Goal: Complete application form

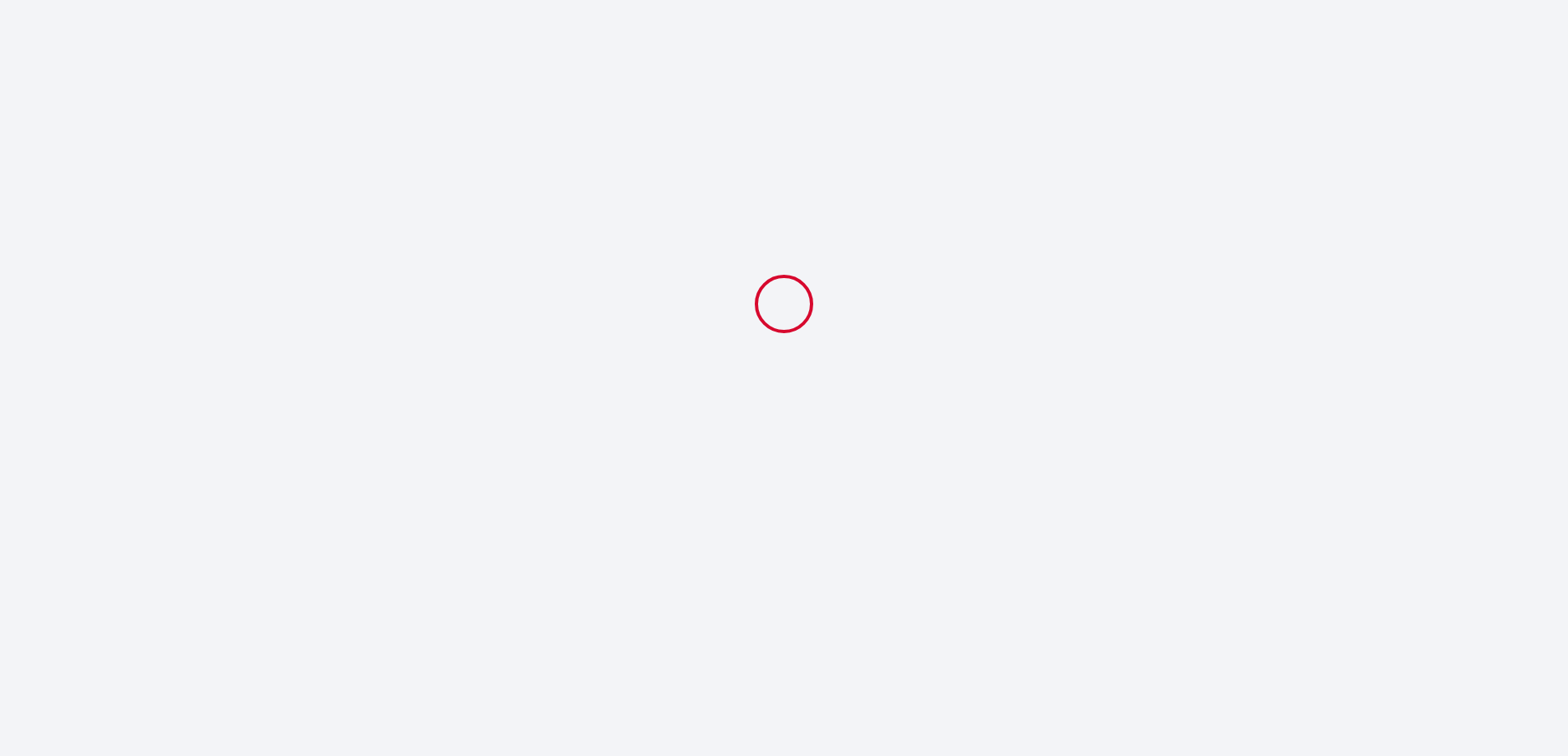
select select
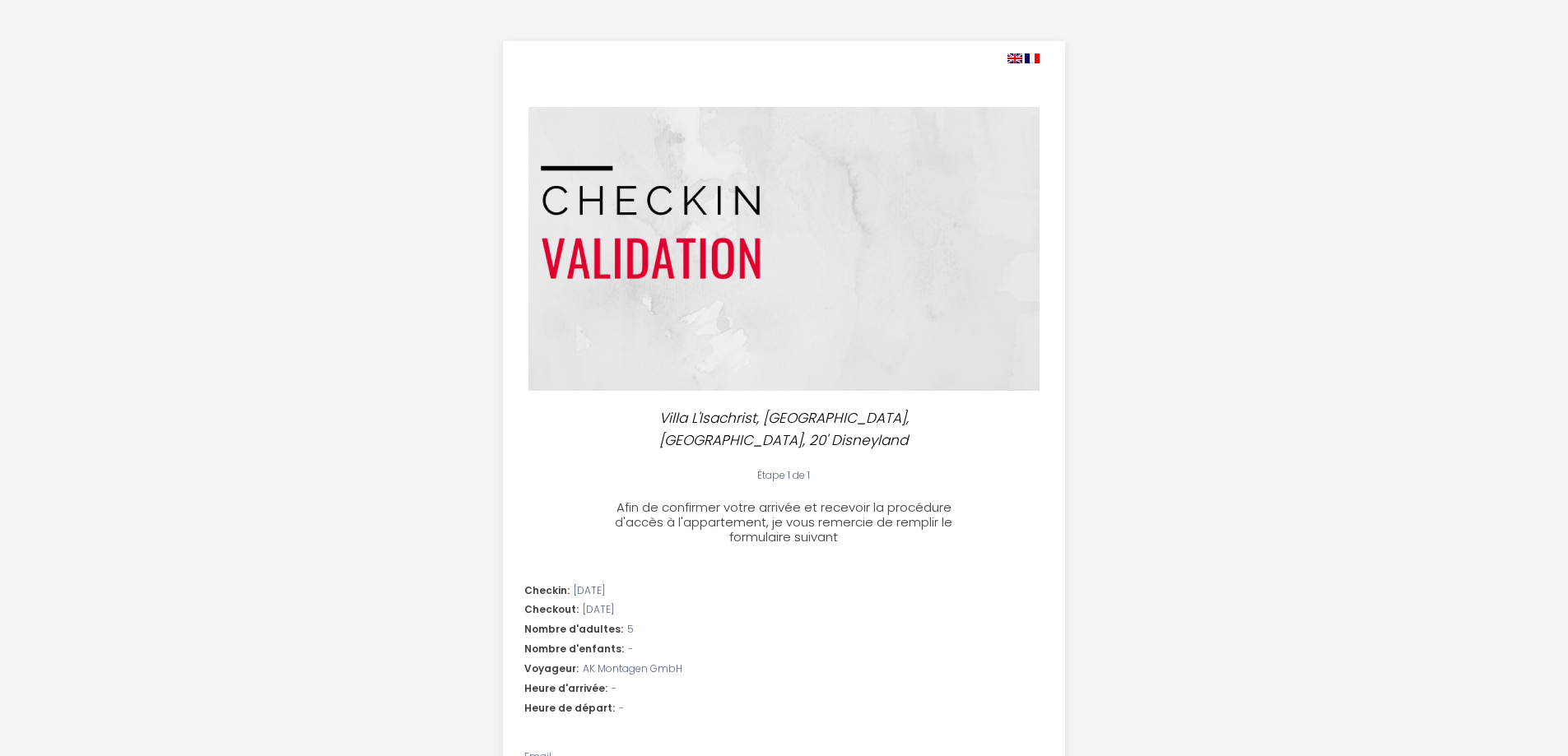
click at [1019, 59] on img at bounding box center [1015, 58] width 15 height 10
select select
click at [1019, 59] on img at bounding box center [1015, 58] width 15 height 10
click at [1035, 61] on img at bounding box center [1032, 58] width 15 height 10
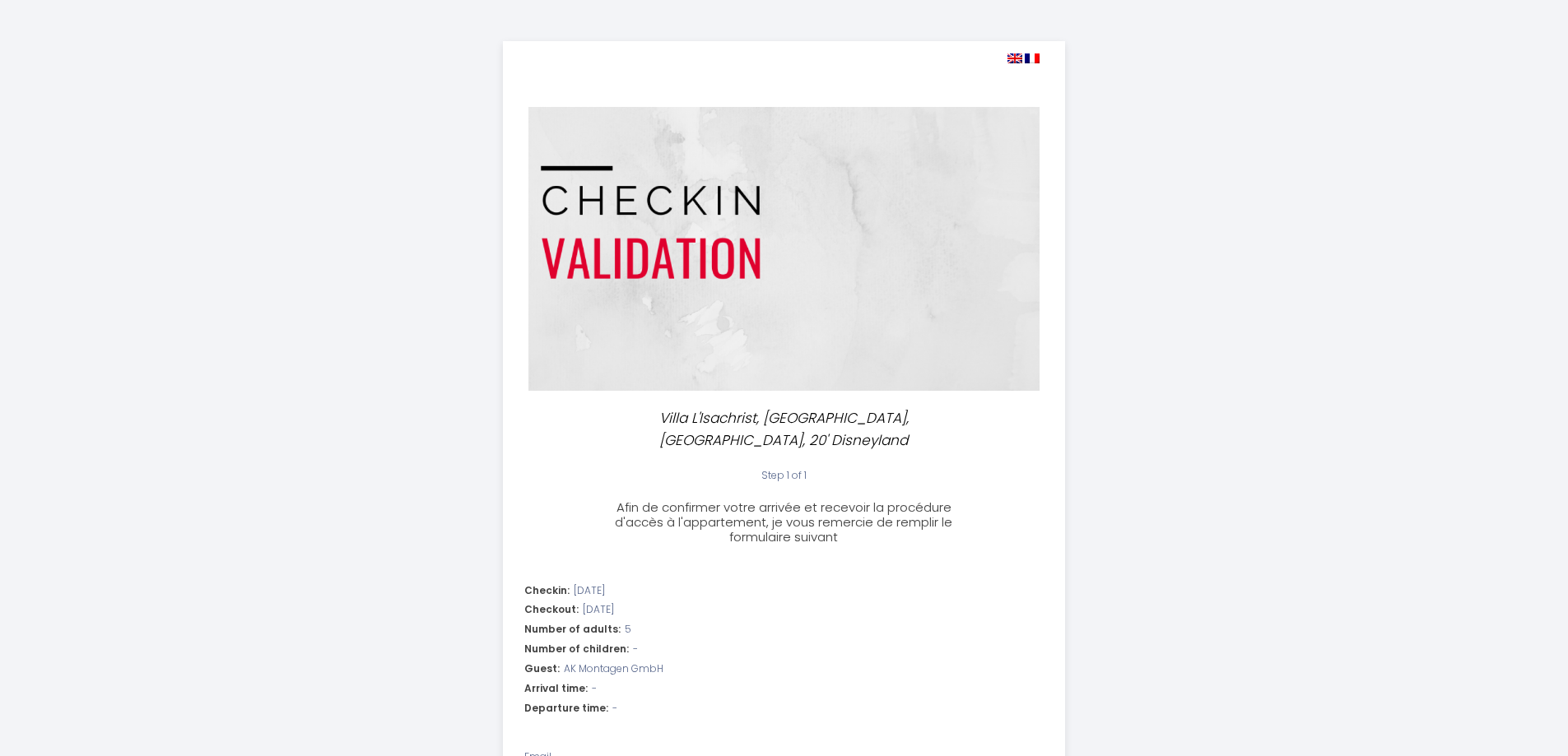
select select
click at [1013, 58] on img at bounding box center [1015, 58] width 15 height 10
select select
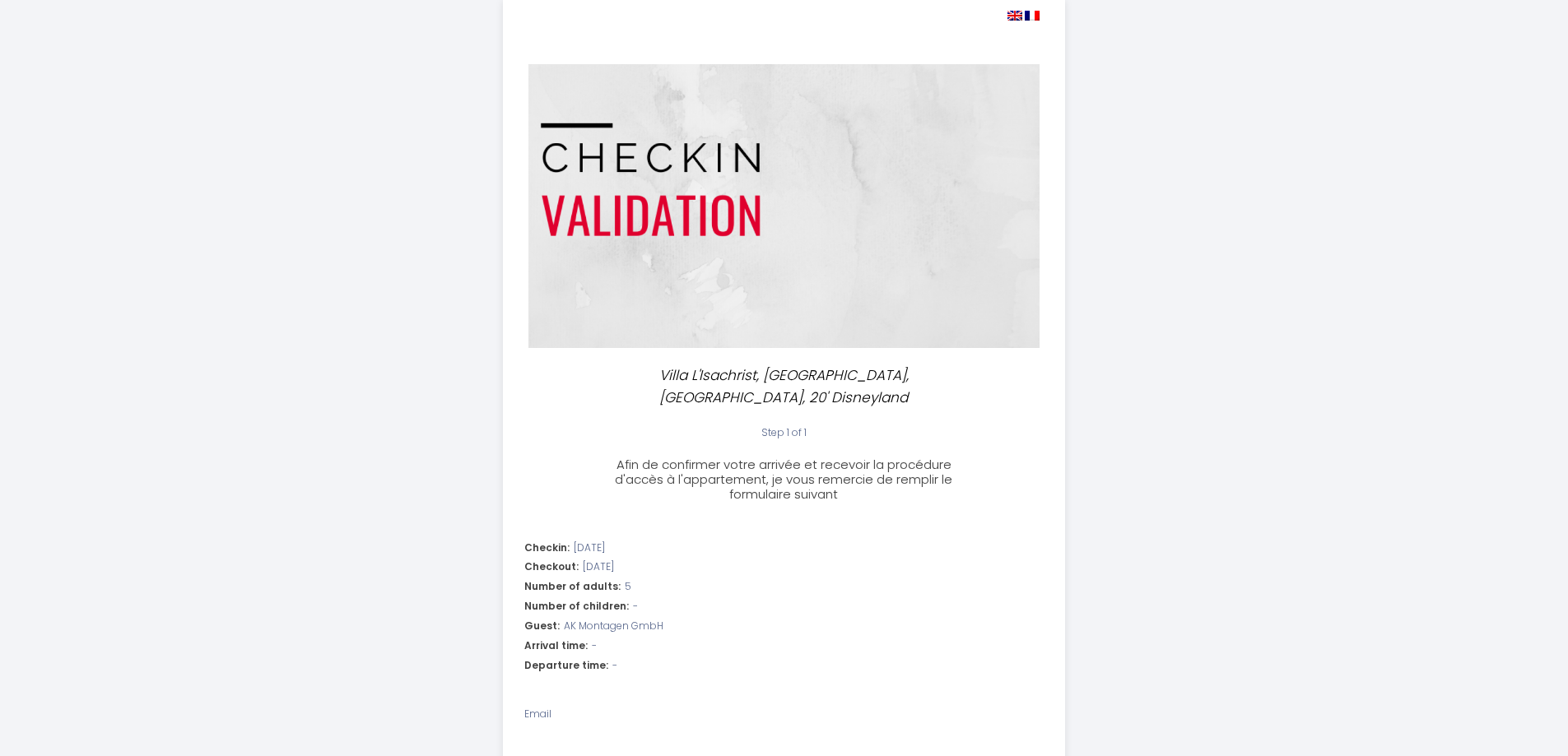
scroll to position [247, 0]
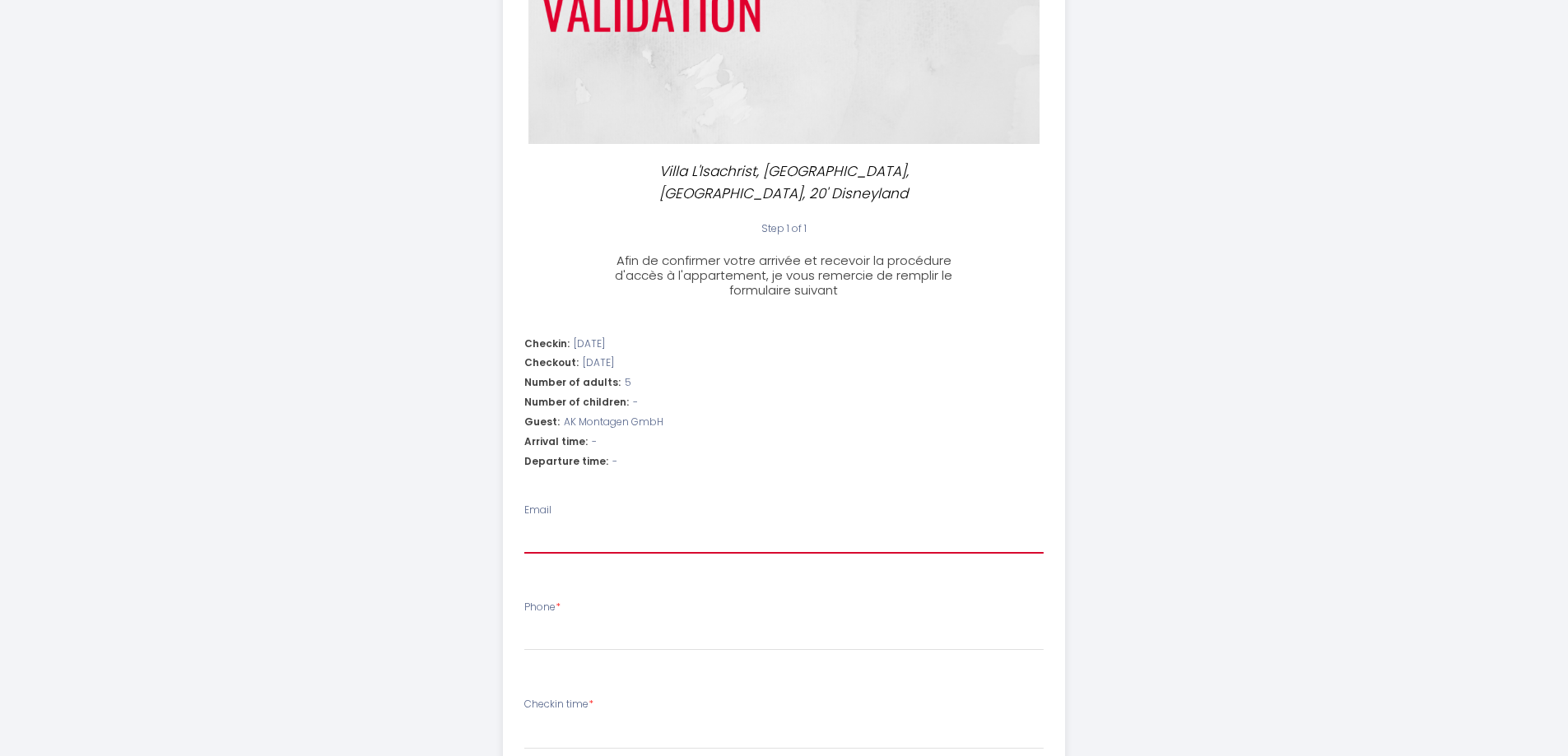
click at [572, 525] on input "Email" at bounding box center [784, 539] width 520 height 30
type input "b"
select select
type input "bo"
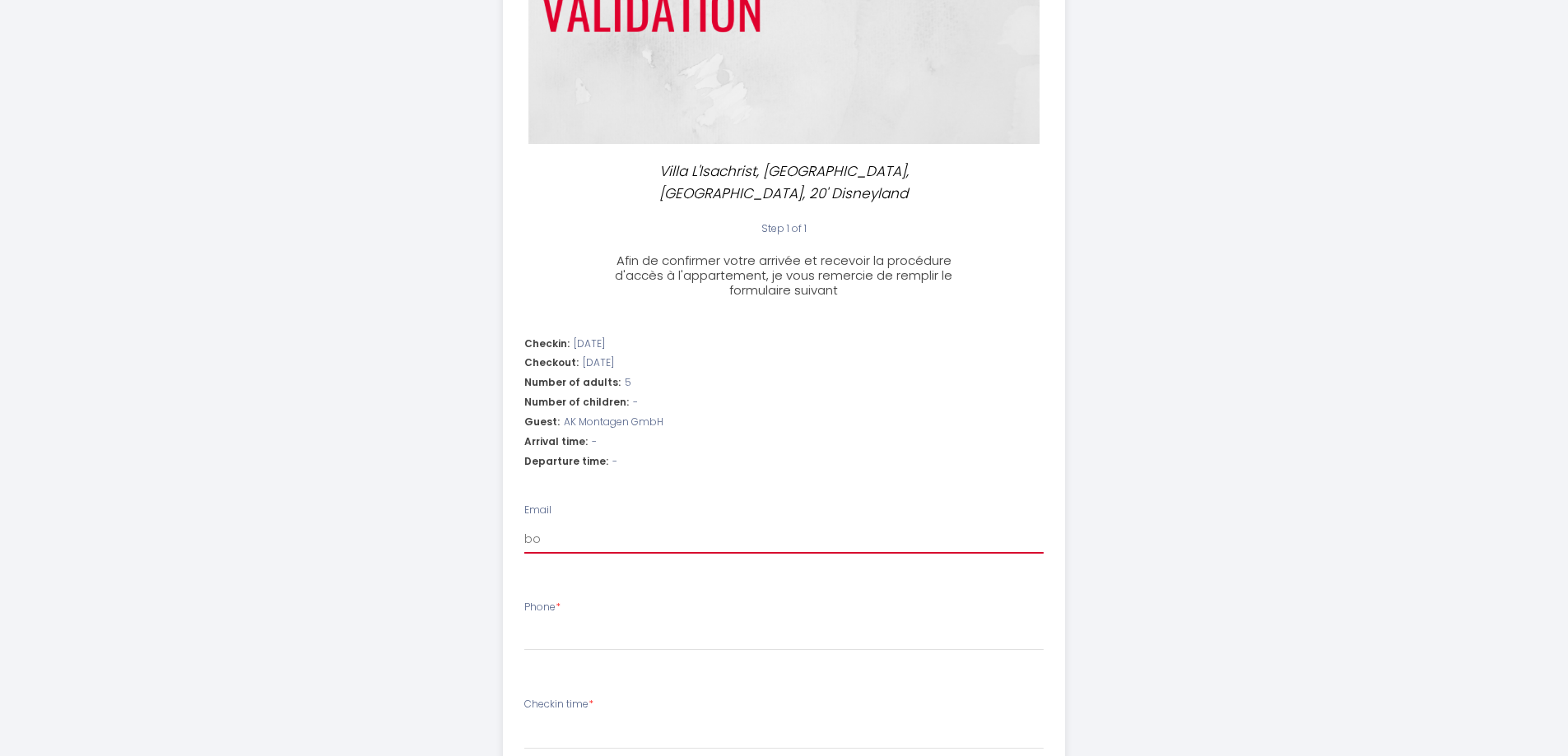
select select
type input "boo"
select select
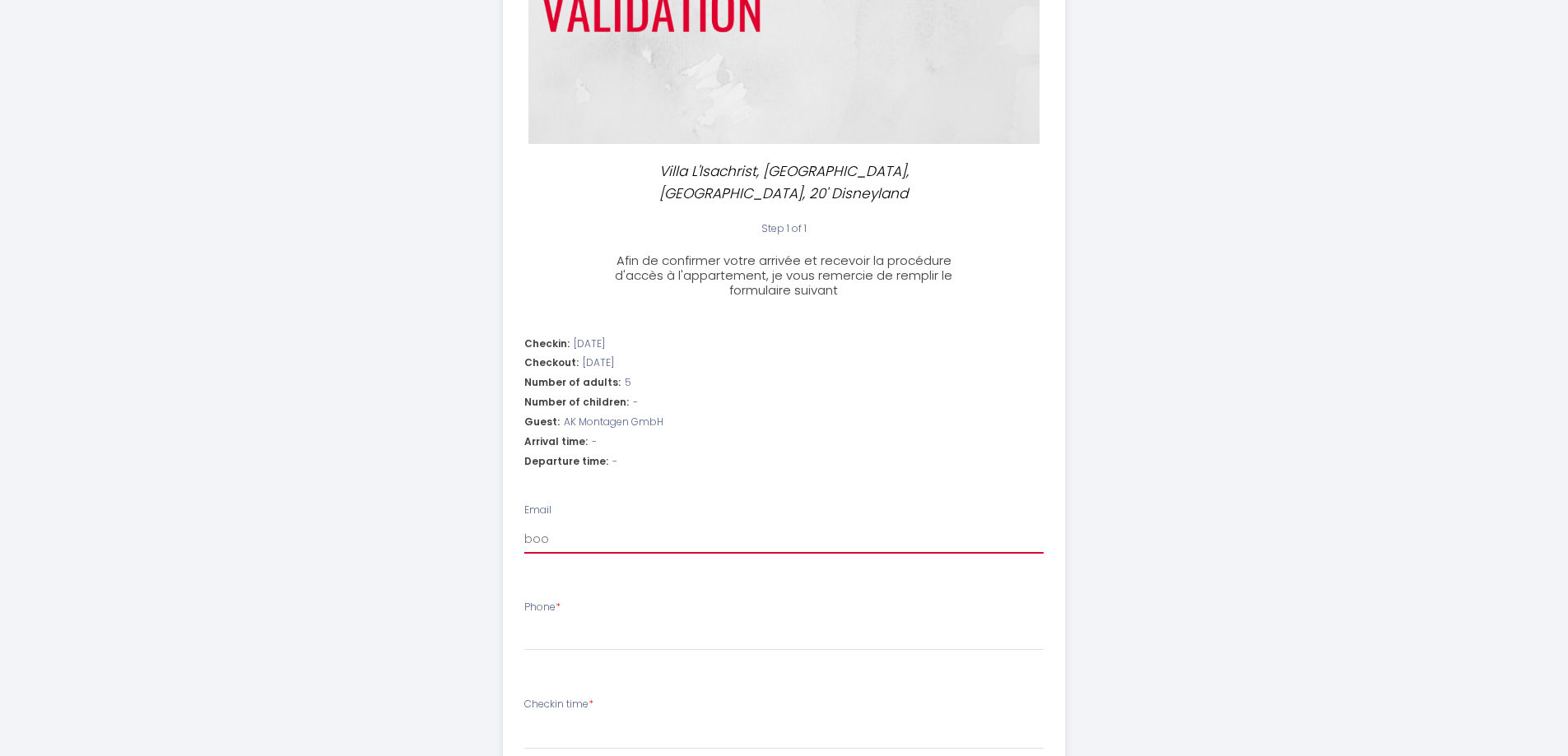
type input "book"
select select
type input "booki"
select select
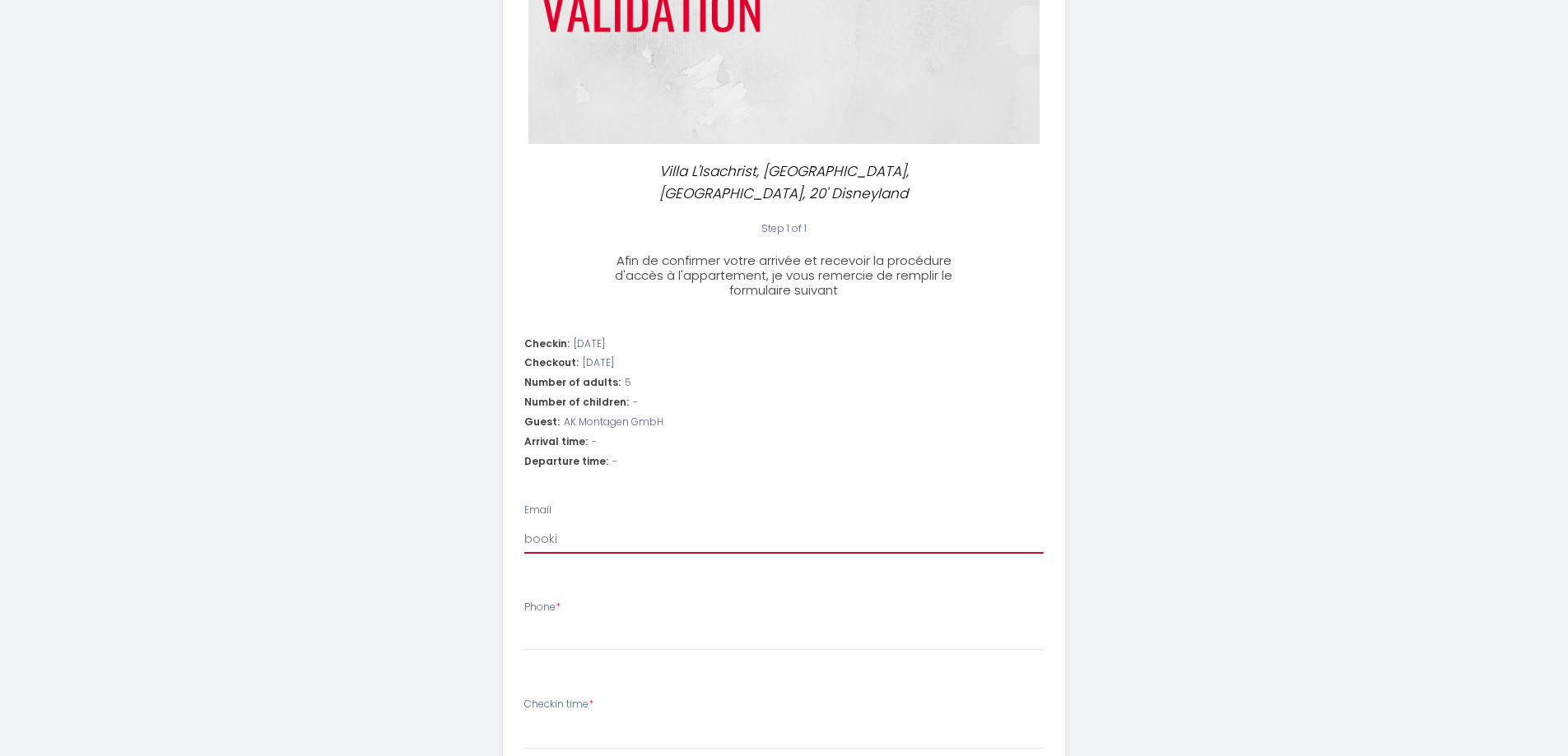
select select
type input "bookin"
select select
type input "booking"
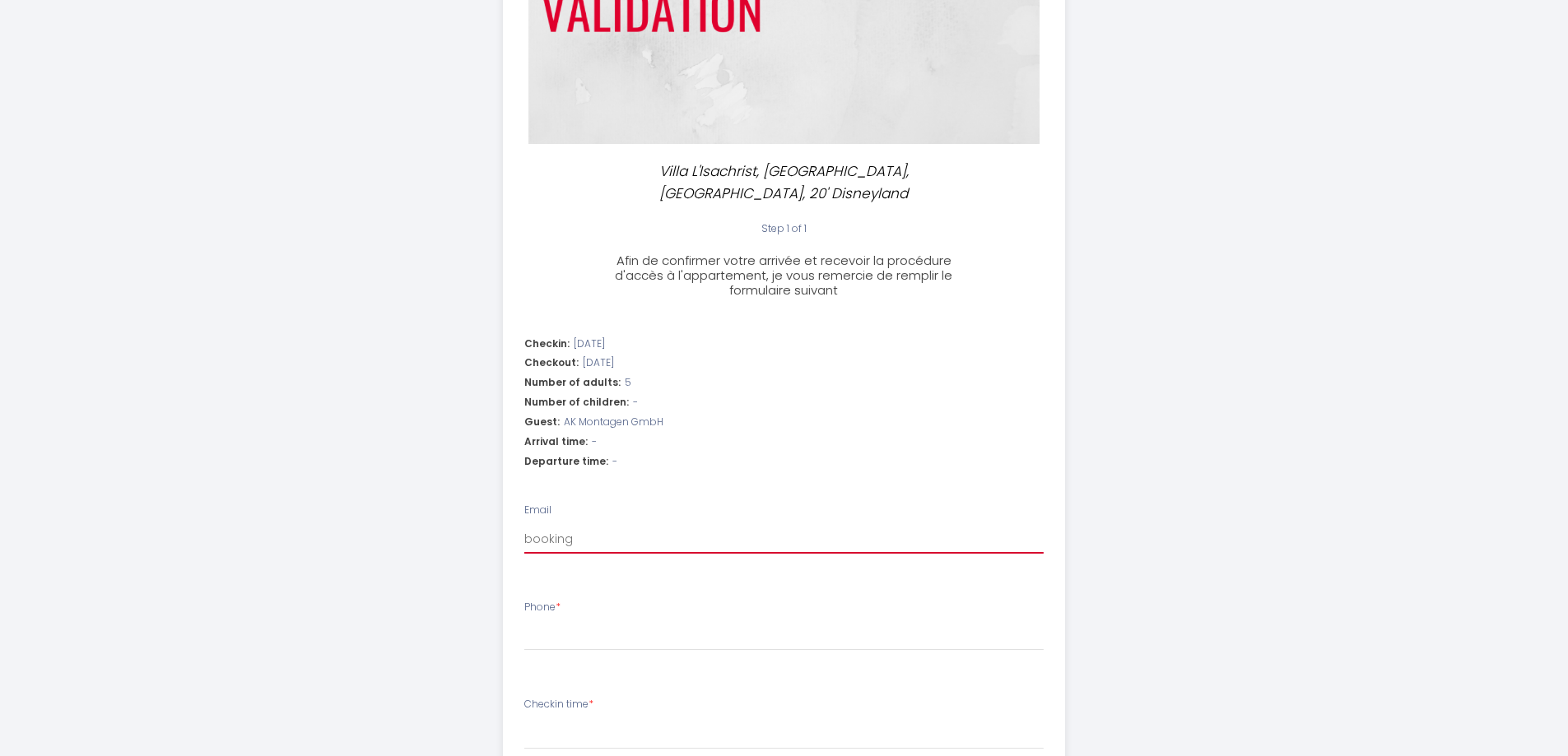
select select
type input "booking@"
select select
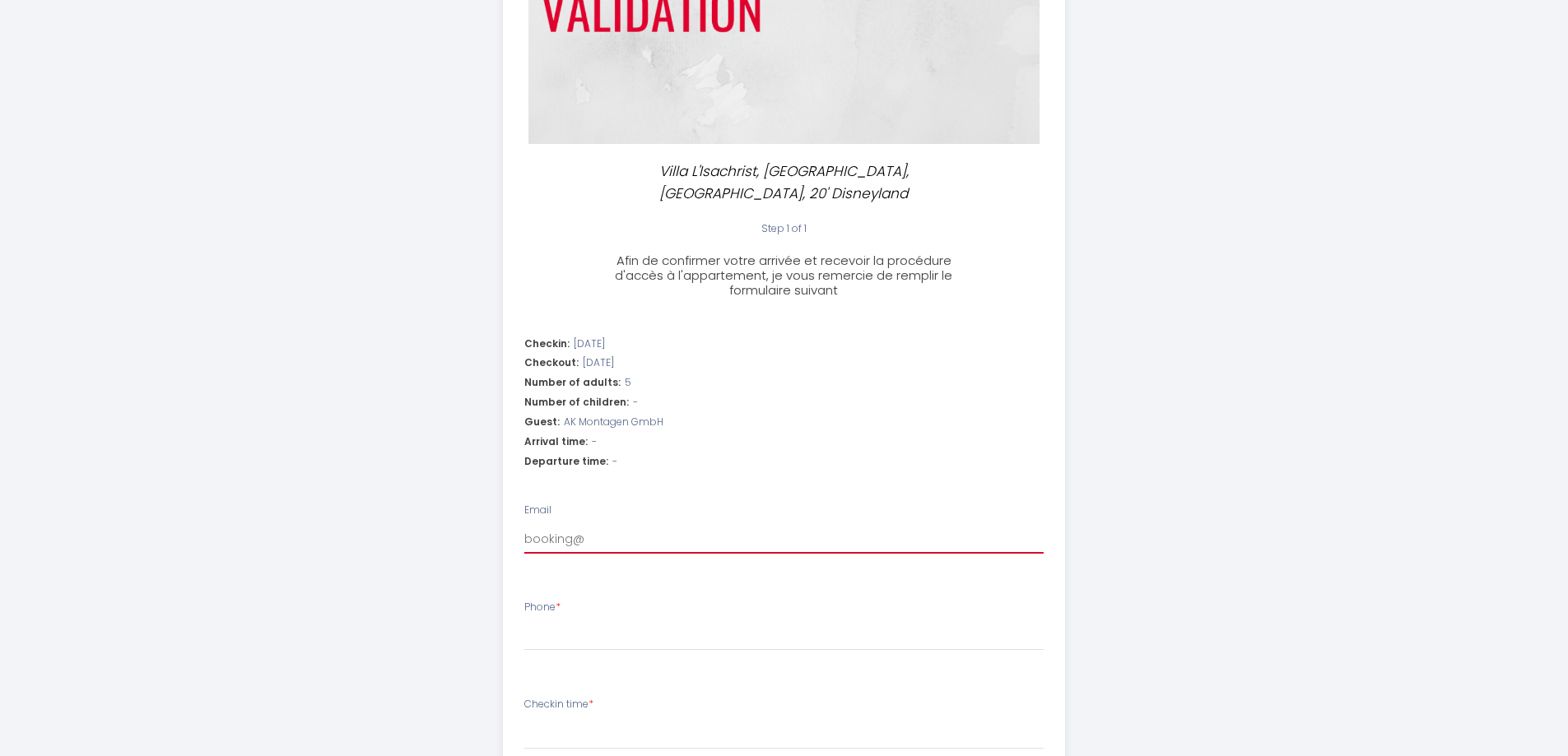
type input "booking@a"
select select
type input "booking@ak"
select select
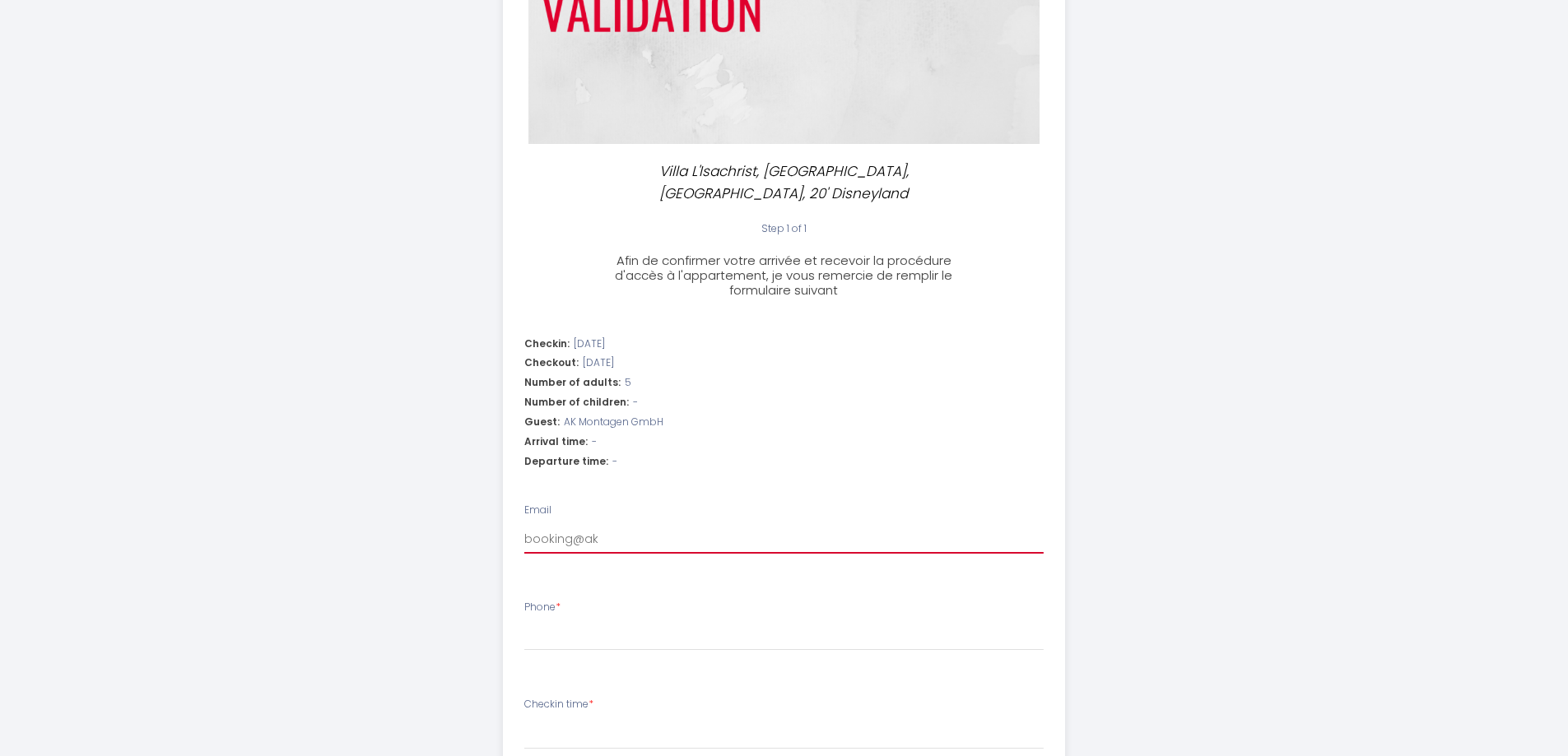
select select
type input "booking@akm"
select select
type input "booking@akmo"
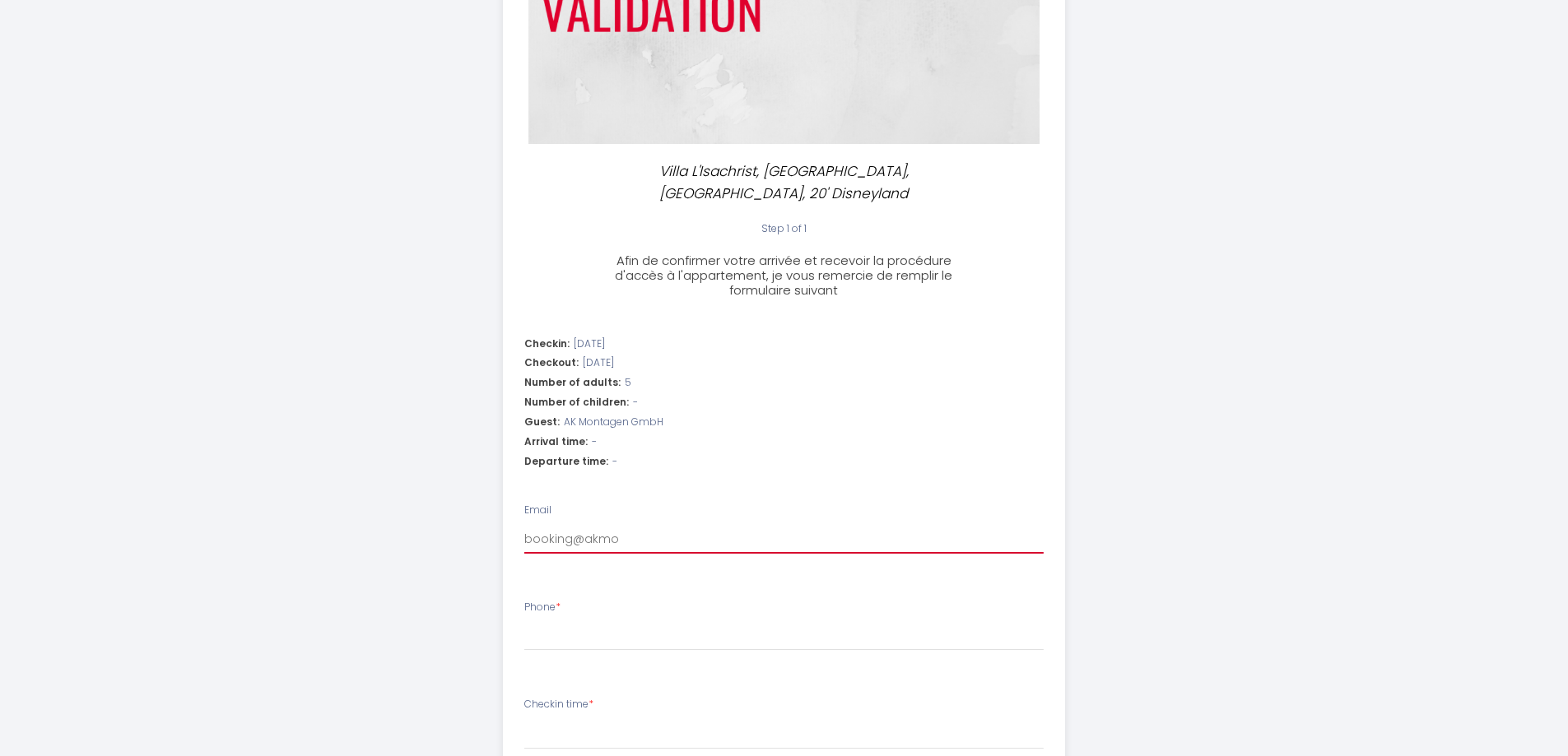
select select
type input "booking@akmon"
select select
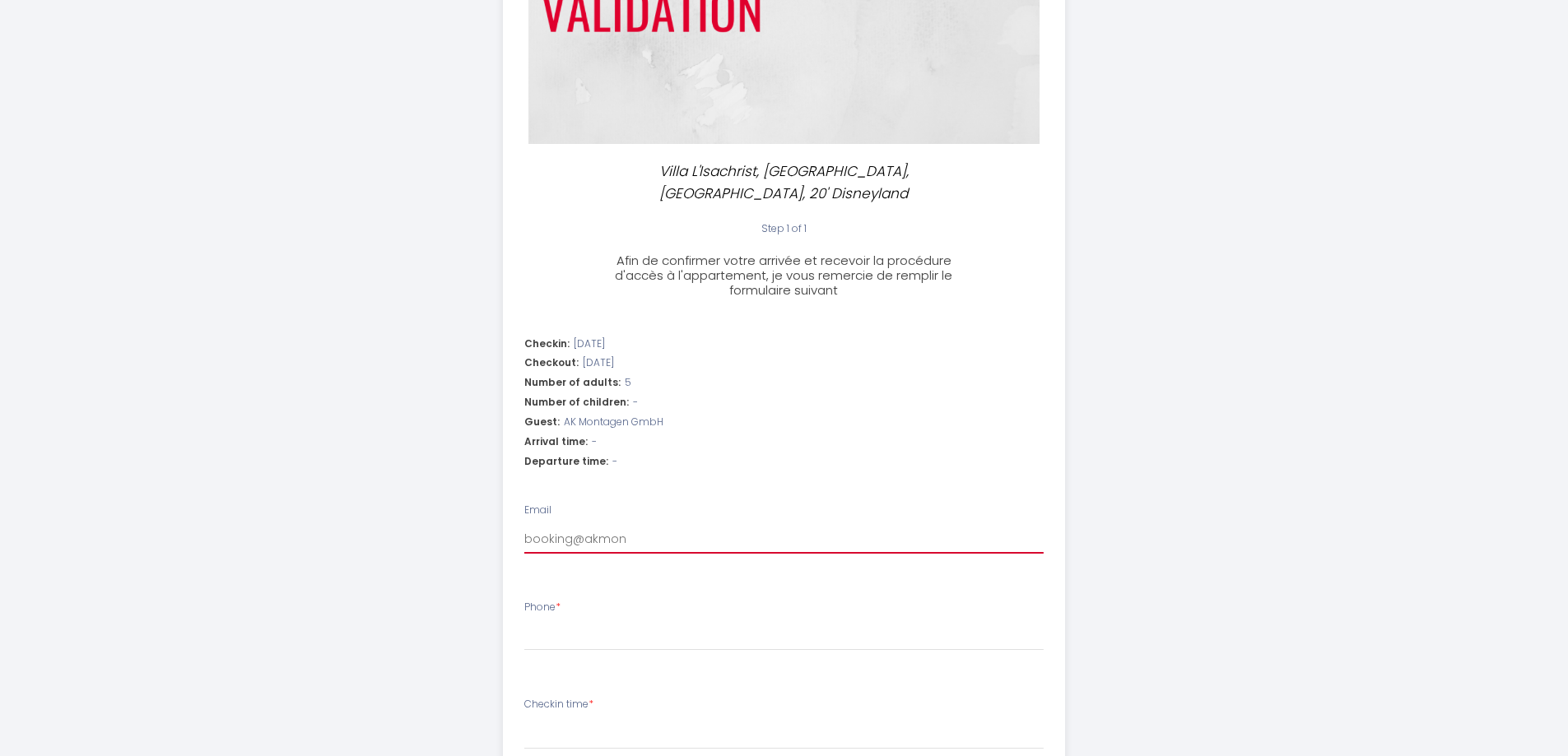
type input "booking@akmont"
select select
type input "booking@akmonta"
select select
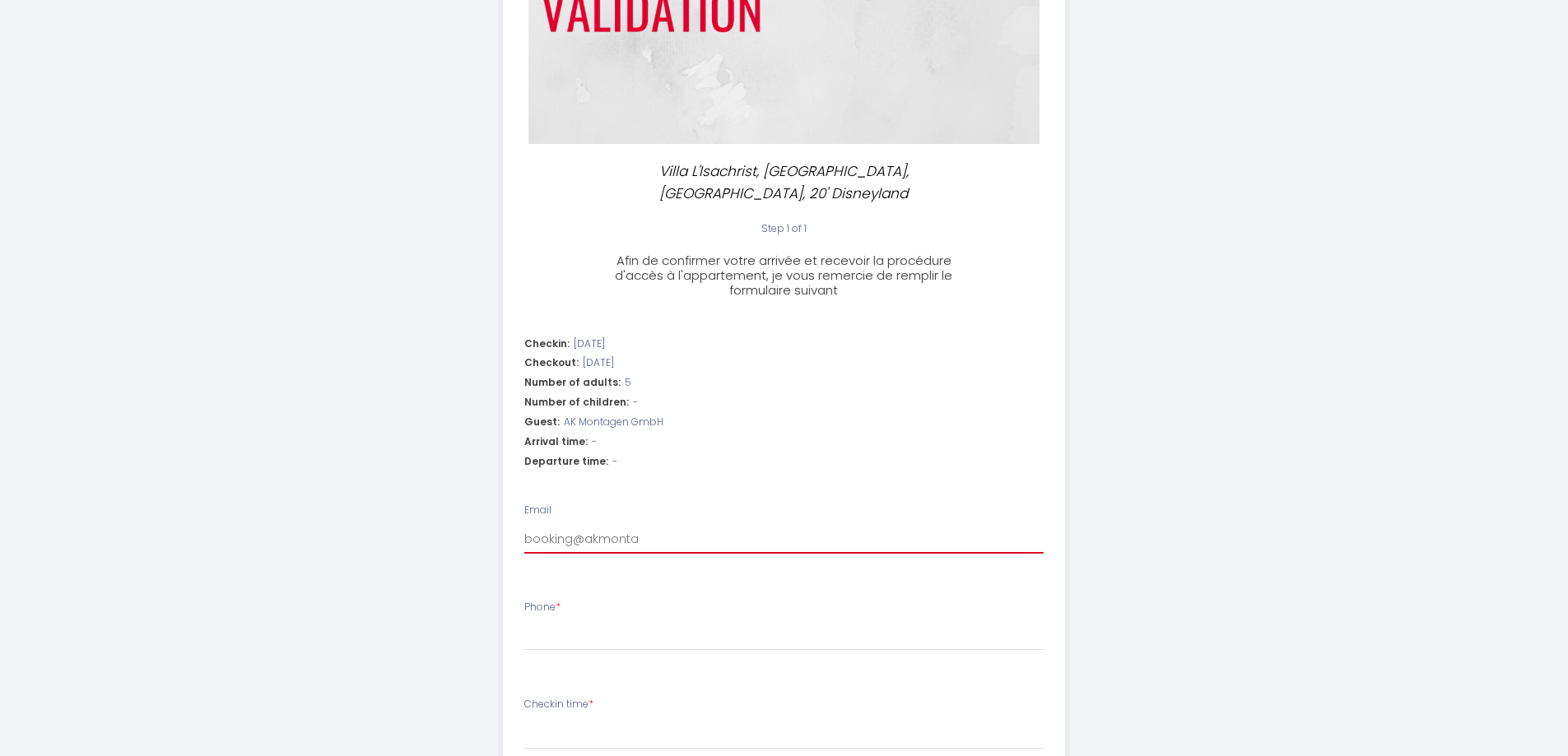
select select
type input "booking@akmontag"
select select
type input "booking@akmontage"
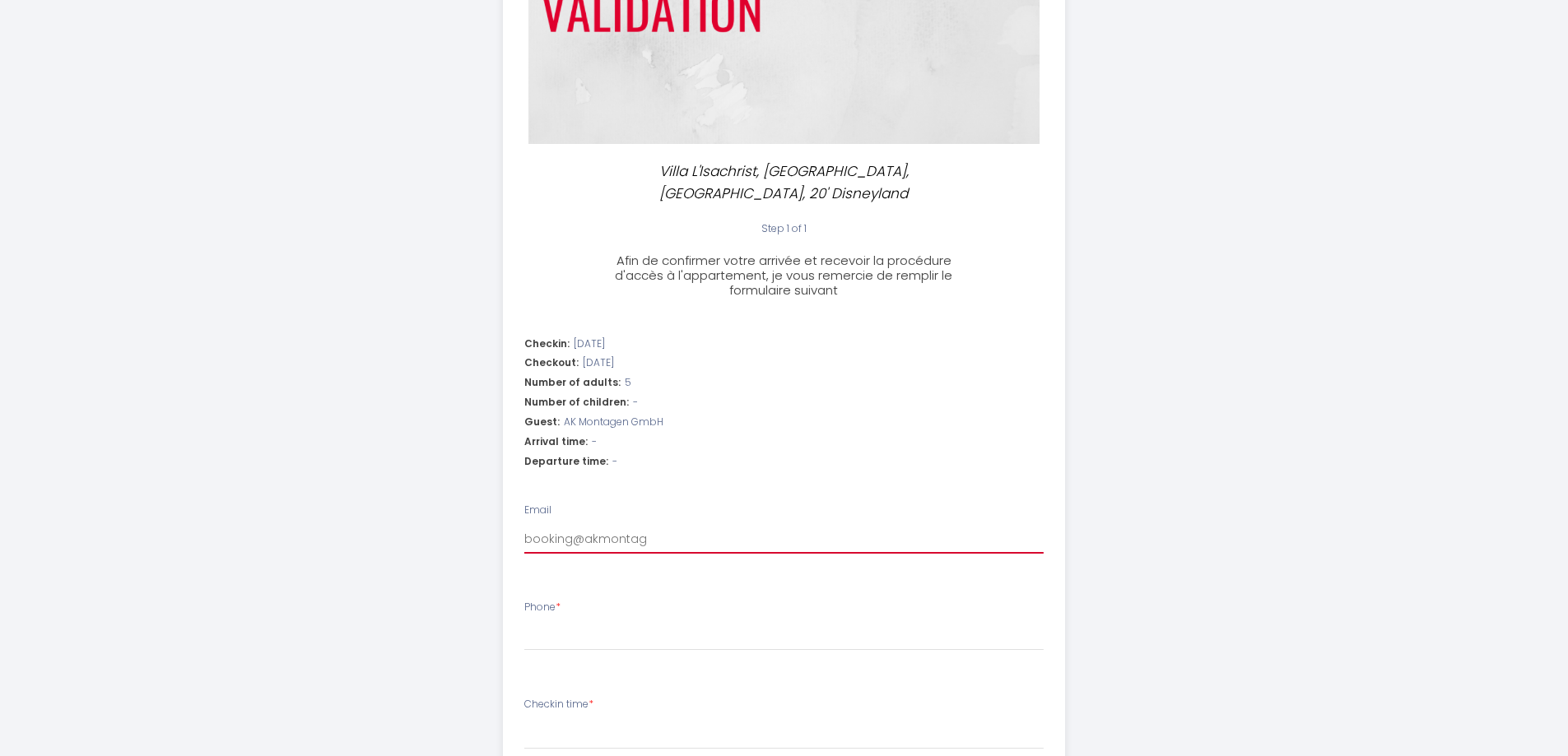
select select
type input "booking@akmontagen"
select select
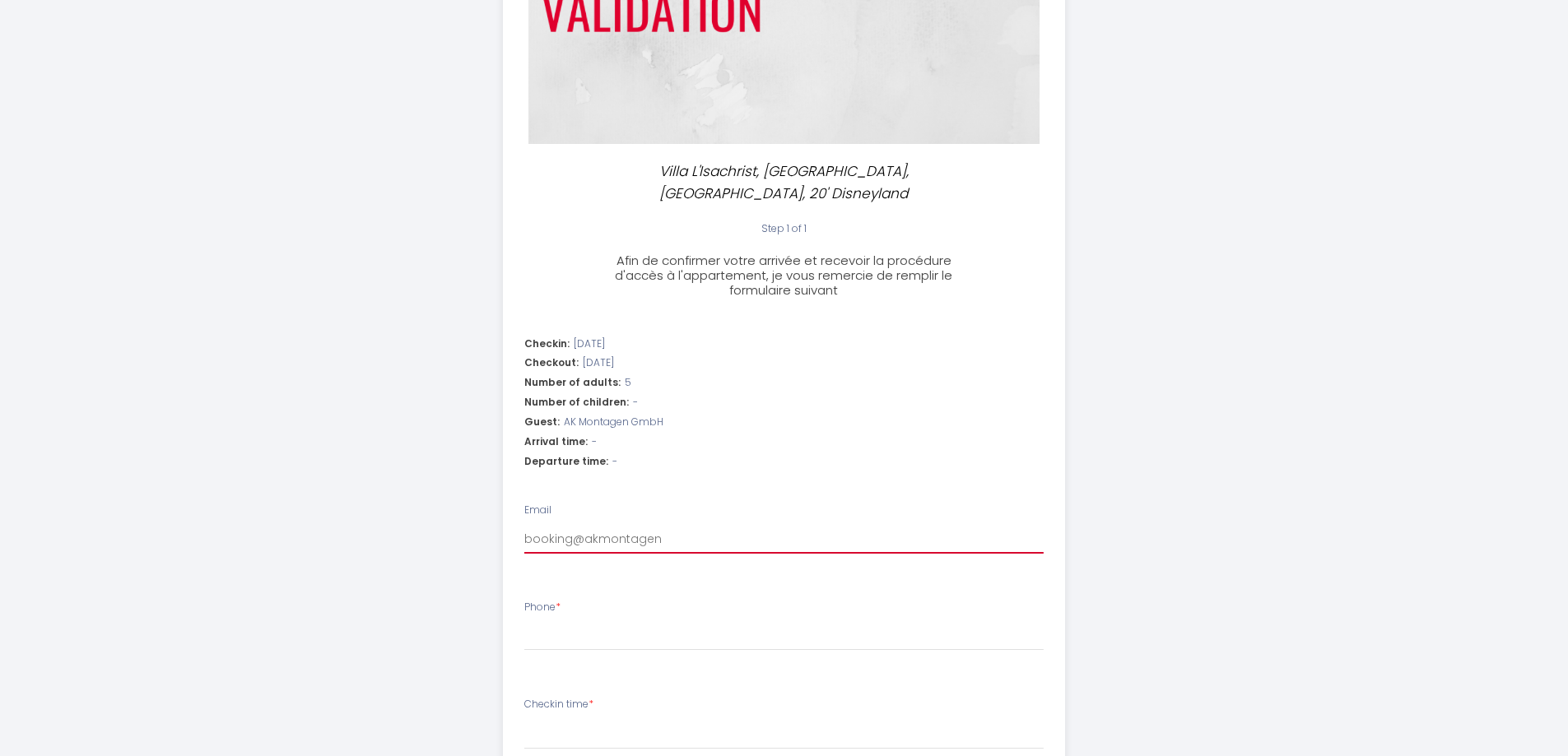
type input "booking@akmontagen."
select select
type input "booking@akmontagen.d"
select select
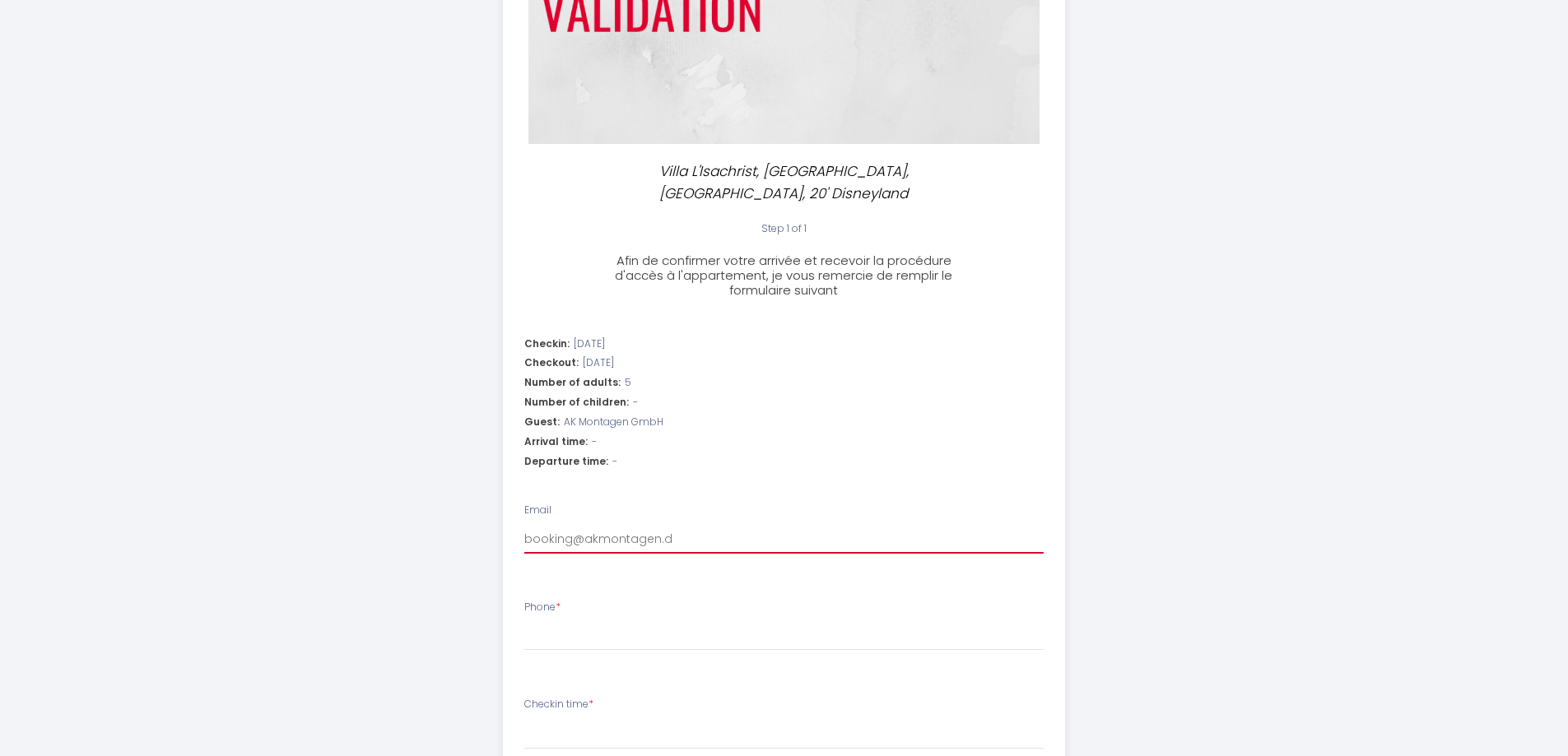
select select
type input "[EMAIL_ADDRESS][DOMAIN_NAME]"
select select
type input "[EMAIL_ADDRESS][DOMAIN_NAME]"
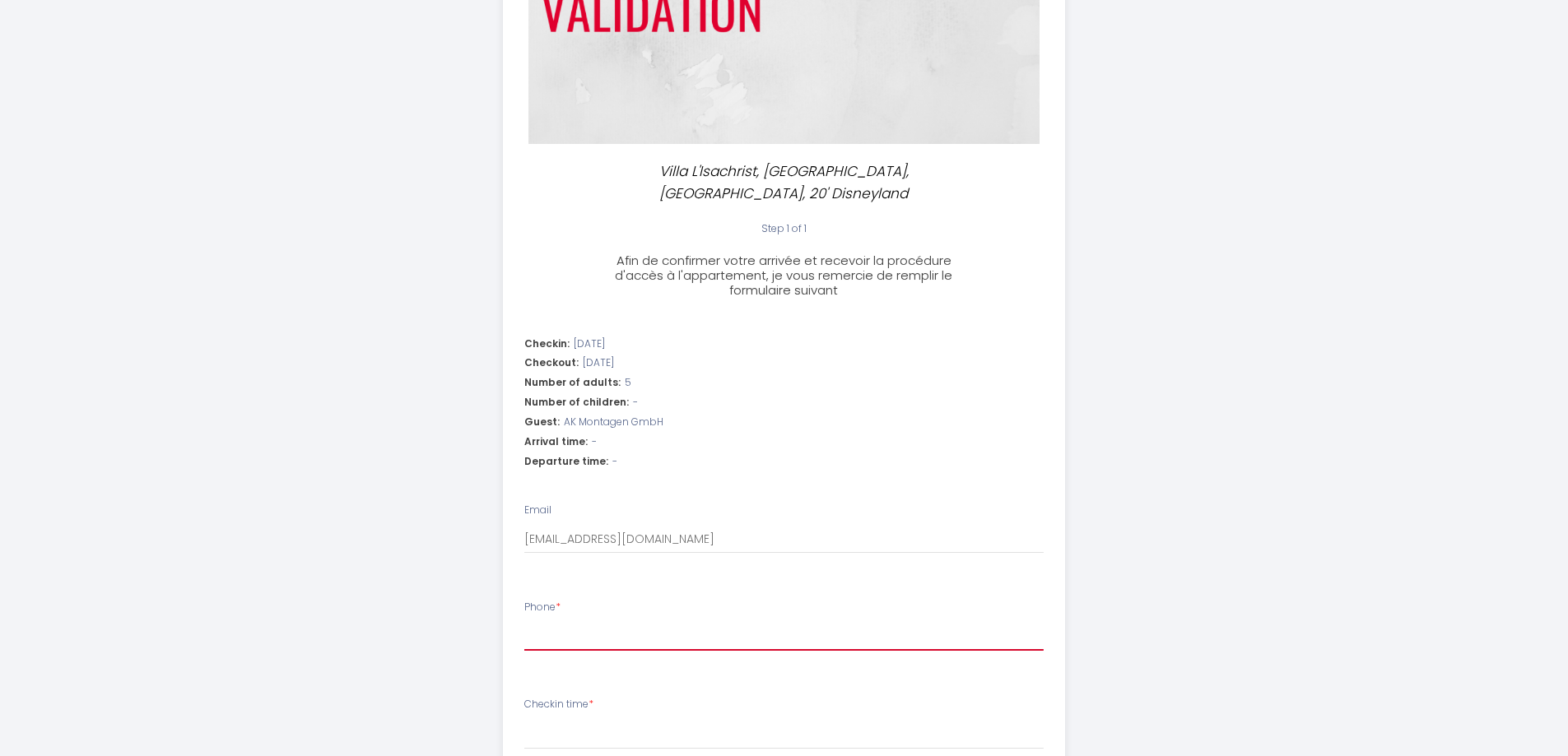
click at [578, 621] on input "Phone *" at bounding box center [784, 635] width 520 height 30
drag, startPoint x: 385, startPoint y: 425, endPoint x: 402, endPoint y: 424, distance: 17.0
click at [385, 425] on div "Villa L'Isachrist, [GEOGRAPHIC_DATA], [GEOGRAPHIC_DATA], 20' Disneyland Step 1 …" at bounding box center [785, 455] width 843 height 1404
click at [597, 621] on input "Phone *" at bounding box center [784, 635] width 520 height 30
paste input "[PHONE_NUMBER]"
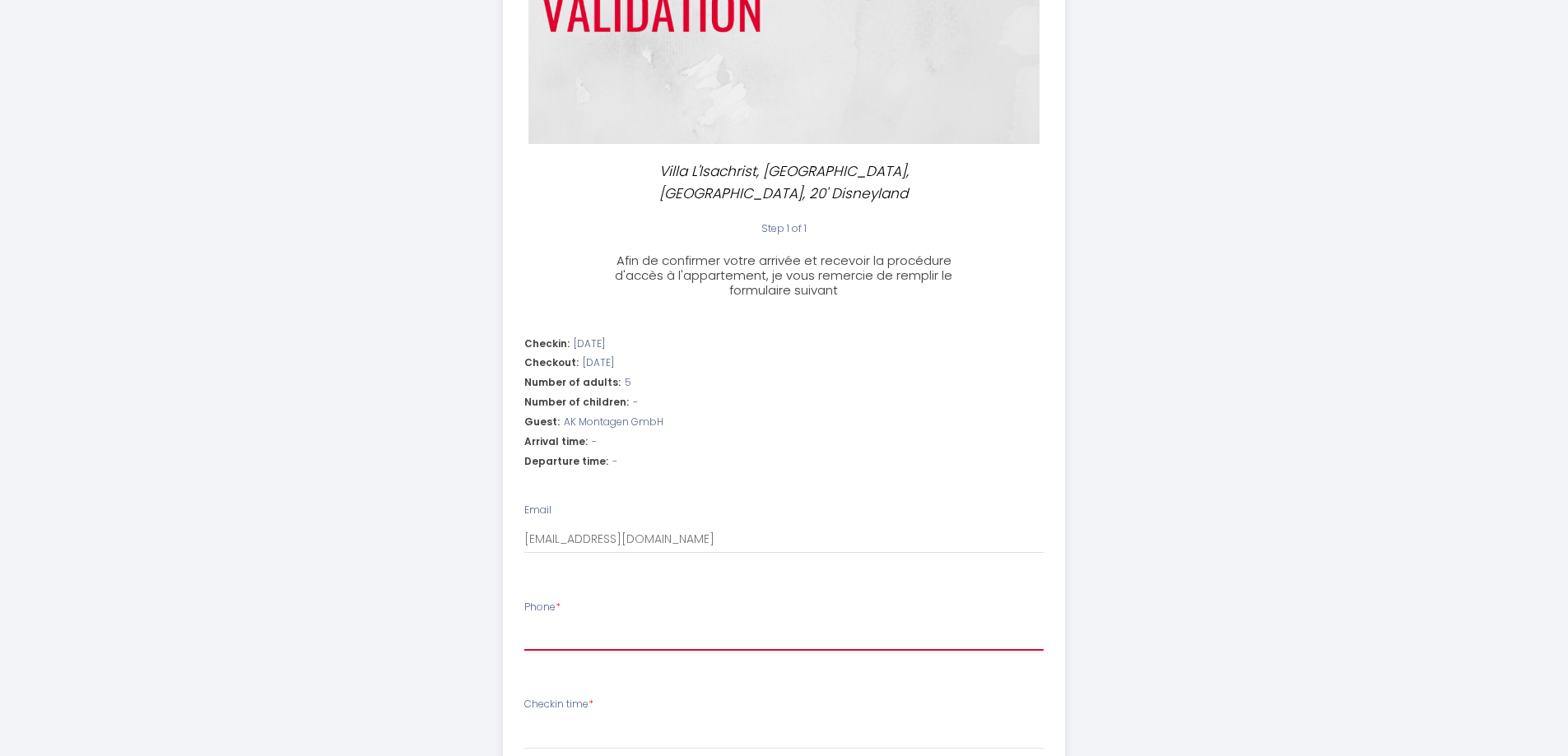
type input "[PHONE_NUMBER]"
select select
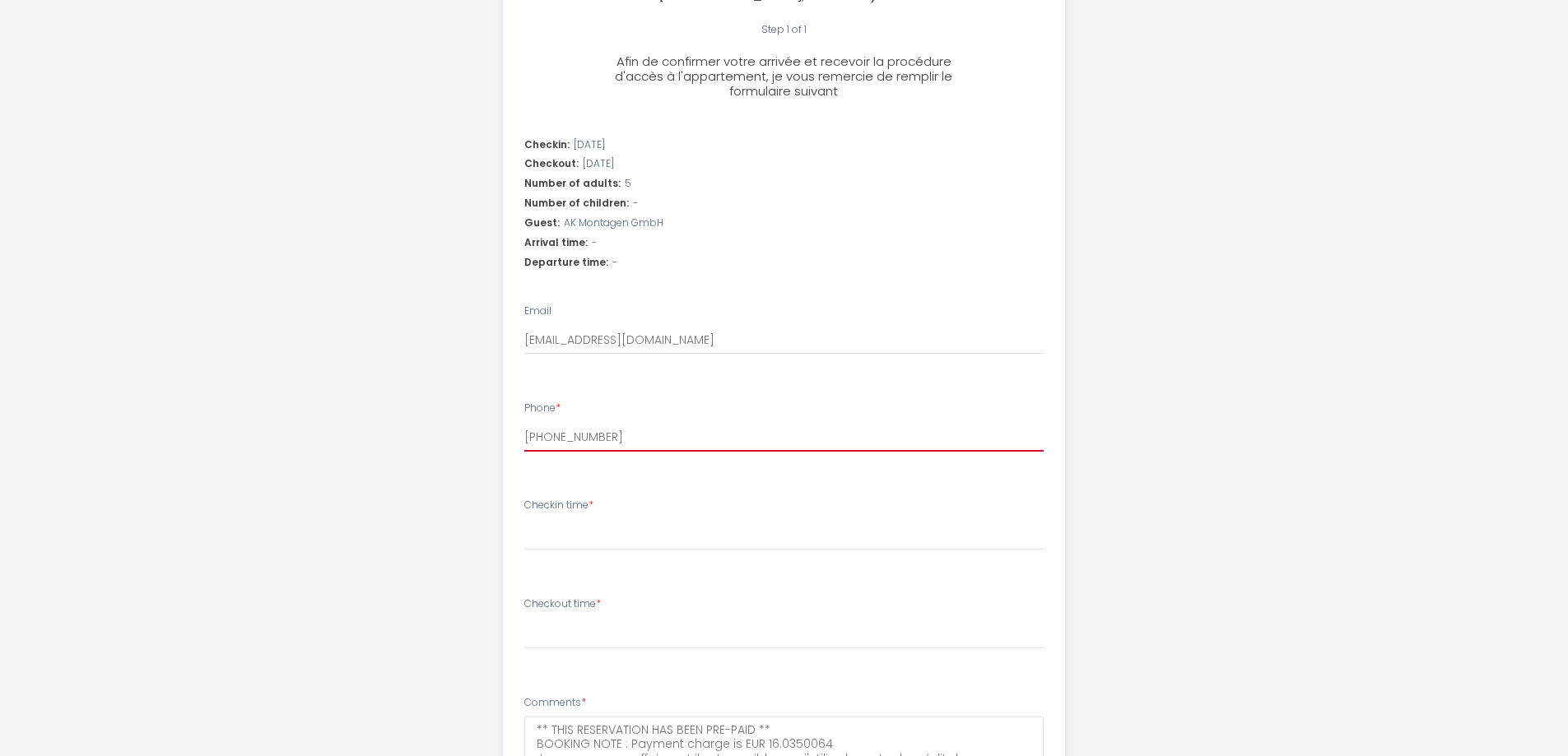
scroll to position [493, 0]
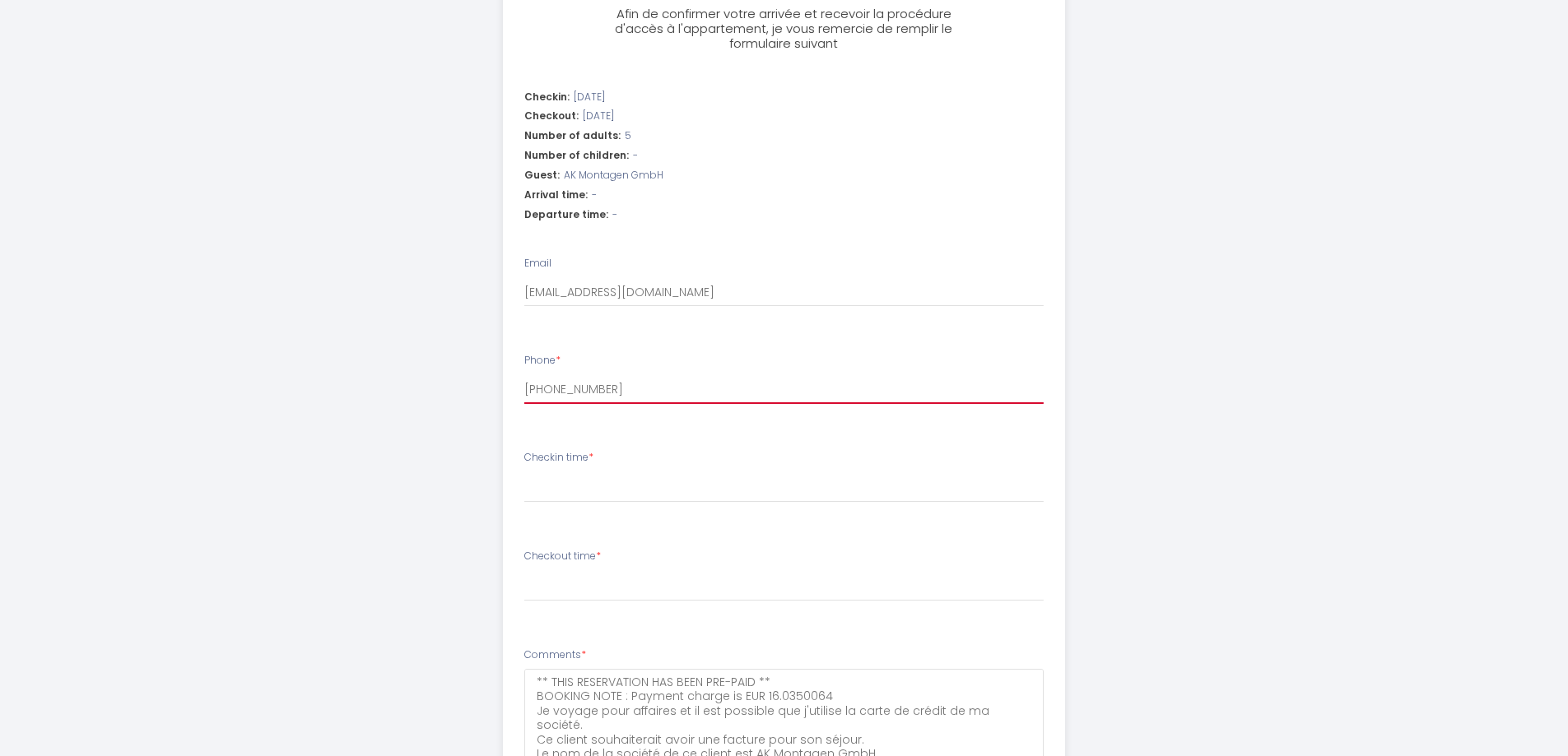
type input "[PHONE_NUMBER]"
click at [608, 471] on select "16:00 16:30 17:00 17:30 18:00 18:30 19:00 19:30 20:00 20:30 21:00 21:30 22:00" at bounding box center [784, 487] width 520 height 31
click at [609, 471] on select "16:00 16:30 17:00 17:30 18:00 18:30 19:00 19:30 20:00 20:30 21:00 21:30 22:00" at bounding box center [784, 487] width 520 height 31
select select "22:00"
click at [525, 471] on select "16:00 16:30 17:00 17:30 18:00 18:30 19:00 19:30 20:00 20:30 21:00 21:30 22:00" at bounding box center [784, 487] width 520 height 31
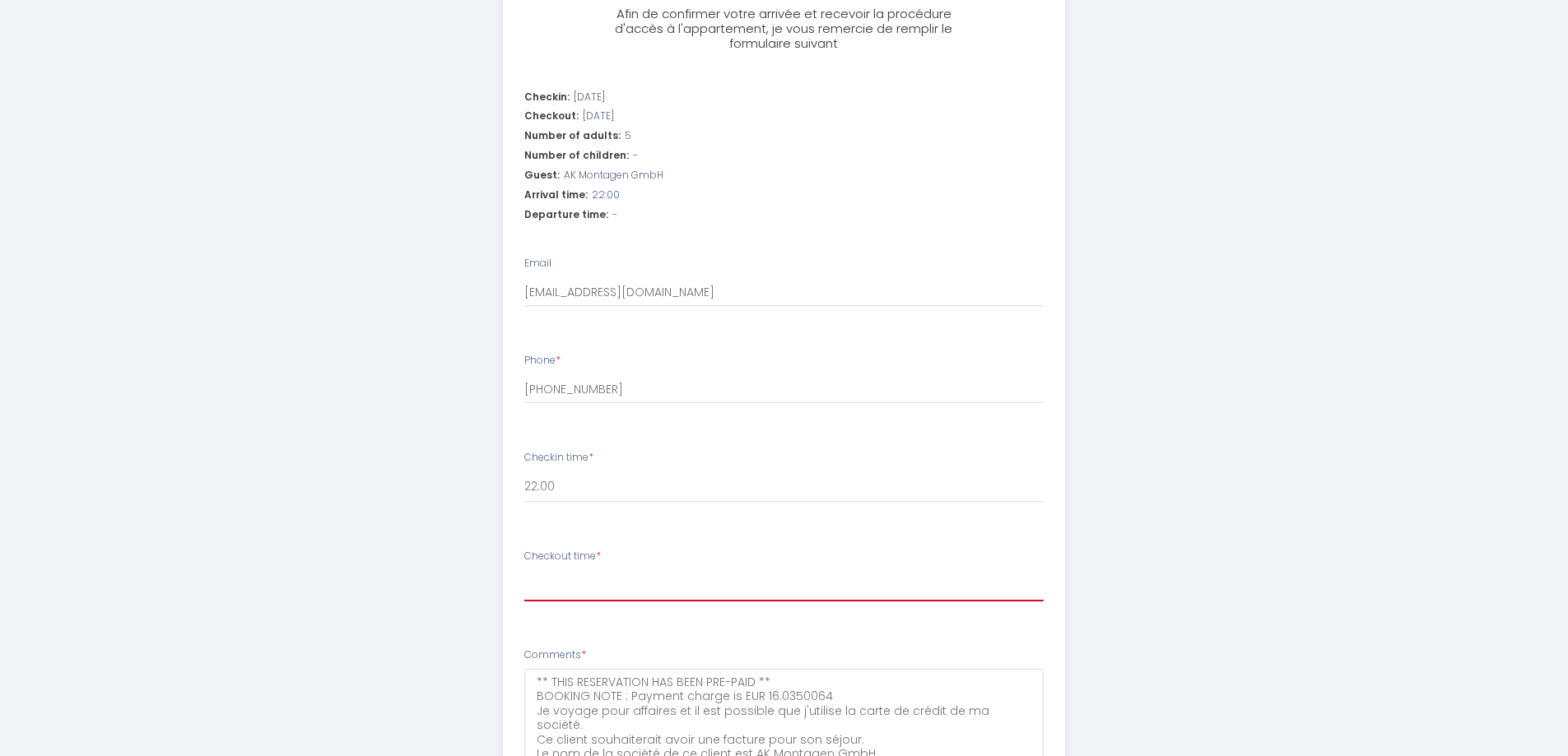
click at [610, 570] on select "00:00 00:30 01:00 01:30 02:00 02:30 03:00 03:30 04:00 04:30 05:00 05:30 06:00 0…" at bounding box center [784, 585] width 520 height 31
select select "07:30"
click at [525, 570] on select "00:00 00:30 01:00 01:30 02:00 02:30 03:00 03:30 04:00 04:30 05:00 05:30 06:00 0…" at bounding box center [784, 585] width 520 height 31
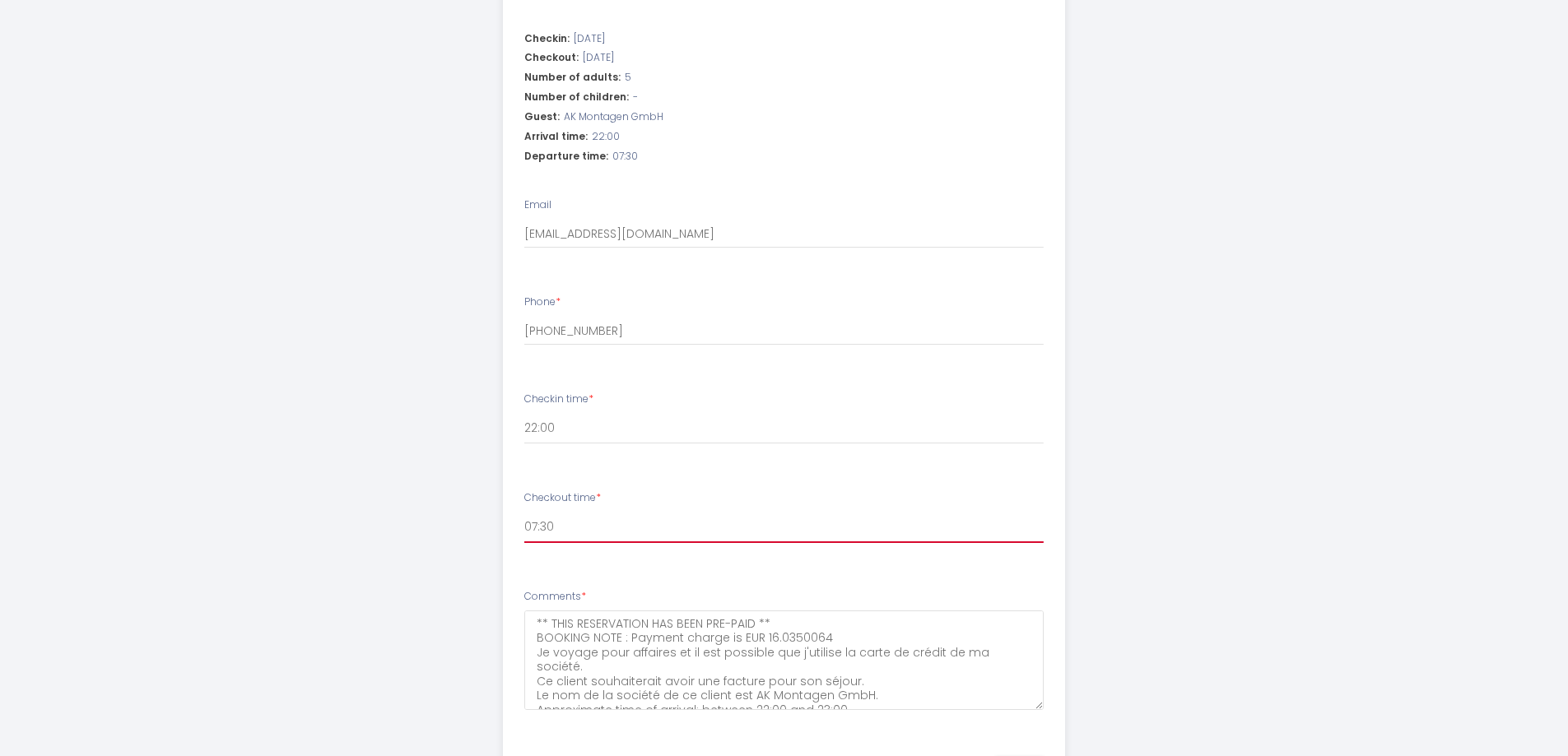
scroll to position [626, 0]
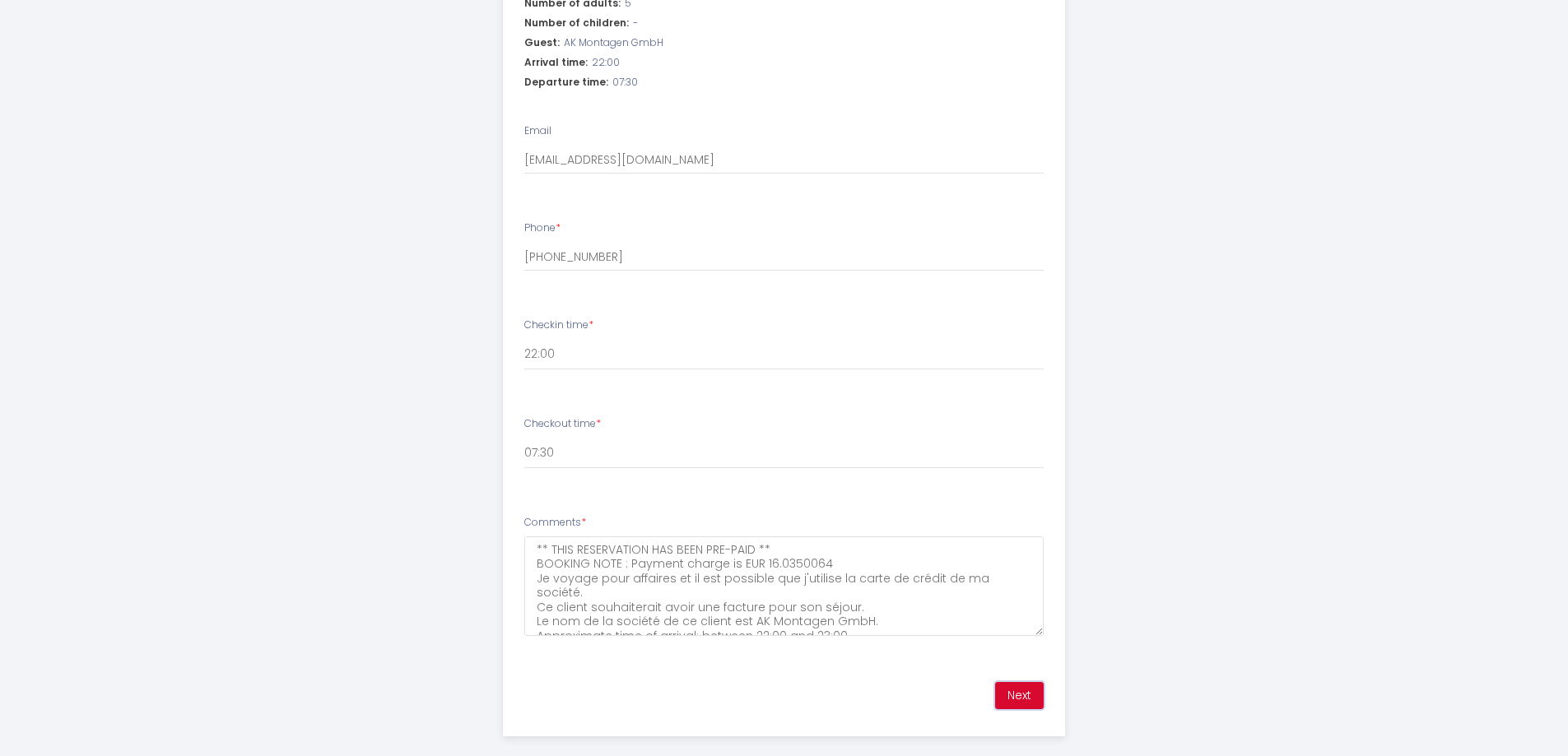
click at [1022, 683] on button "Next" at bounding box center [1019, 696] width 48 height 28
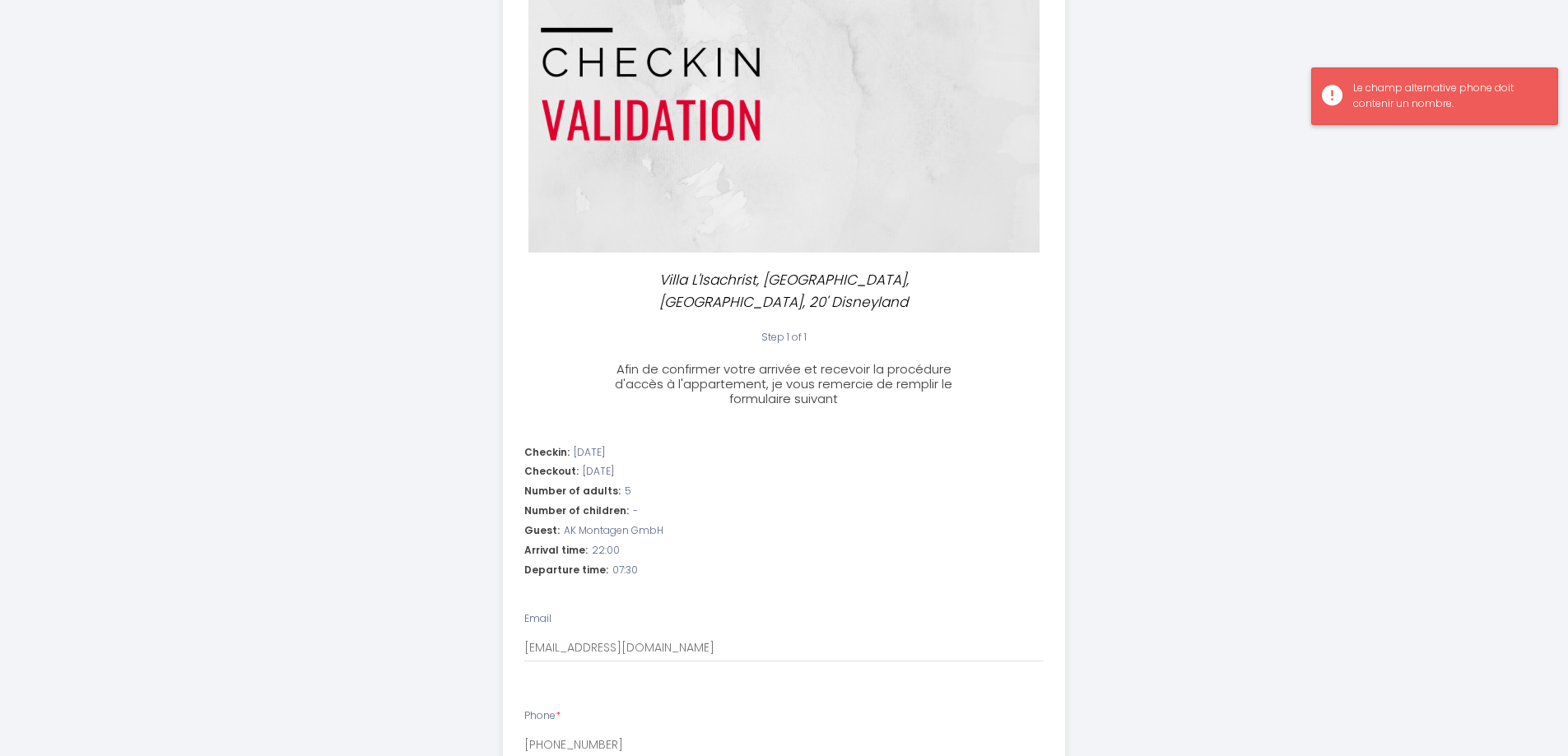
scroll to position [133, 0]
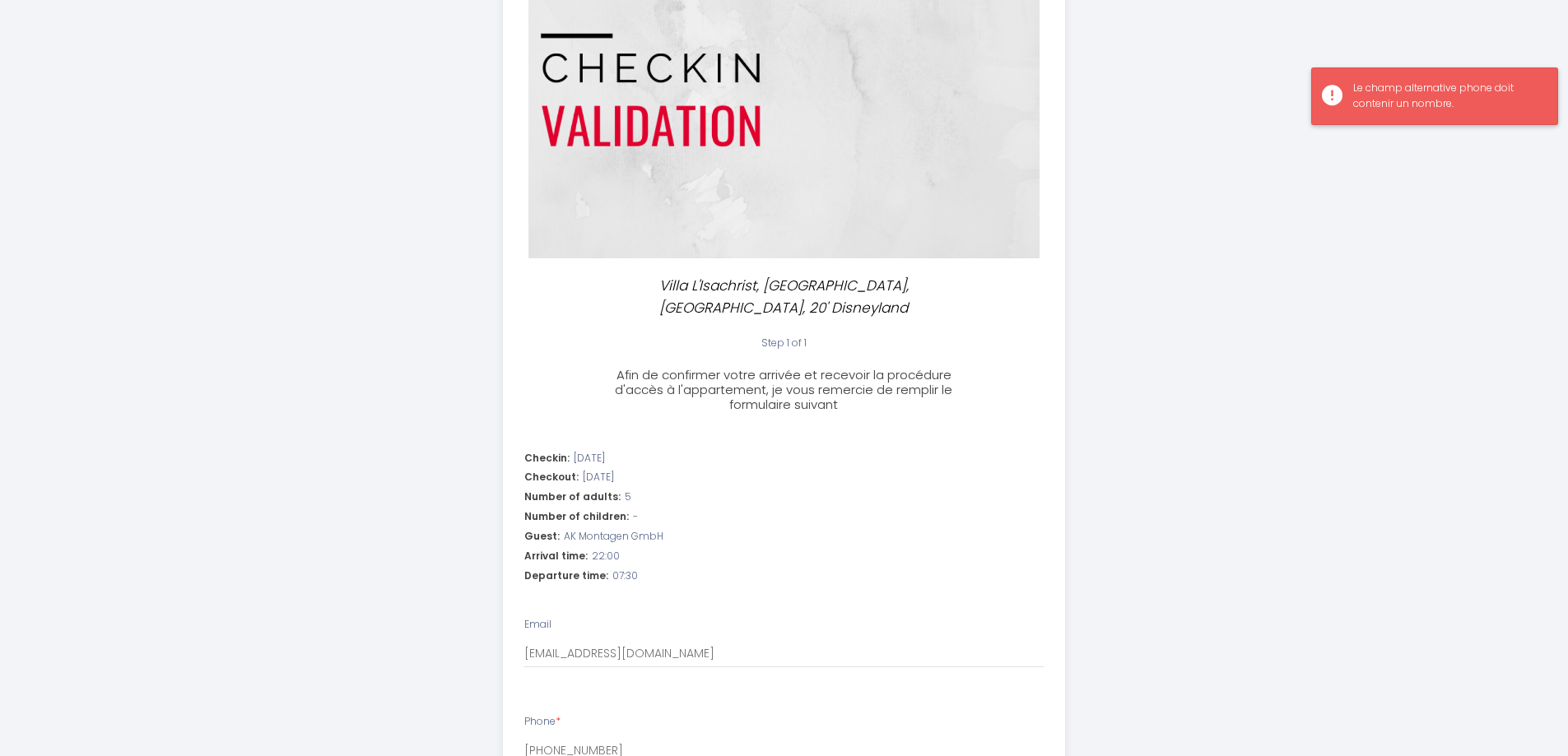
click at [1396, 113] on div "Le champ alternative phone doit contenir un nombre." at bounding box center [1435, 96] width 247 height 57
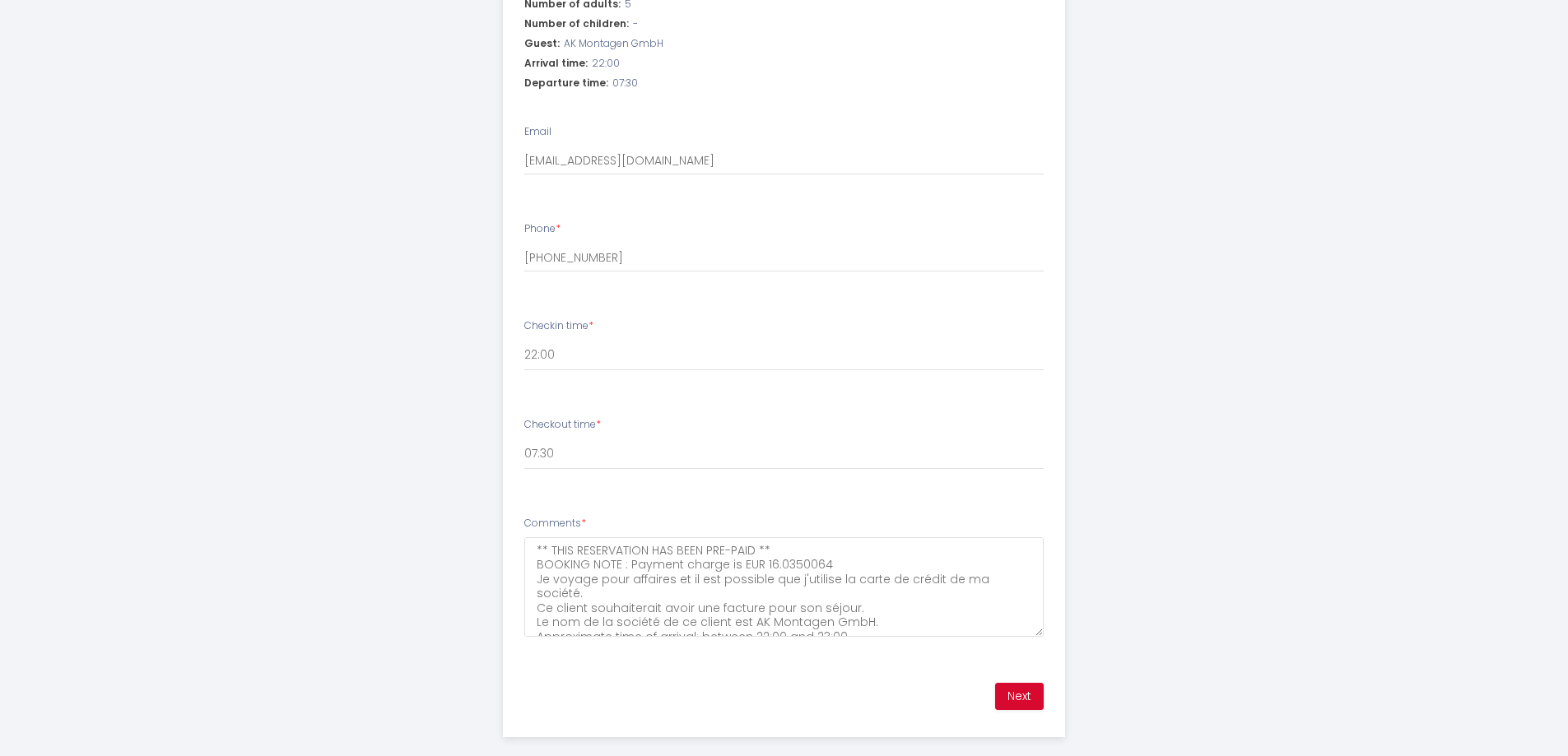
scroll to position [626, 0]
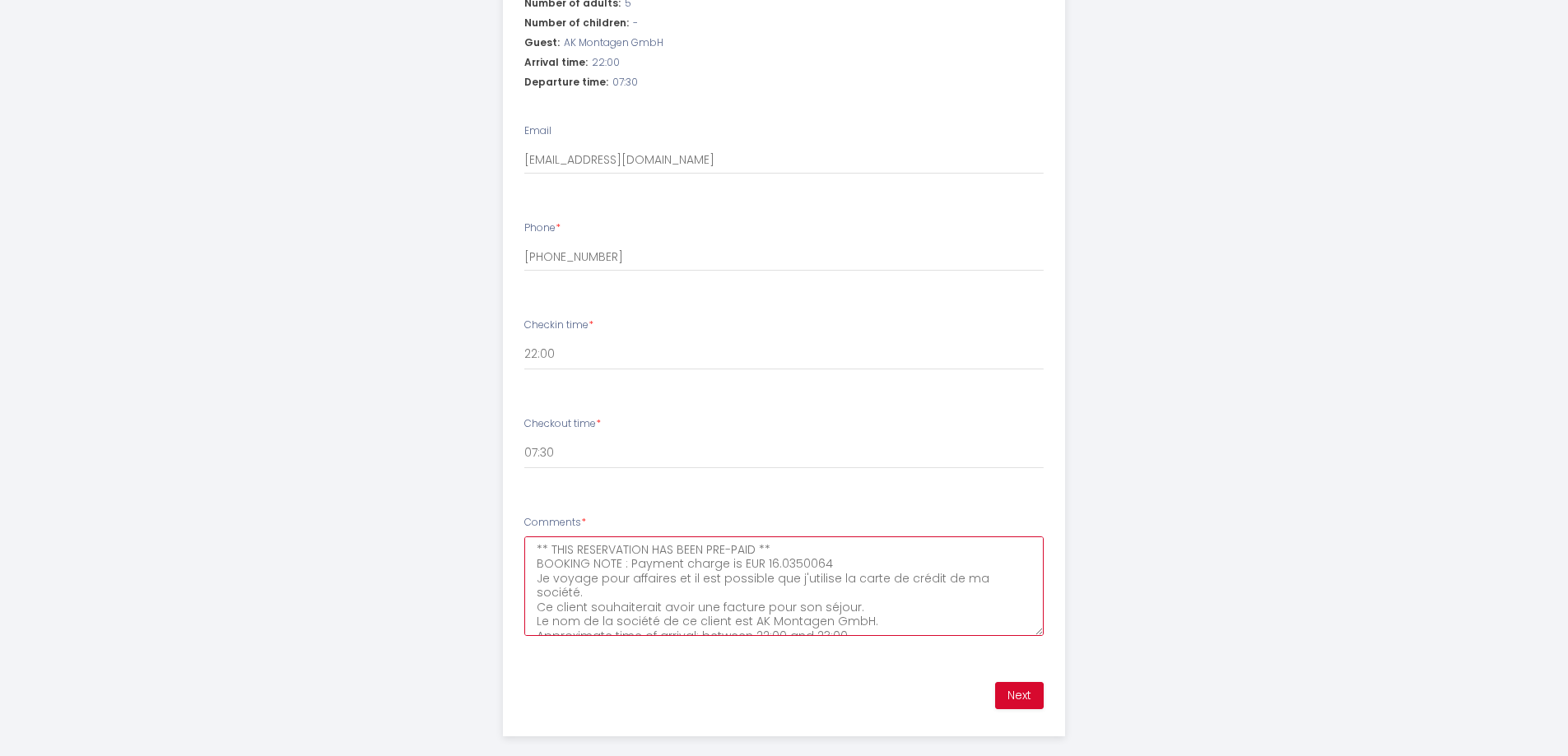
click at [743, 592] on textarea "** THIS RESERVATION HAS BEEN PRE-PAID ** BOOKING NOTE : Payment charge is EUR 1…" at bounding box center [784, 586] width 520 height 100
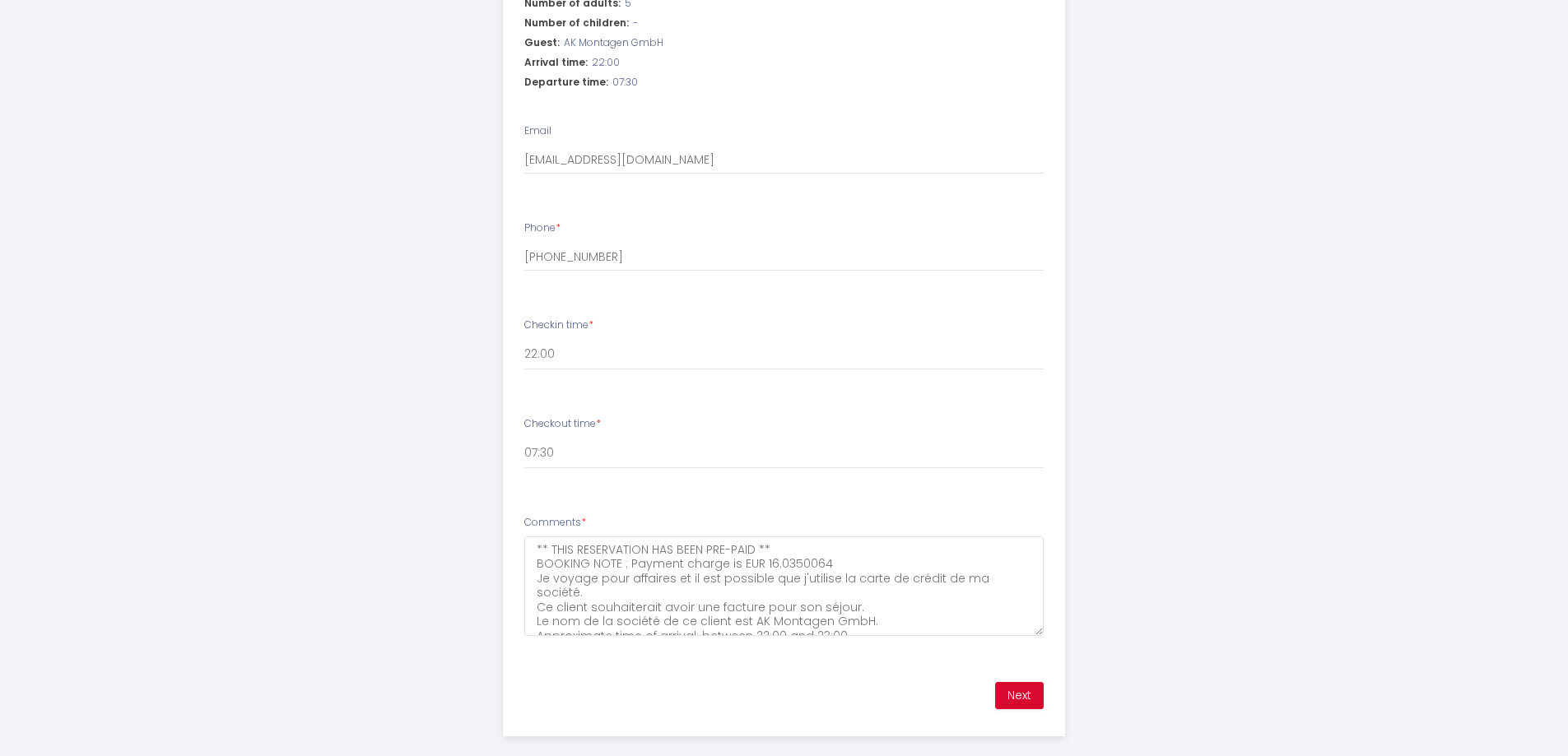
click at [572, 515] on label "Comments *" at bounding box center [555, 523] width 62 height 16
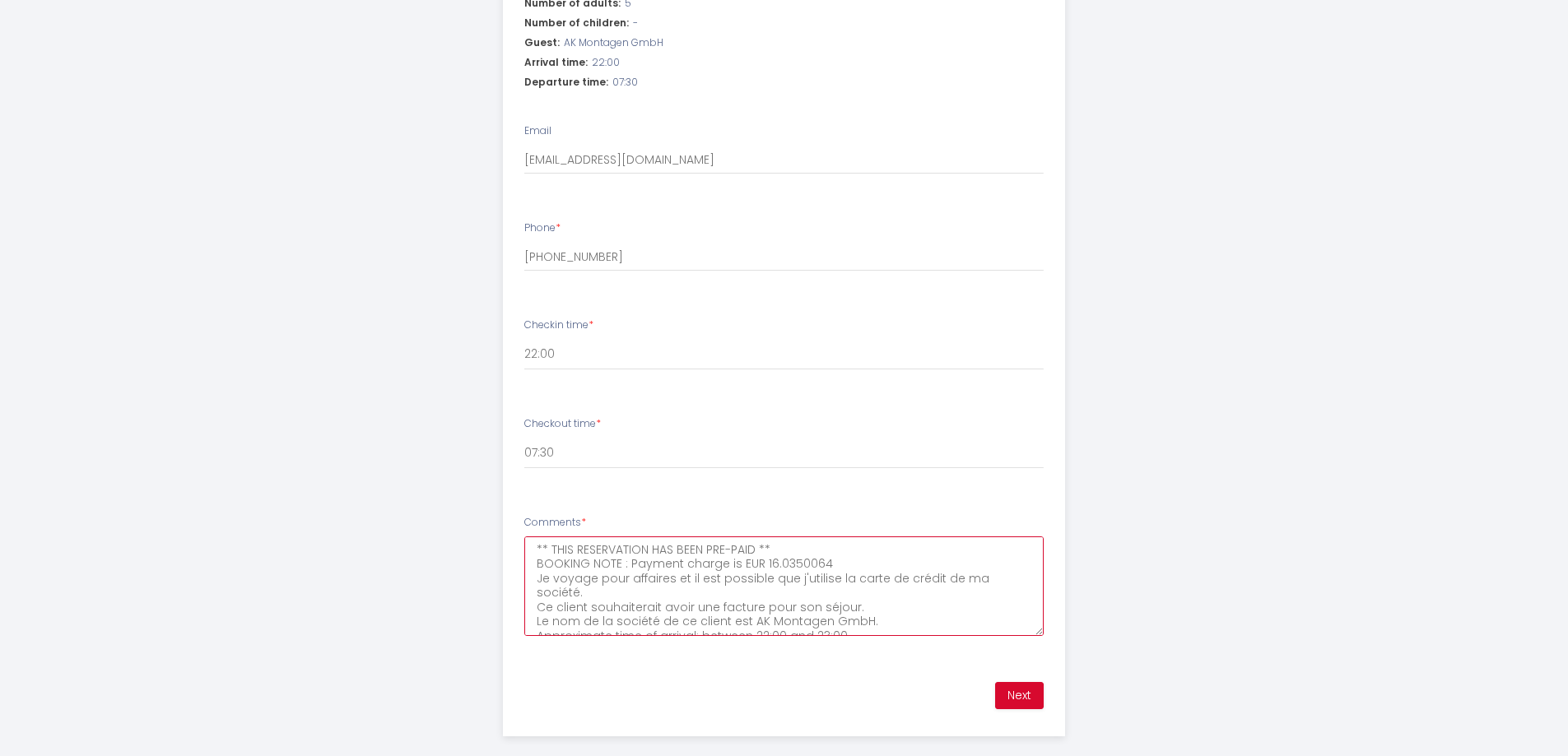
click at [572, 536] on textarea "** THIS RESERVATION HAS BEEN PRE-PAID ** BOOKING NOTE : Payment charge is EUR 1…" at bounding box center [784, 586] width 520 height 100
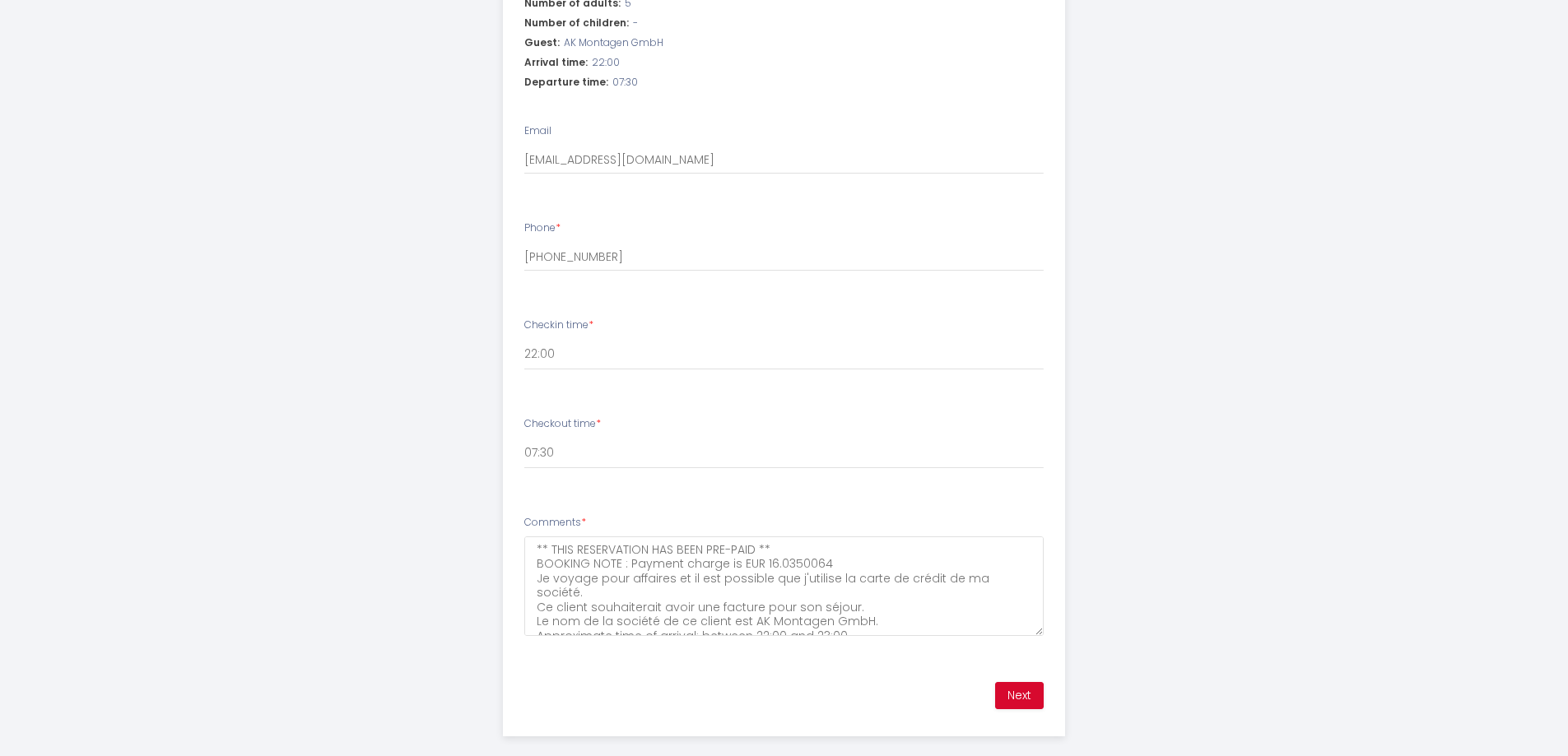
click at [577, 515] on label "Comments *" at bounding box center [555, 523] width 62 height 16
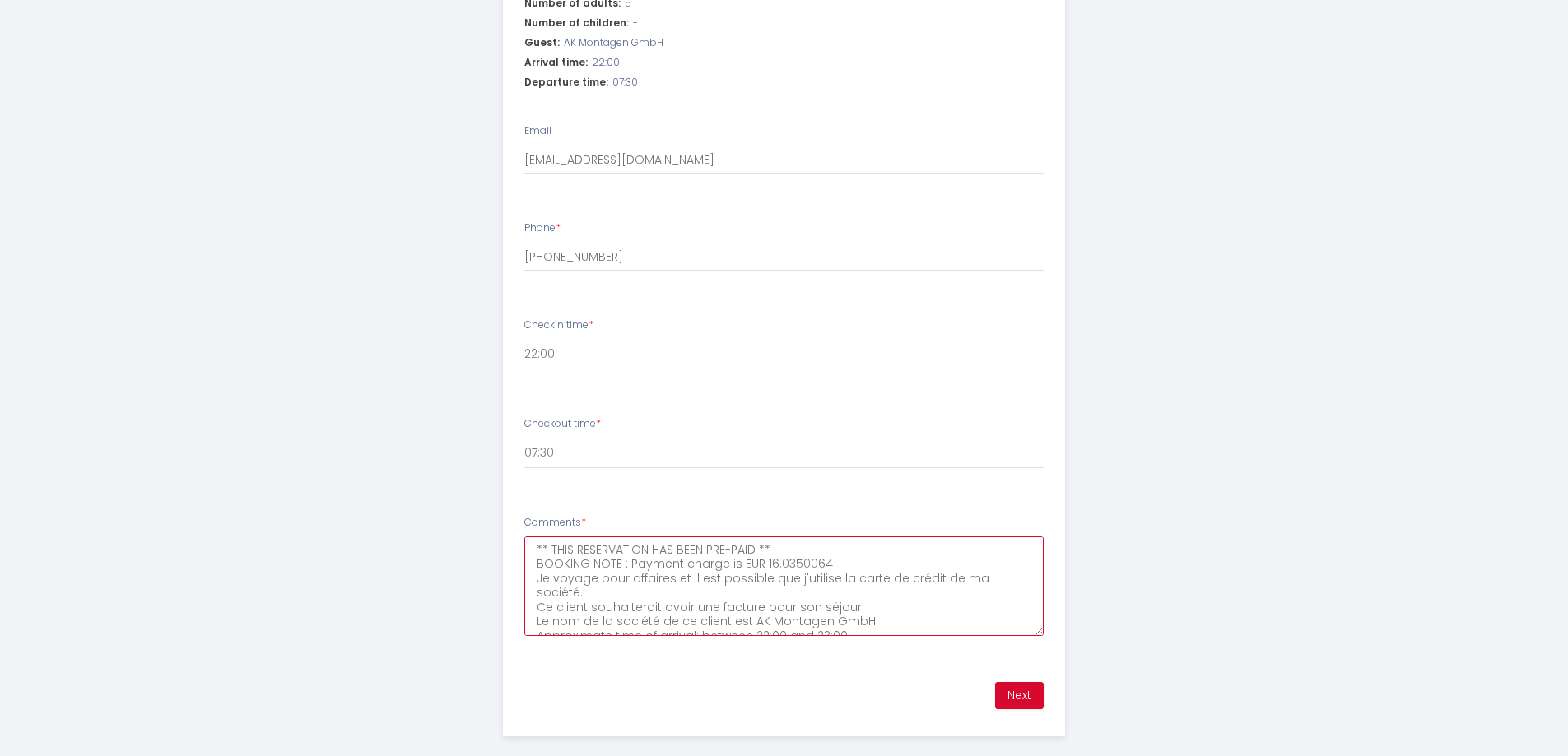
click at [577, 536] on textarea "** THIS RESERVATION HAS BEEN PRE-PAID ** BOOKING NOTE : Payment charge is EUR 1…" at bounding box center [784, 586] width 520 height 100
click at [871, 579] on textarea "** THIS RESERVATION HAS BEEN PRE-PAID ** BOOKING NOTE : Payment charge is EUR 1…" at bounding box center [784, 586] width 520 height 100
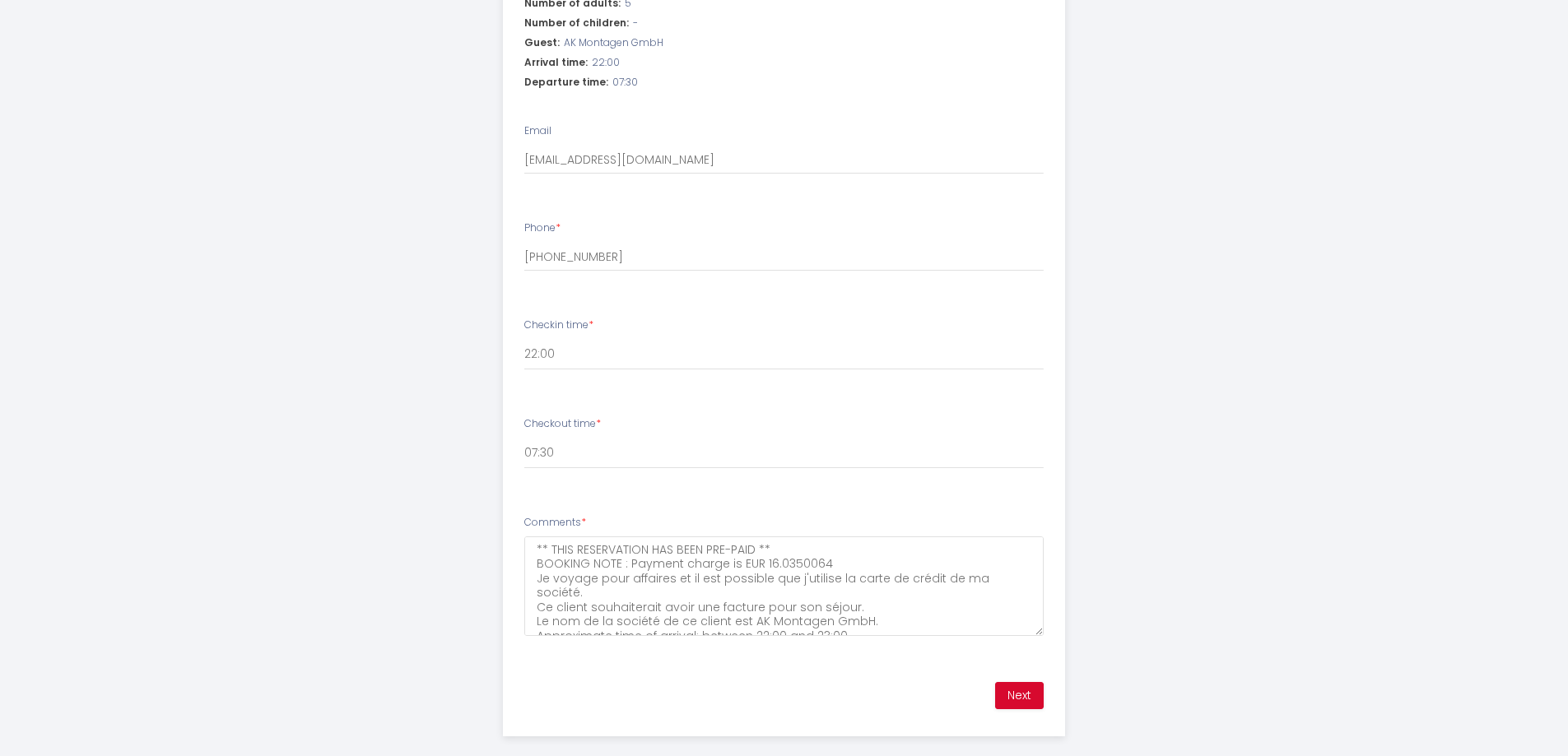
click at [831, 688] on div "Next" at bounding box center [783, 696] width 560 height 48
click at [1043, 683] on button "Next" at bounding box center [1019, 696] width 48 height 28
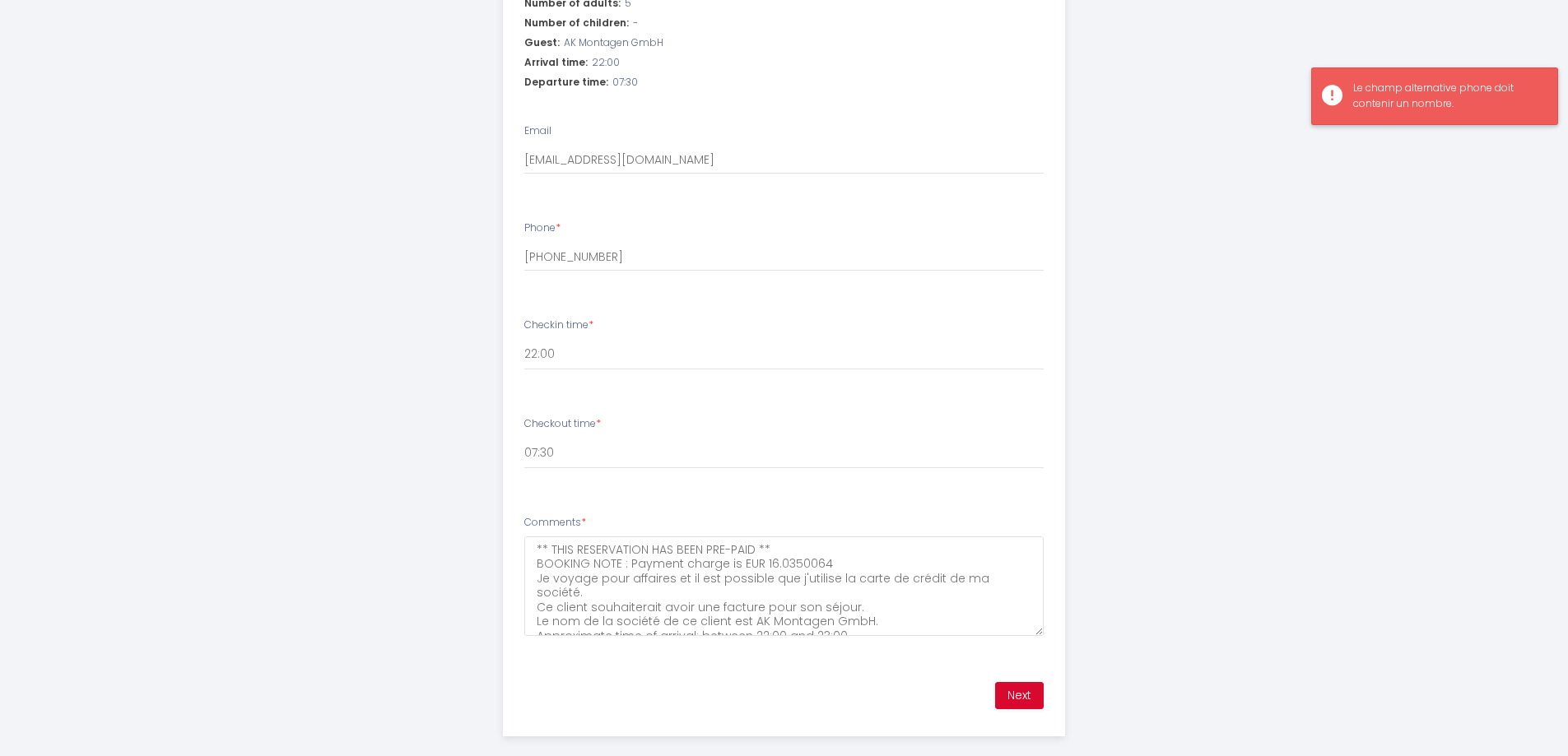
click at [1441, 102] on div "Le champ alternative phone doit contenir un nombre." at bounding box center [1447, 95] width 188 height 31
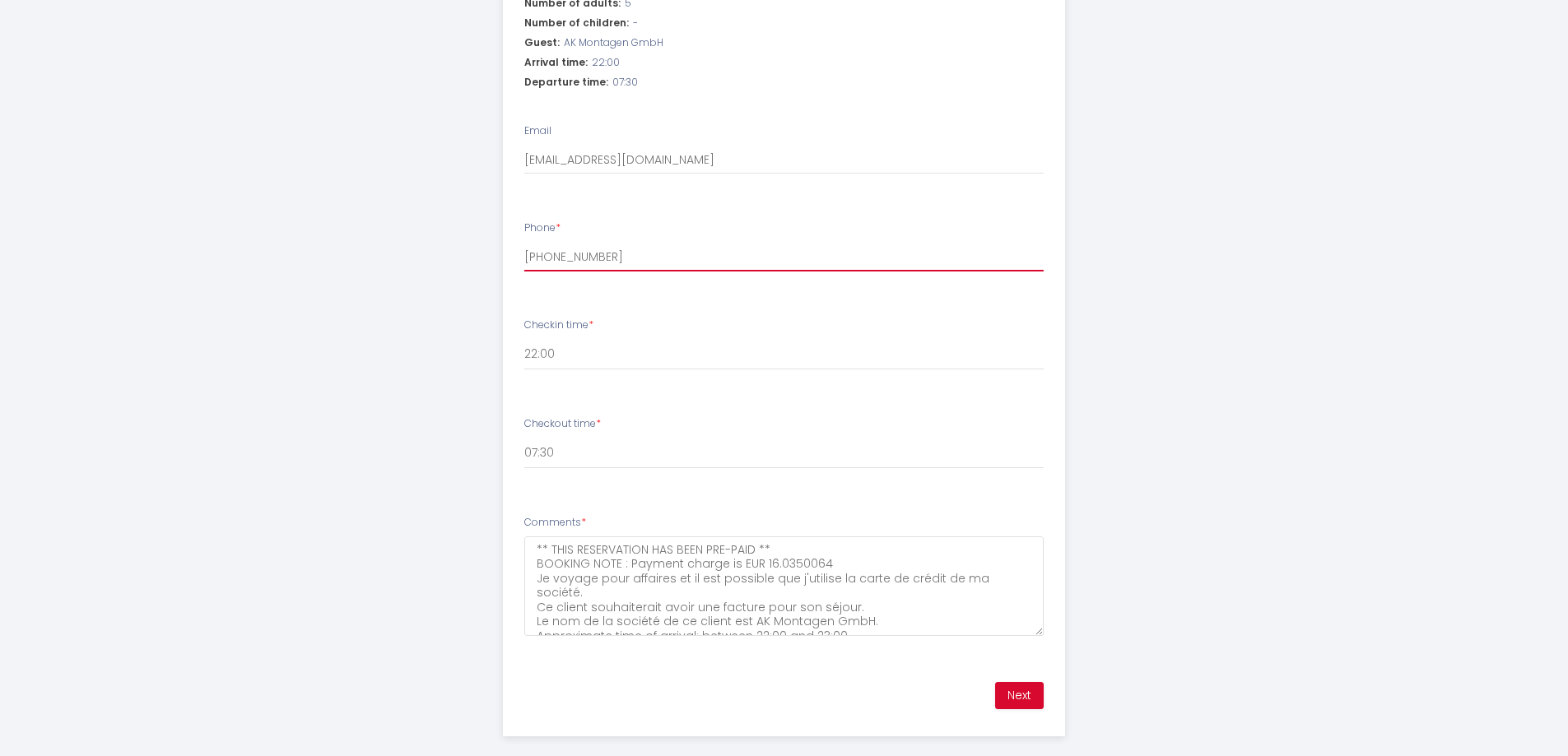
click at [531, 242] on input "[PHONE_NUMBER]" at bounding box center [784, 256] width 520 height 30
click at [1016, 683] on button "Next" at bounding box center [1019, 696] width 48 height 28
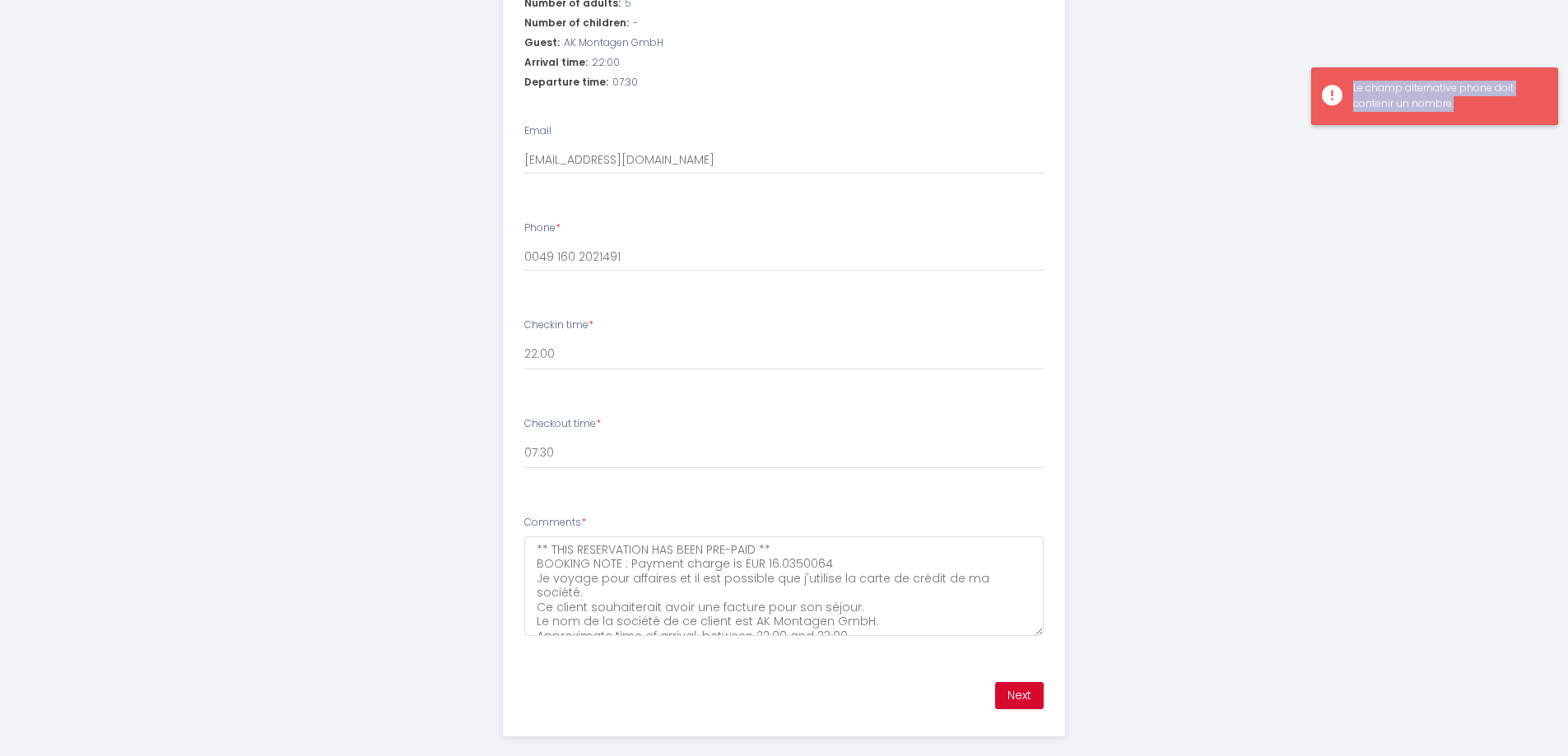
drag, startPoint x: 1476, startPoint y: 101, endPoint x: 1349, endPoint y: 72, distance: 130.3
click at [1349, 72] on div "Le champ alternative phone doit contenir un nombre." at bounding box center [1435, 96] width 247 height 57
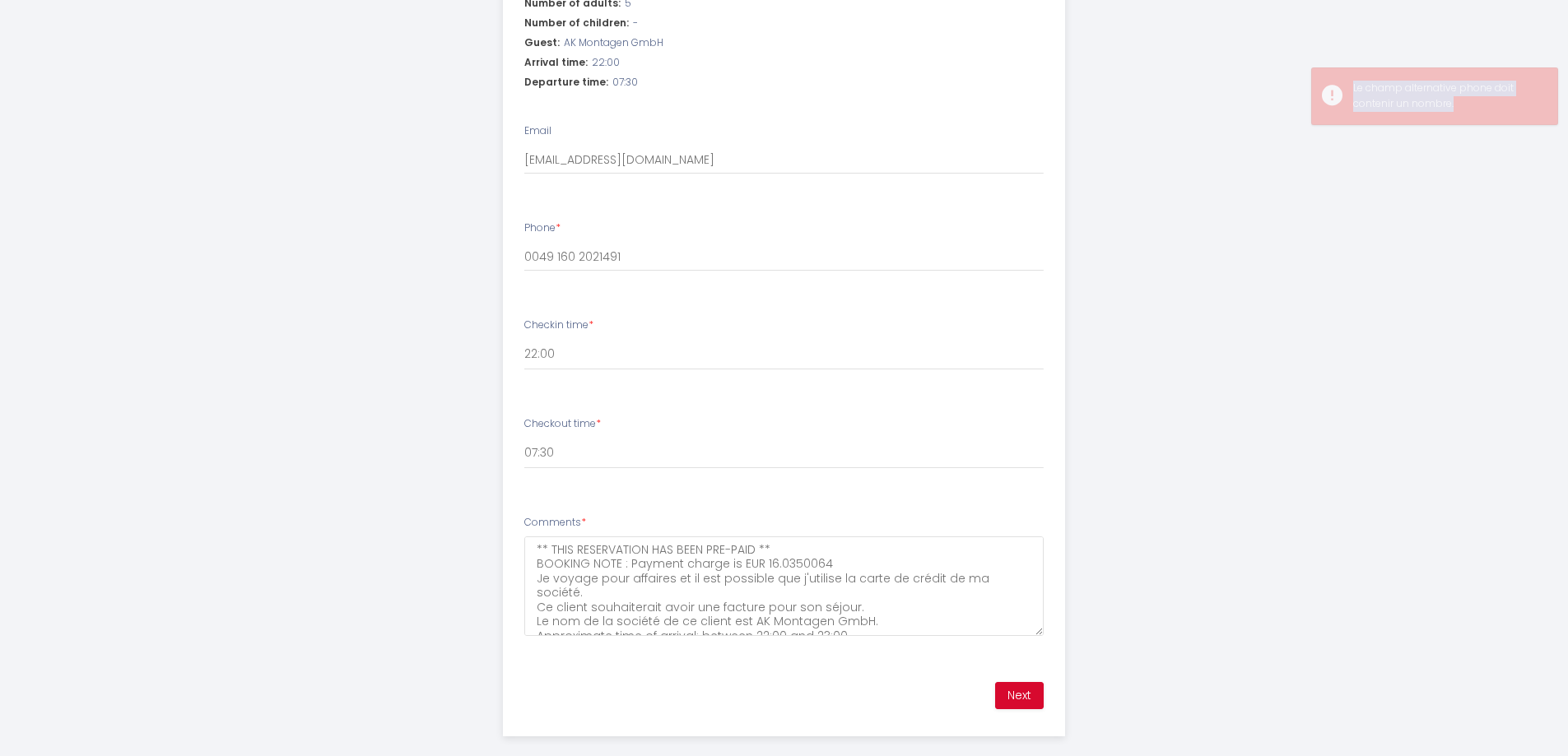
copy div "Le champ alternative phone doit contenir un nombre."
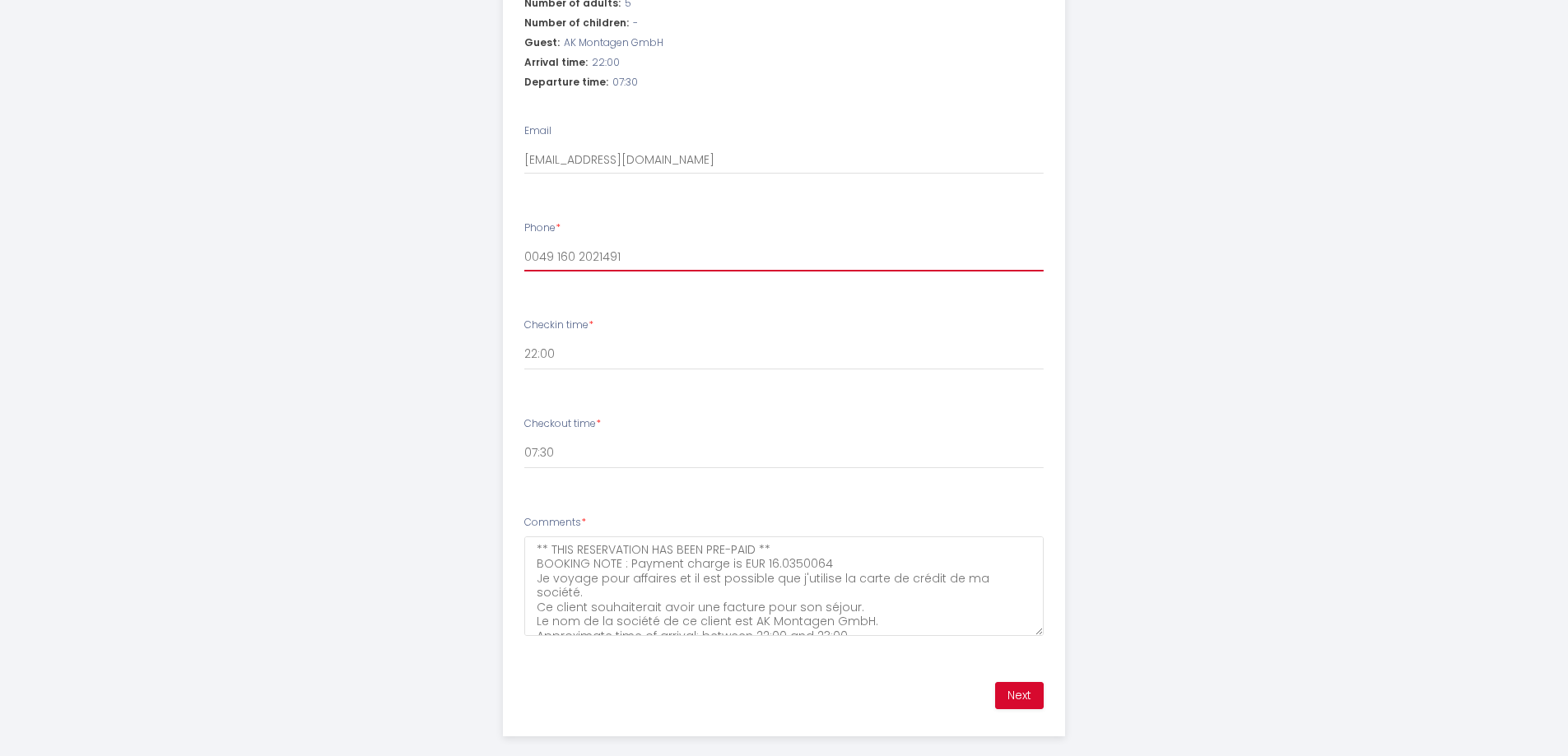
click at [633, 242] on input "0049 160 2021491" at bounding box center [784, 256] width 520 height 30
click at [544, 242] on input "0049 160 2021491" at bounding box center [784, 256] width 520 height 30
drag, startPoint x: 552, startPoint y: 235, endPoint x: 492, endPoint y: 216, distance: 62.9
click at [493, 219] on div "Checkin: [DATE] Checkout: [DATE] Number of adults: 5 Number of children: - Gues…" at bounding box center [784, 296] width 582 height 753
click at [1007, 683] on button "Next" at bounding box center [1019, 696] width 48 height 28
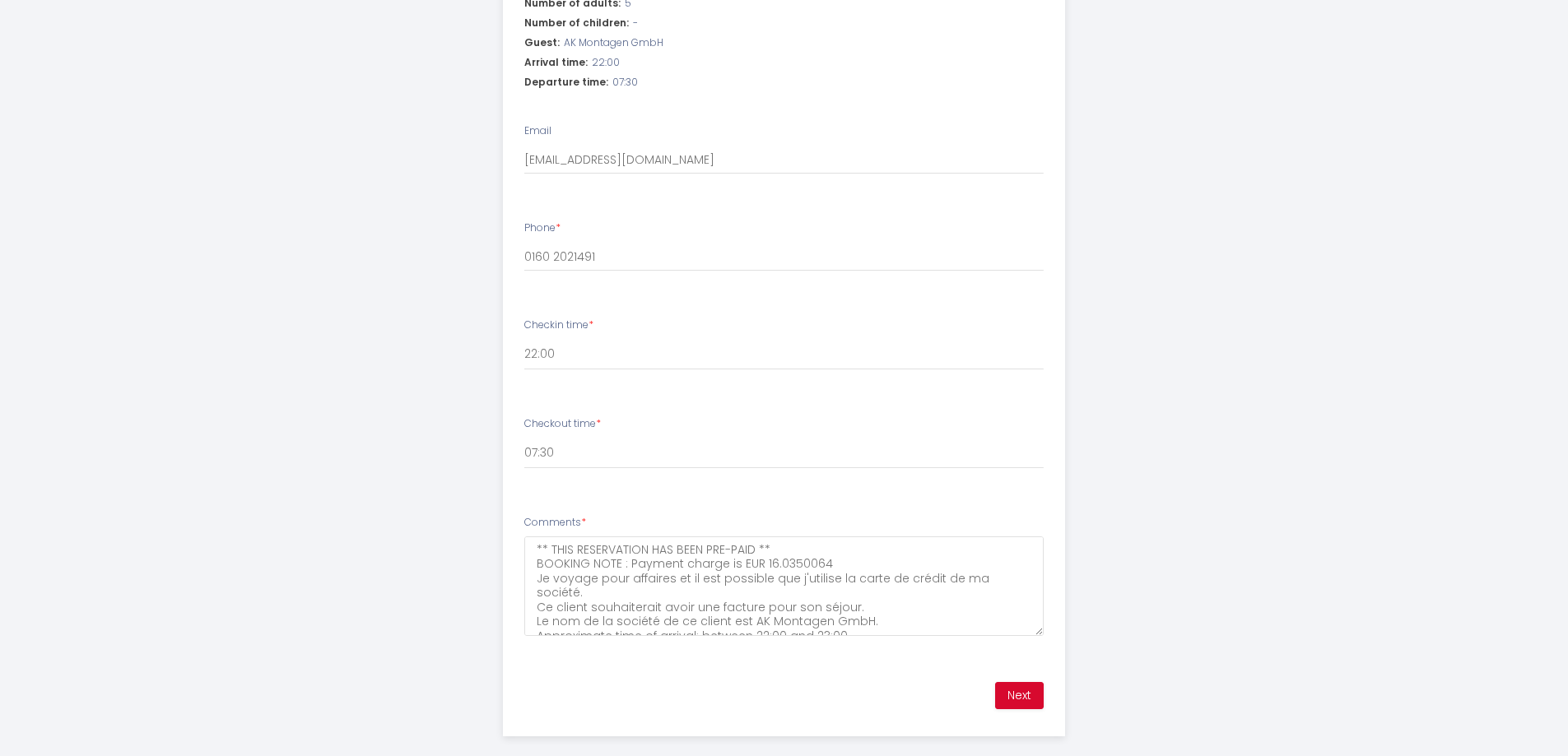
drag, startPoint x: 231, startPoint y: 393, endPoint x: 250, endPoint y: 389, distance: 19.4
click at [231, 393] on div "Villa L'Isachrist, [GEOGRAPHIC_DATA], [GEOGRAPHIC_DATA], 20' Disneyland Step 1 …" at bounding box center [784, 76] width 1568 height 1404
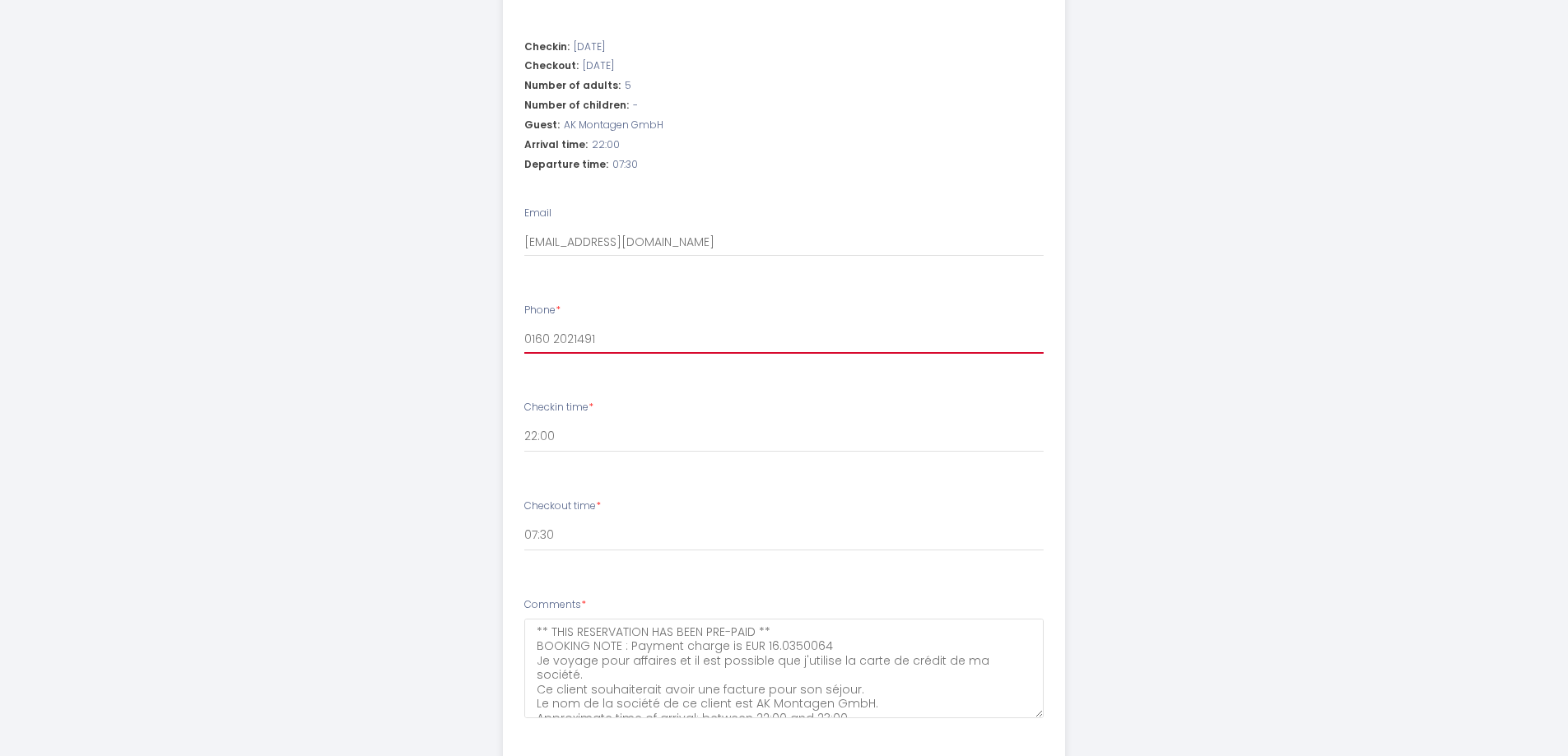
click at [616, 324] on input "0160 2021491" at bounding box center [784, 339] width 520 height 30
paste input "[PHONE_NUMBER]"
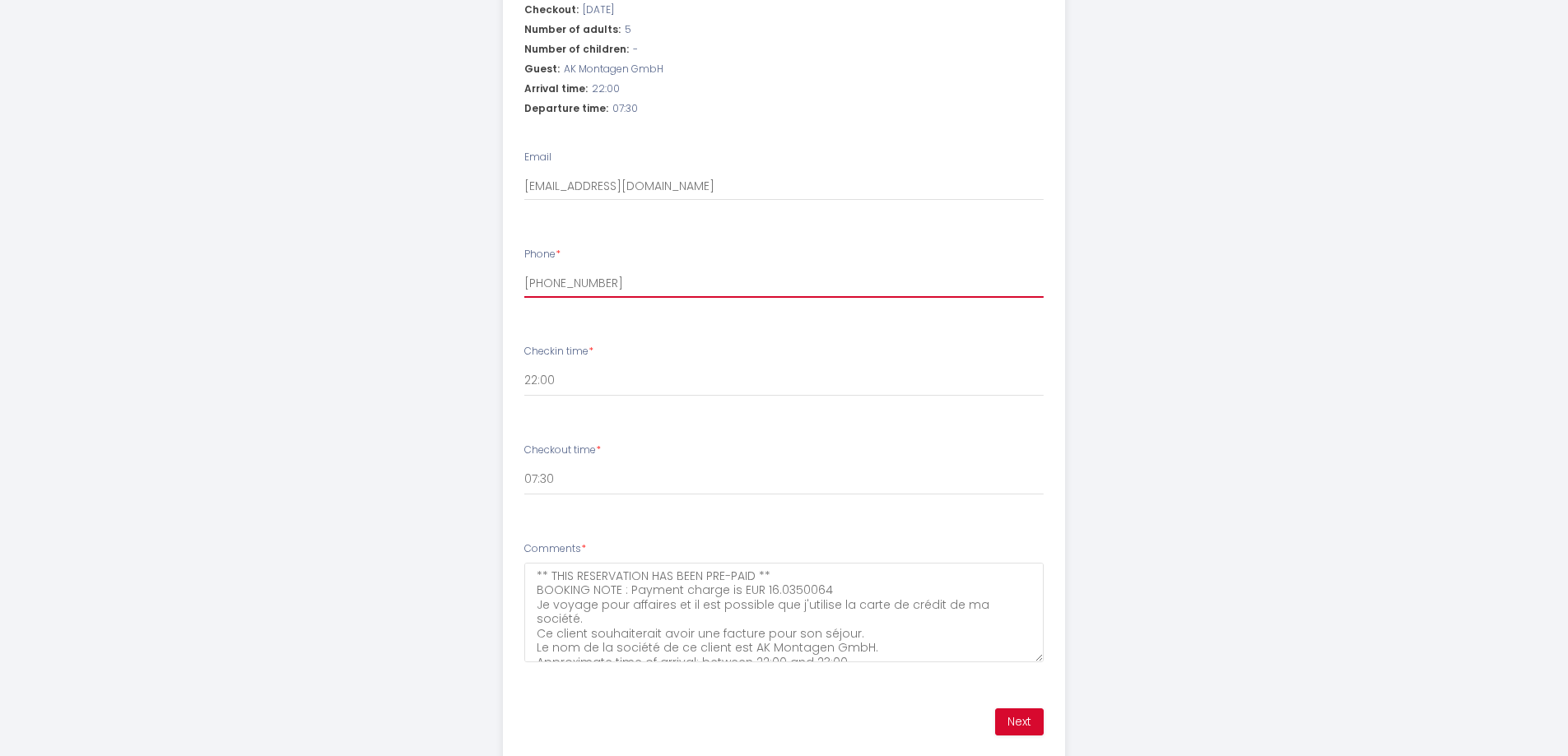
scroll to position [626, 0]
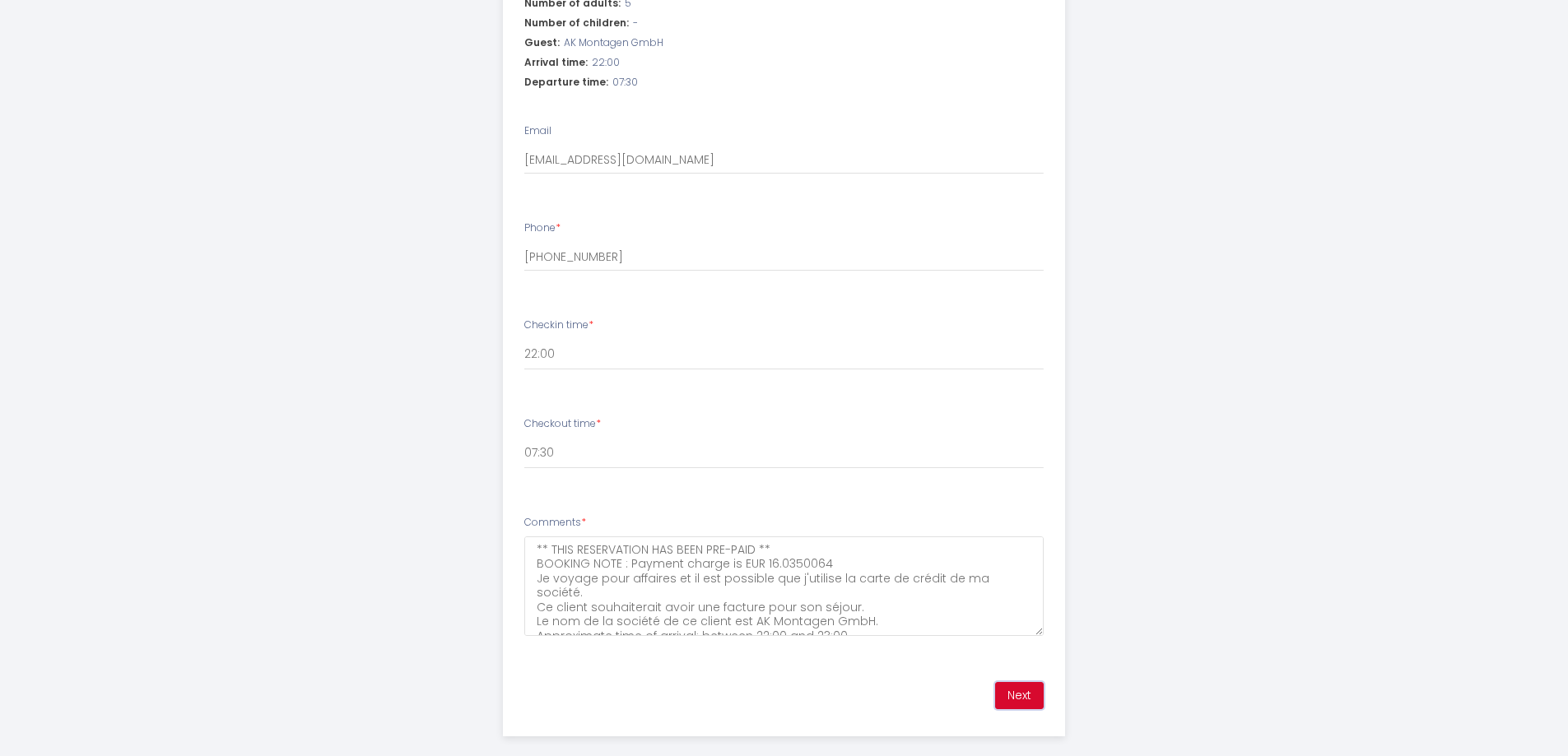
click at [1026, 683] on button "Next" at bounding box center [1019, 696] width 48 height 28
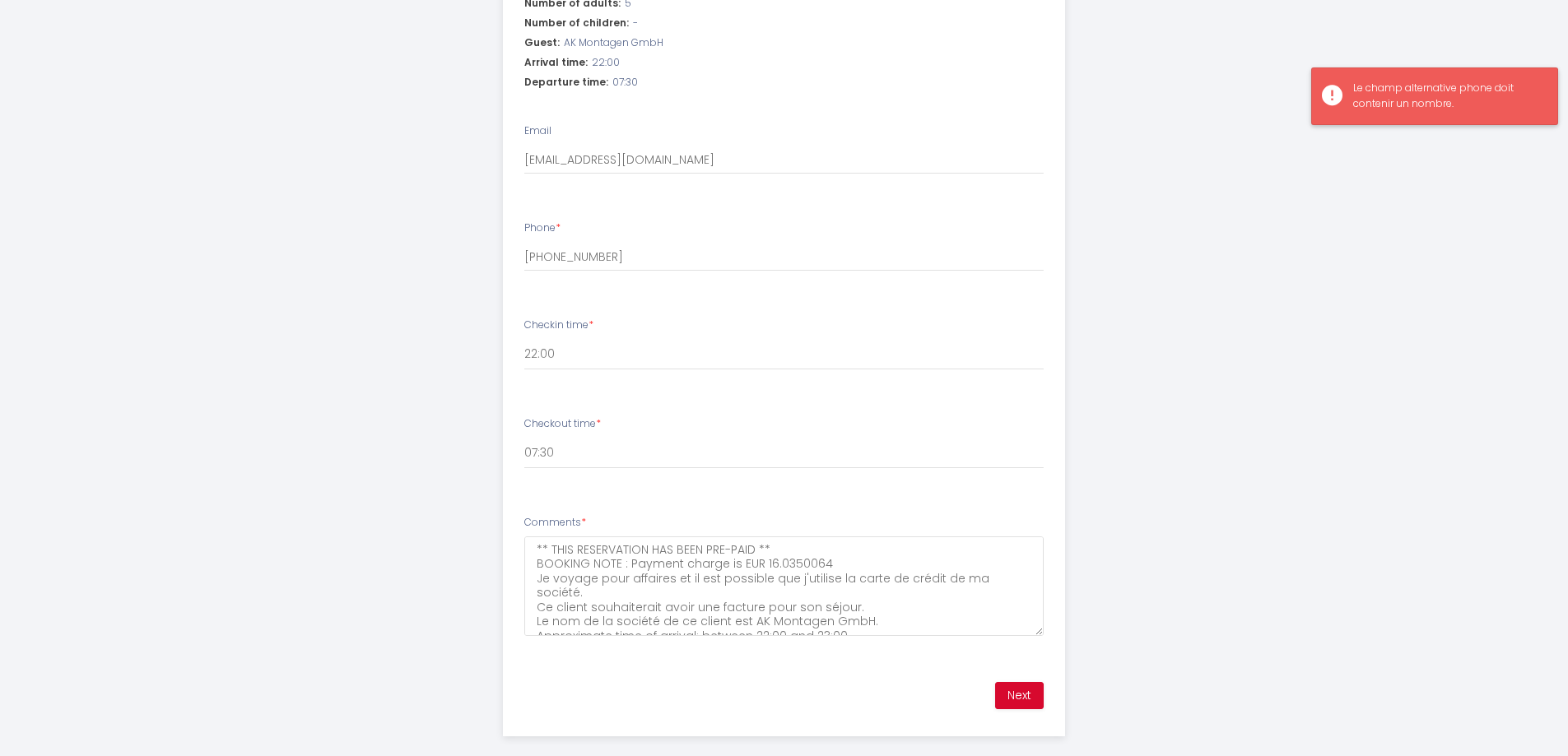
click at [1494, 101] on div "Le champ alternative phone doit contenir un nombre." at bounding box center [1447, 95] width 188 height 31
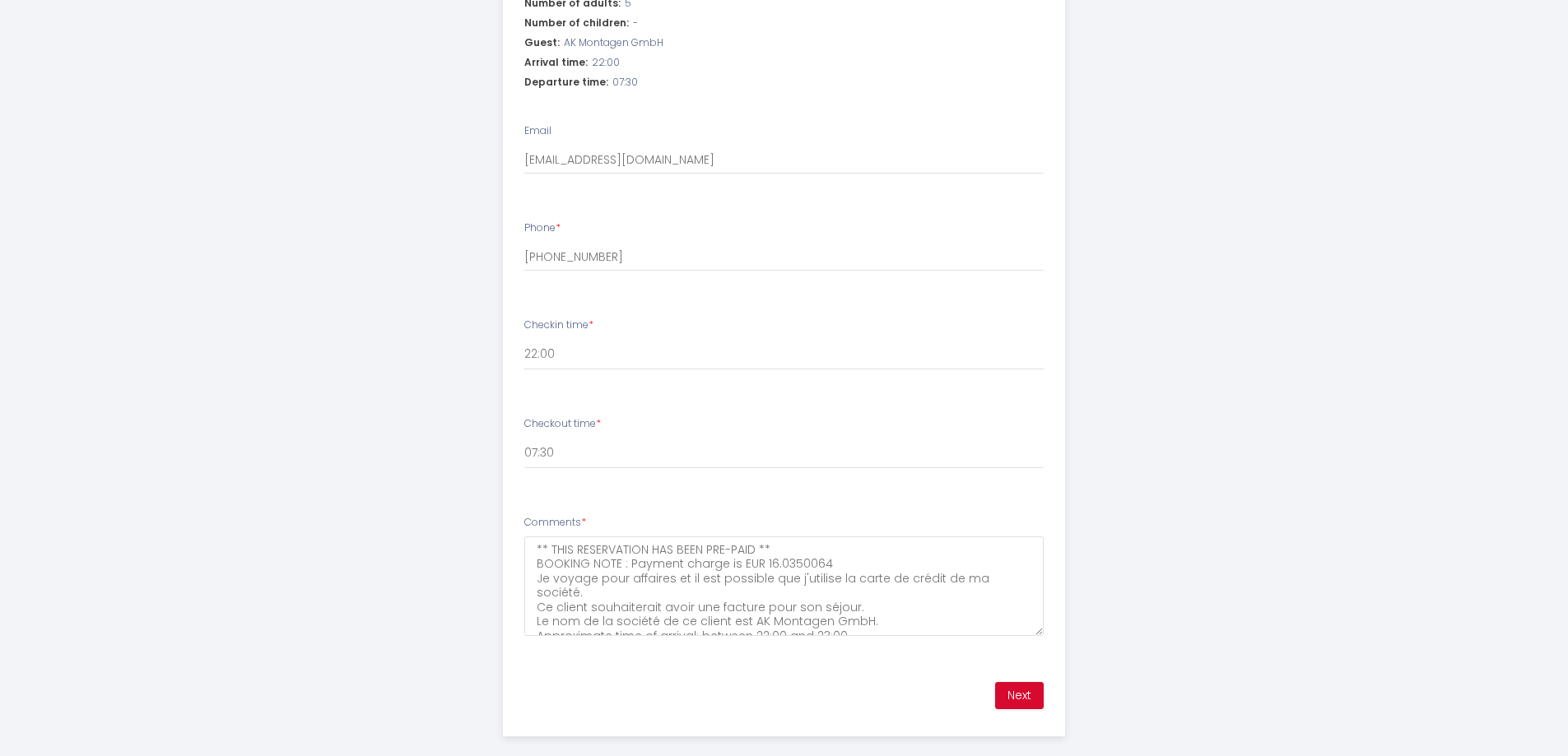
drag, startPoint x: 1494, startPoint y: 101, endPoint x: 1283, endPoint y: 90, distance: 211.3
drag, startPoint x: 1333, startPoint y: 221, endPoint x: 1312, endPoint y: 275, distance: 57.9
click at [1333, 224] on div "Villa L'Isachrist, [GEOGRAPHIC_DATA], [GEOGRAPHIC_DATA], 20' Disneyland Step 1 …" at bounding box center [784, 76] width 1568 height 1404
click at [928, 379] on ul "Checkin: [DATE] Checkout: [DATE] Number of adults: 5 Number of children: - Gues…" at bounding box center [783, 305] width 560 height 715
click at [1013, 683] on button "Next" at bounding box center [1019, 696] width 48 height 28
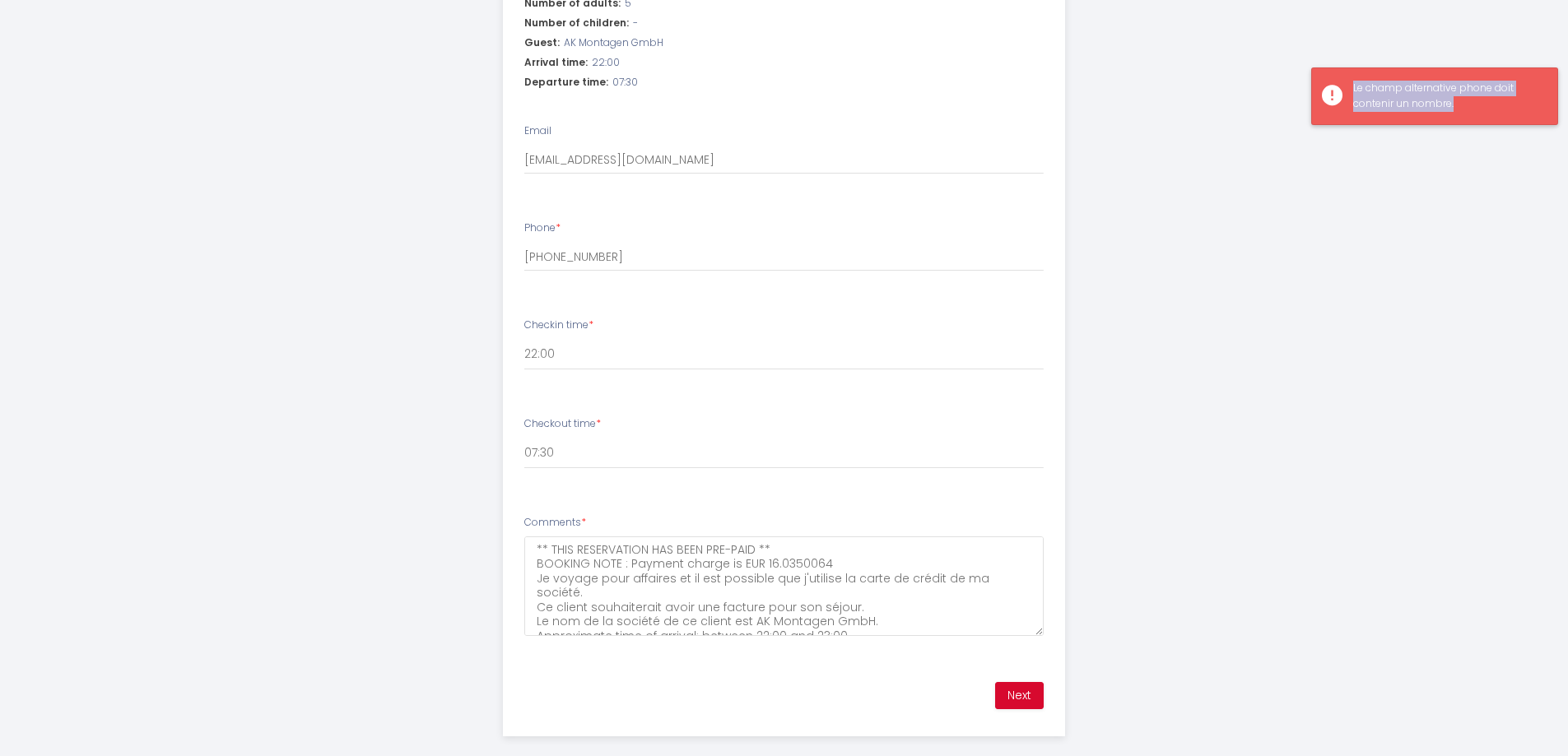
drag, startPoint x: 1479, startPoint y: 106, endPoint x: 1338, endPoint y: 71, distance: 145.3
click at [1338, 71] on div "Le champ alternative phone doit contenir un nombre." at bounding box center [1435, 96] width 247 height 57
copy div "Le champ alternative phone doit contenir un nombre."
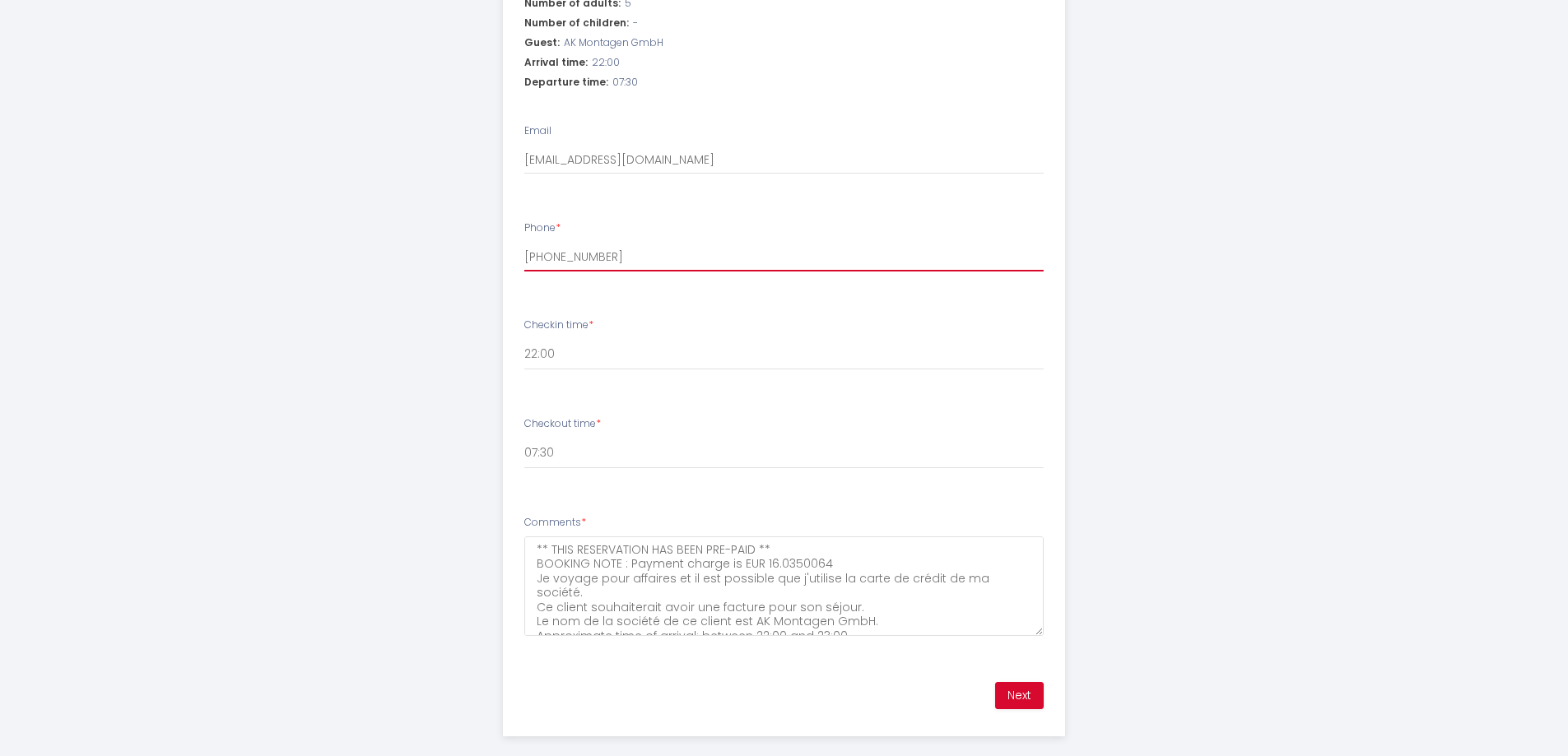
click at [617, 242] on input "[PHONE_NUMBER]" at bounding box center [784, 256] width 520 height 30
click at [1019, 683] on button "Next" at bounding box center [1019, 696] width 48 height 28
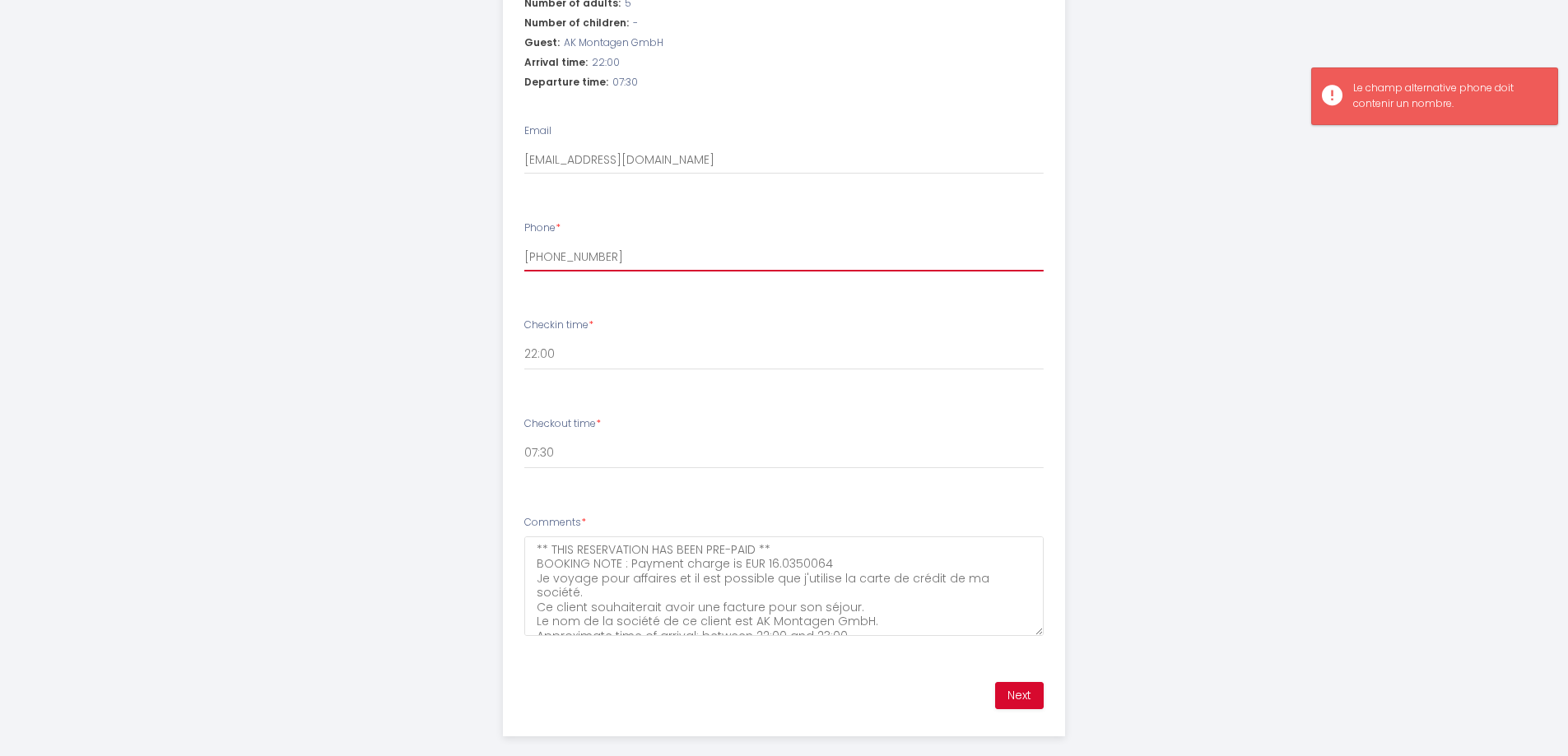
drag, startPoint x: 630, startPoint y: 231, endPoint x: 465, endPoint y: 236, distance: 165.1
click at [465, 236] on div "Villa L'Isachrist, [GEOGRAPHIC_DATA], [GEOGRAPHIC_DATA], 20' Disneyland Step 1 …" at bounding box center [785, 76] width 843 height 1404
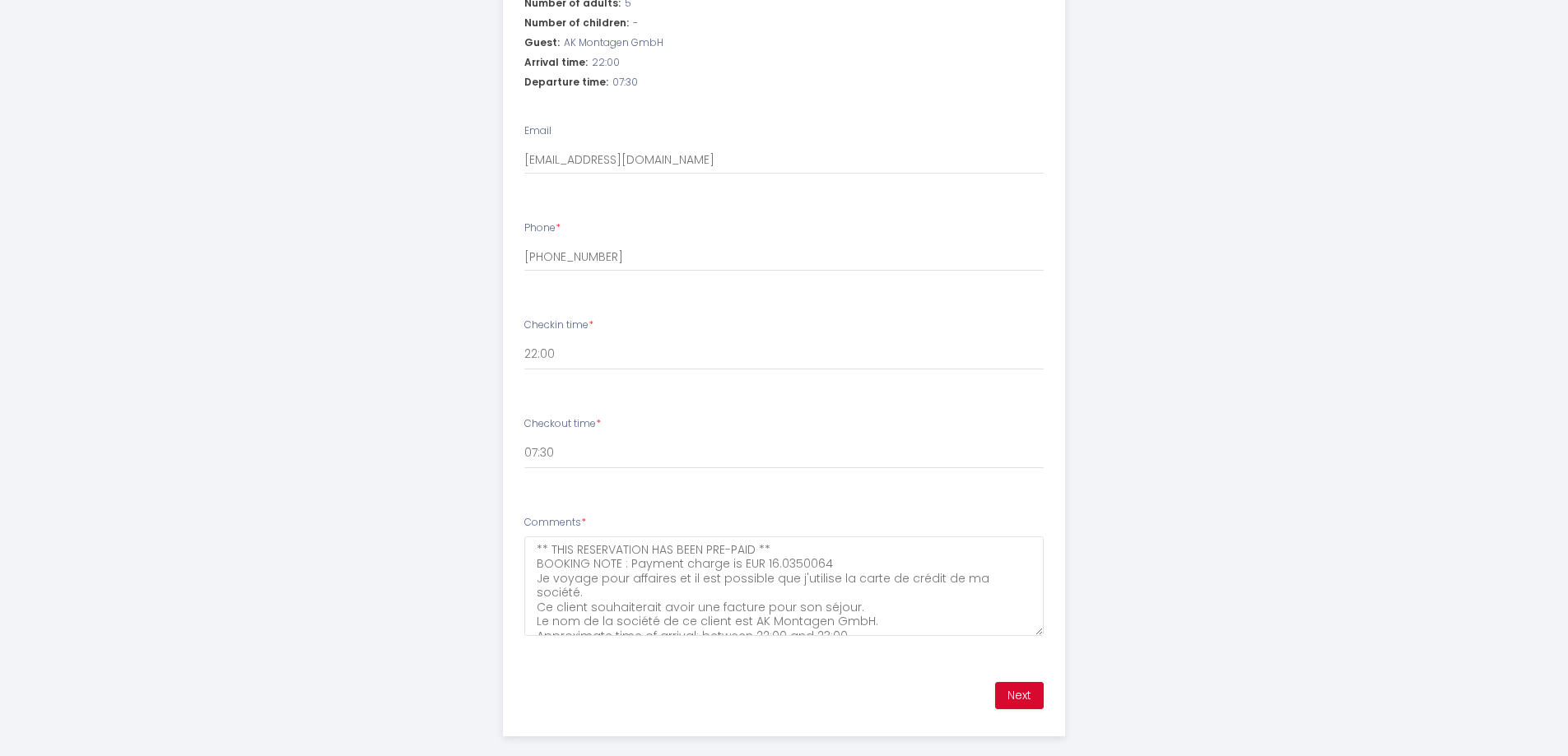
click at [149, 414] on div "Villa L'Isachrist, [GEOGRAPHIC_DATA], [GEOGRAPHIC_DATA], 20' Disneyland Step 1 …" at bounding box center [784, 76] width 1568 height 1404
click at [644, 242] on input "[PHONE_NUMBER]" at bounding box center [784, 256] width 520 height 30
paste input "49 160 2021491"
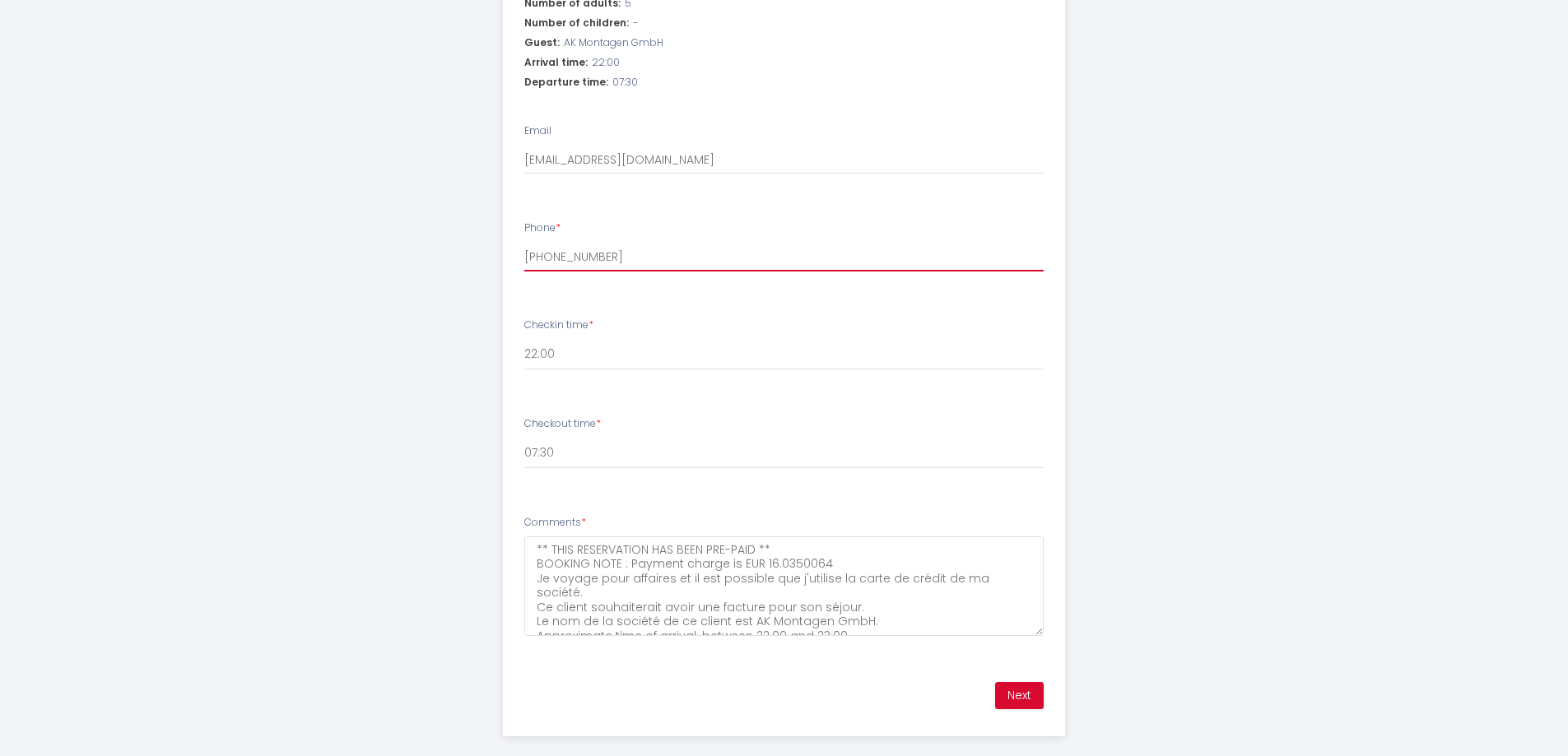
type input "[PHONE_NUMBER]"
click at [1028, 683] on button "Next" at bounding box center [1019, 696] width 48 height 28
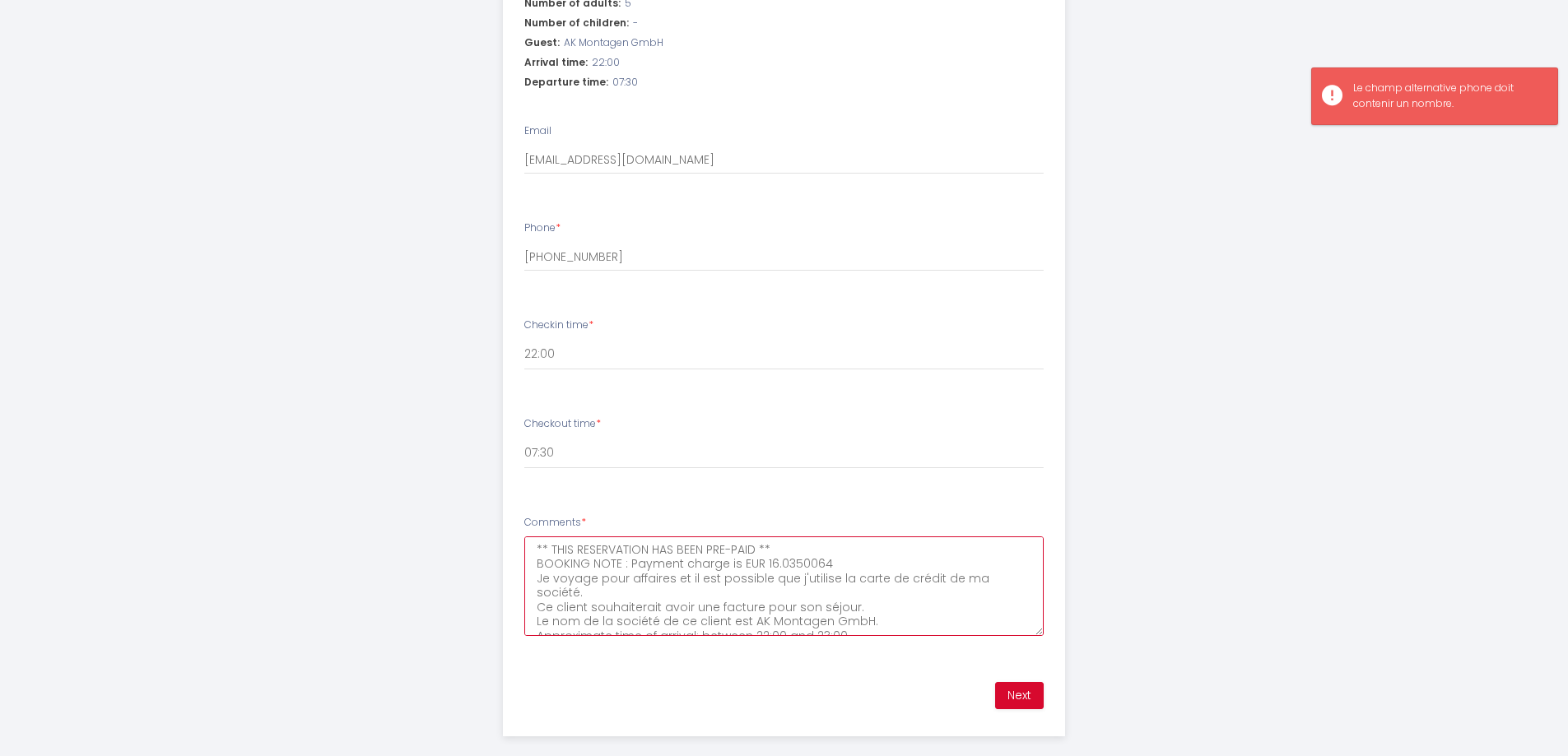
drag, startPoint x: 923, startPoint y: 601, endPoint x: 417, endPoint y: 460, distance: 525.3
click at [427, 472] on div "Villa L'Isachrist, [GEOGRAPHIC_DATA], [GEOGRAPHIC_DATA], 20' Disneyland Step 1 …" at bounding box center [785, 76] width 843 height 1404
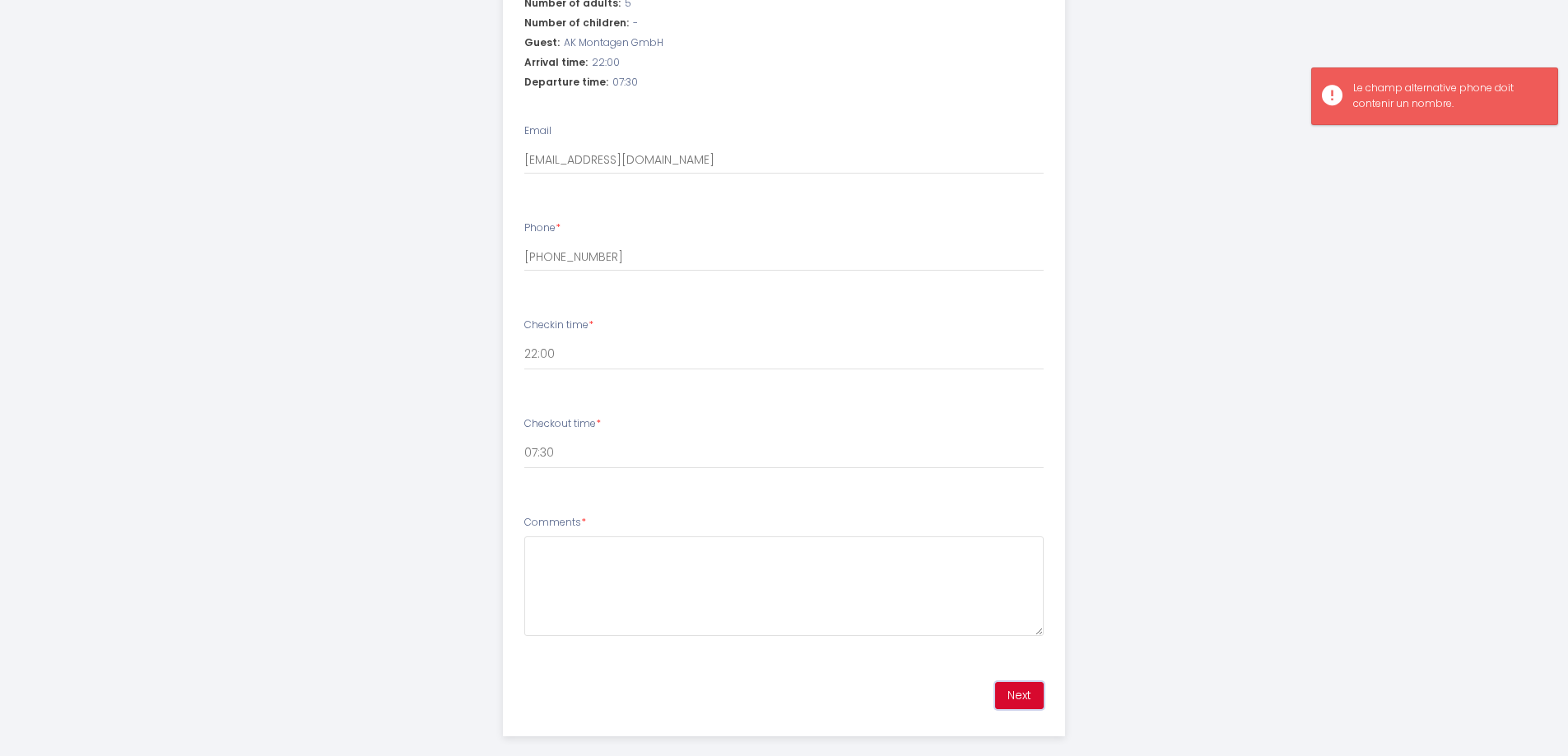
click at [995, 683] on button "Next" at bounding box center [1019, 696] width 48 height 28
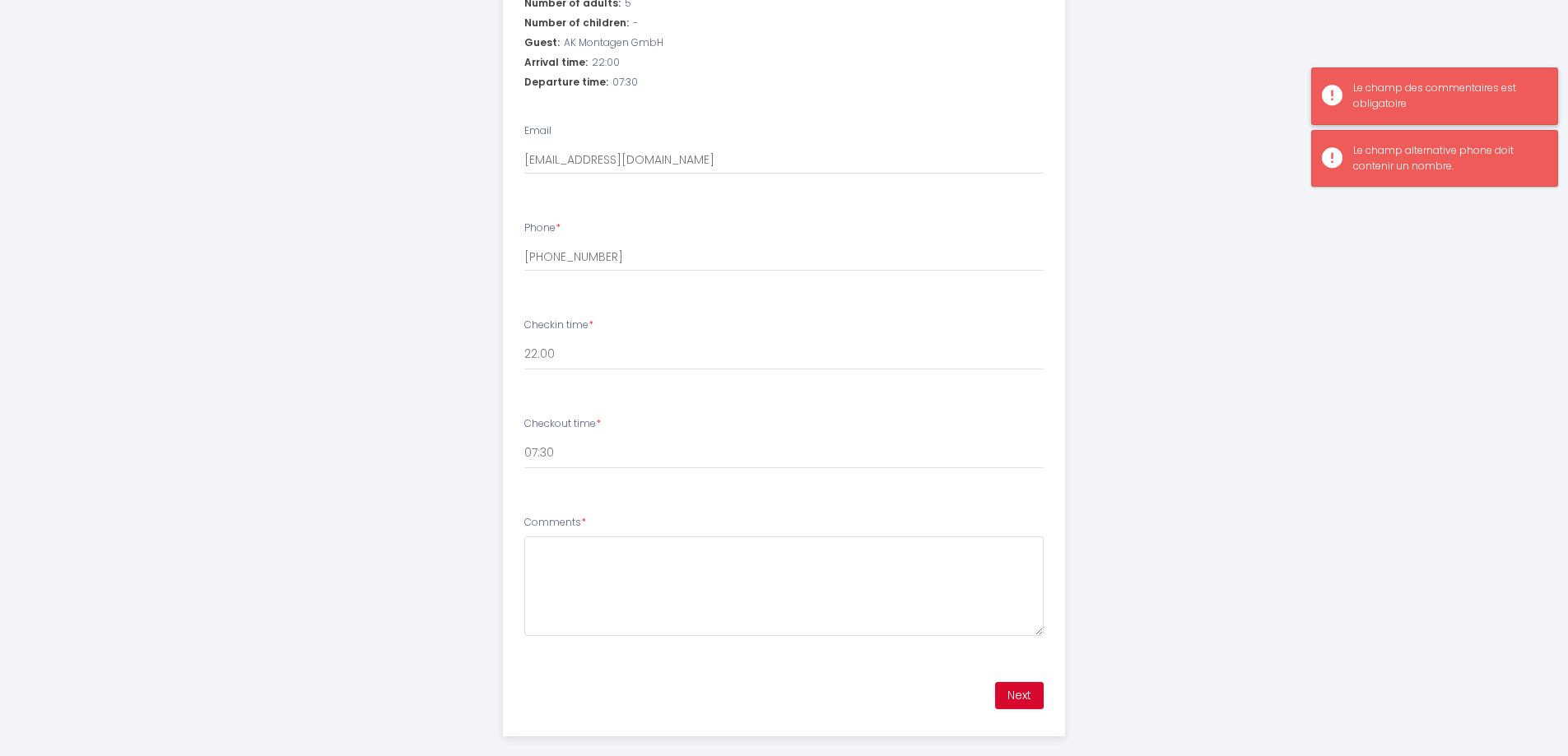
click at [1487, 90] on div "Le champ des commentaires est obligatoire" at bounding box center [1447, 95] width 188 height 31
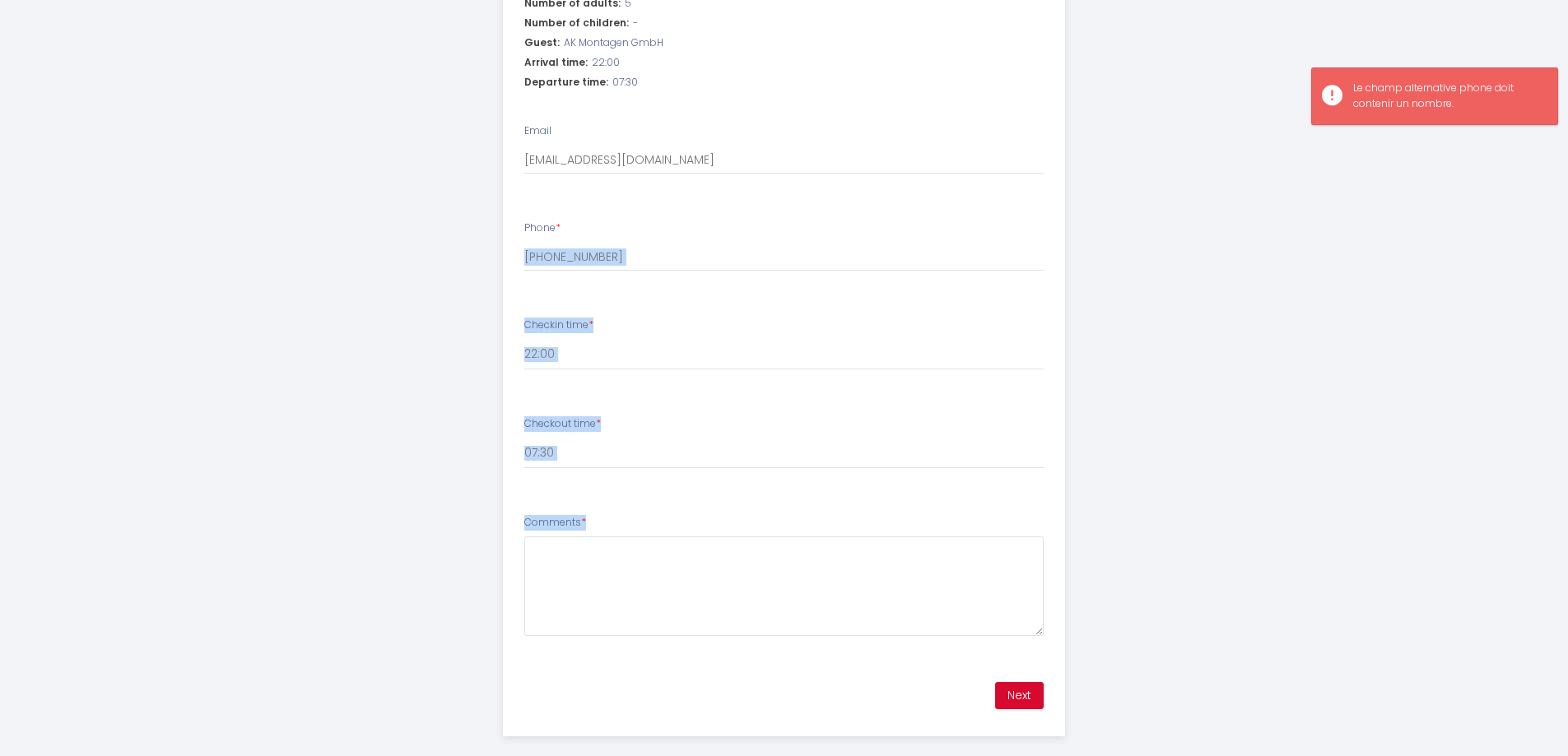
drag, startPoint x: 1467, startPoint y: 95, endPoint x: 1239, endPoint y: 228, distance: 264.0
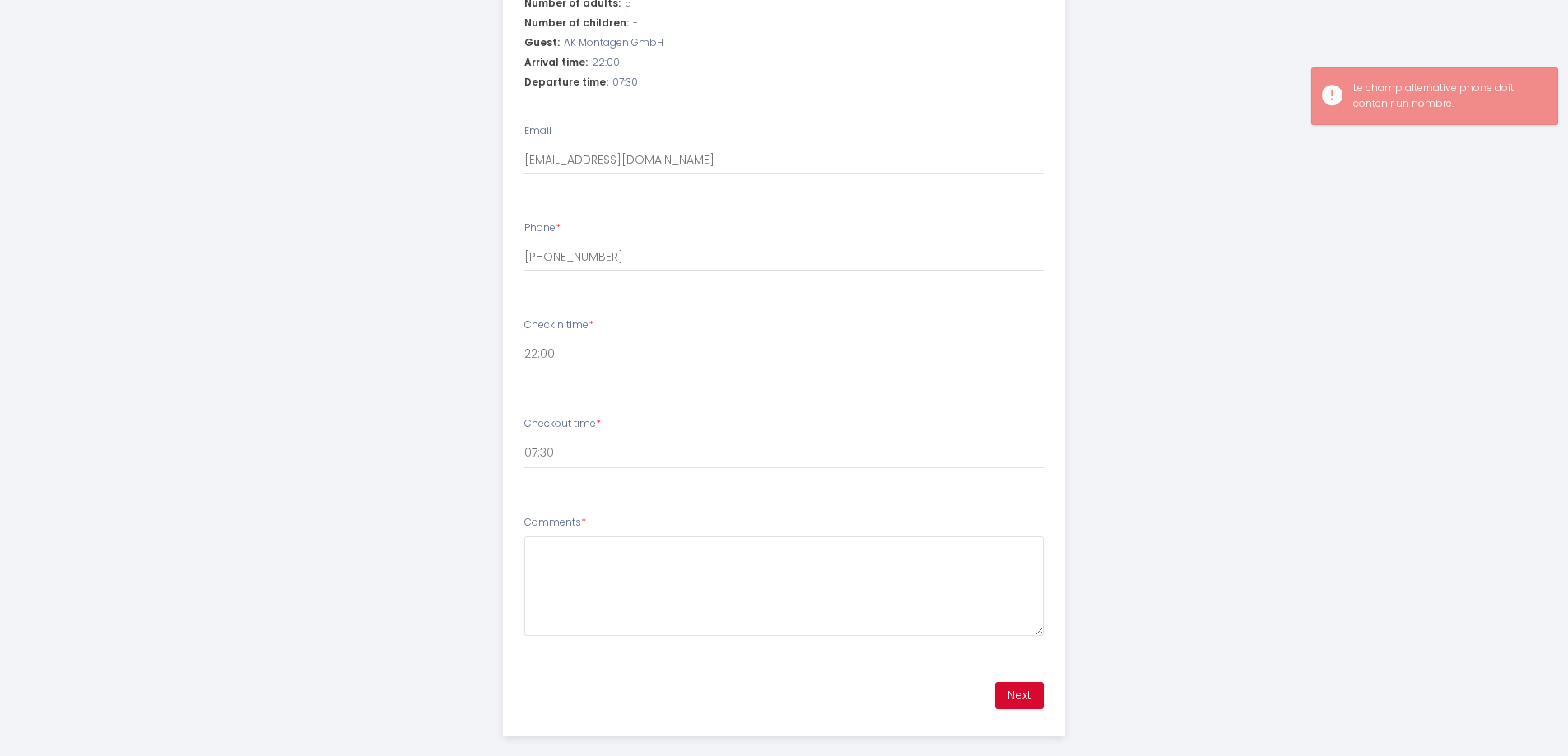
click at [1239, 229] on div "Villa L'Isachrist, [GEOGRAPHIC_DATA], [GEOGRAPHIC_DATA], 20' Disneyland Step 1 …" at bounding box center [784, 76] width 1568 height 1404
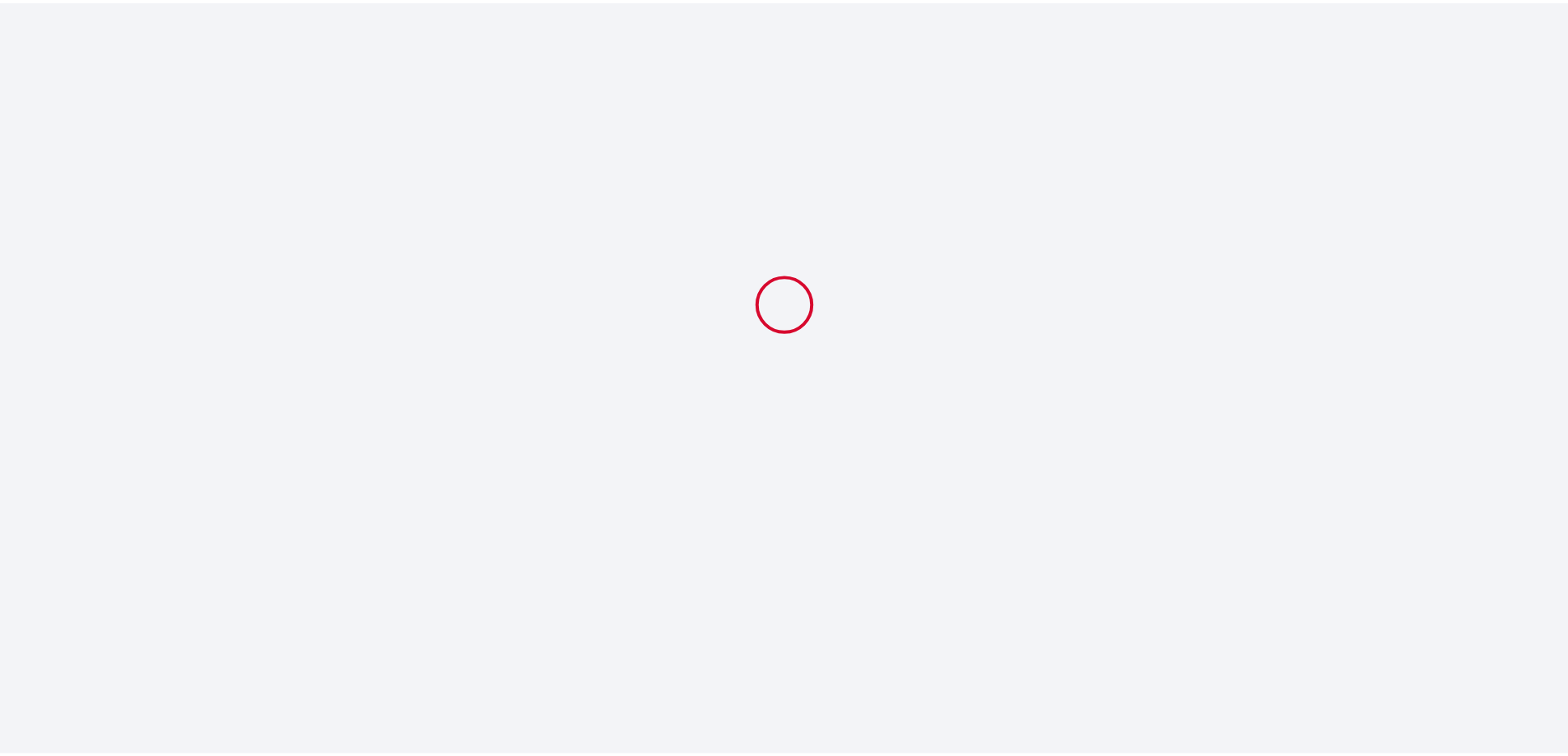
scroll to position [626, 0]
select select
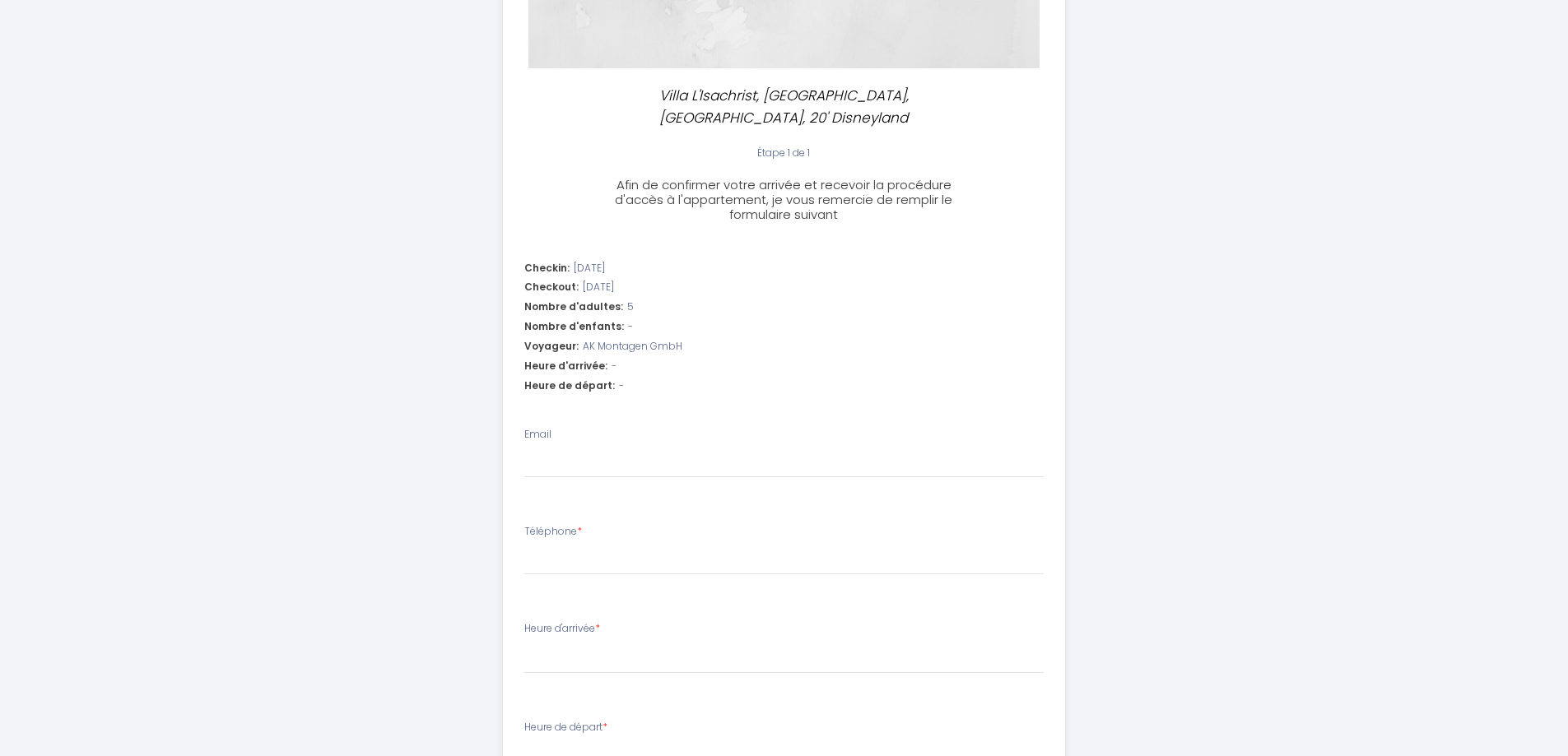
scroll to position [297, 0]
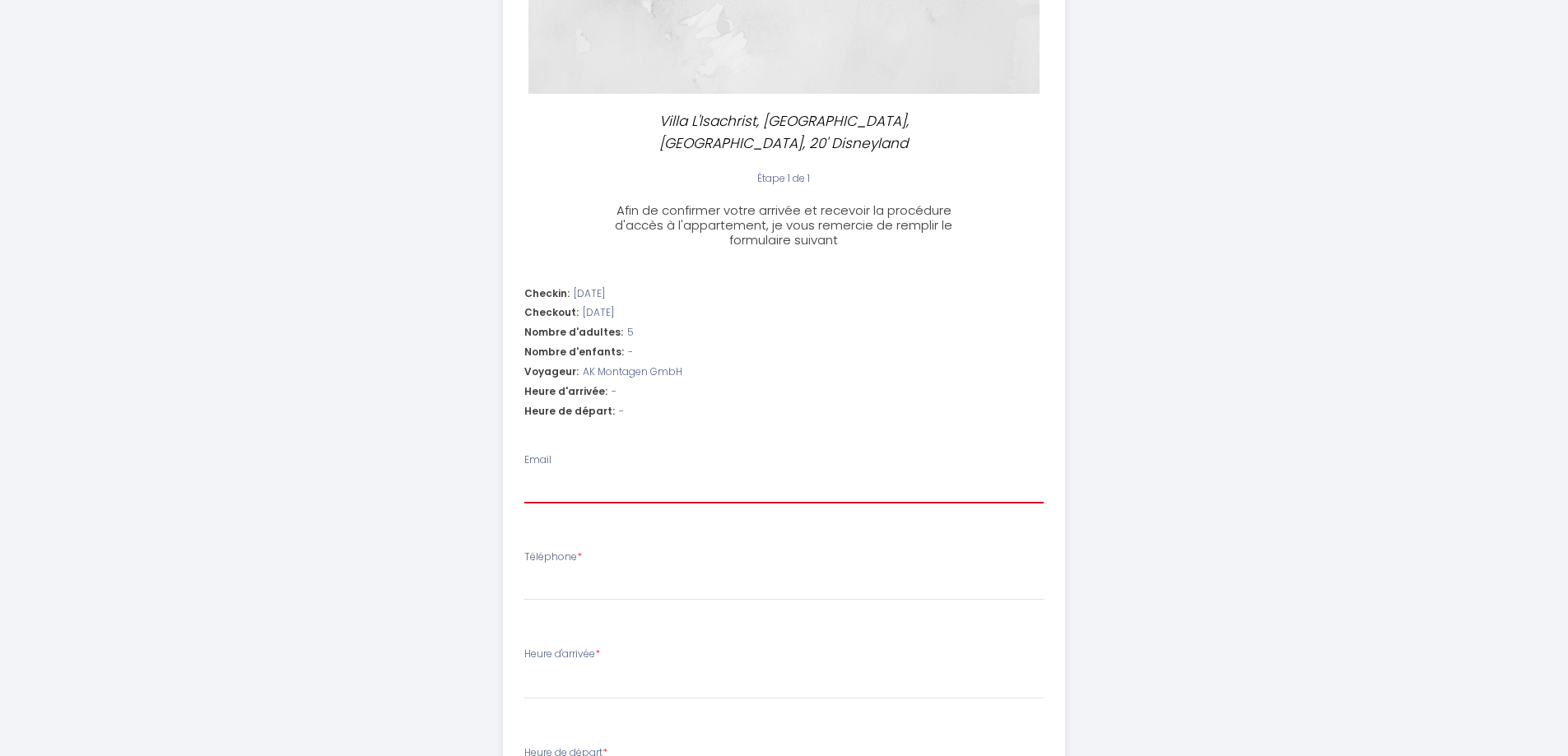
click at [590, 474] on input "Email" at bounding box center [784, 488] width 520 height 30
type input "b"
select select
type input "bo"
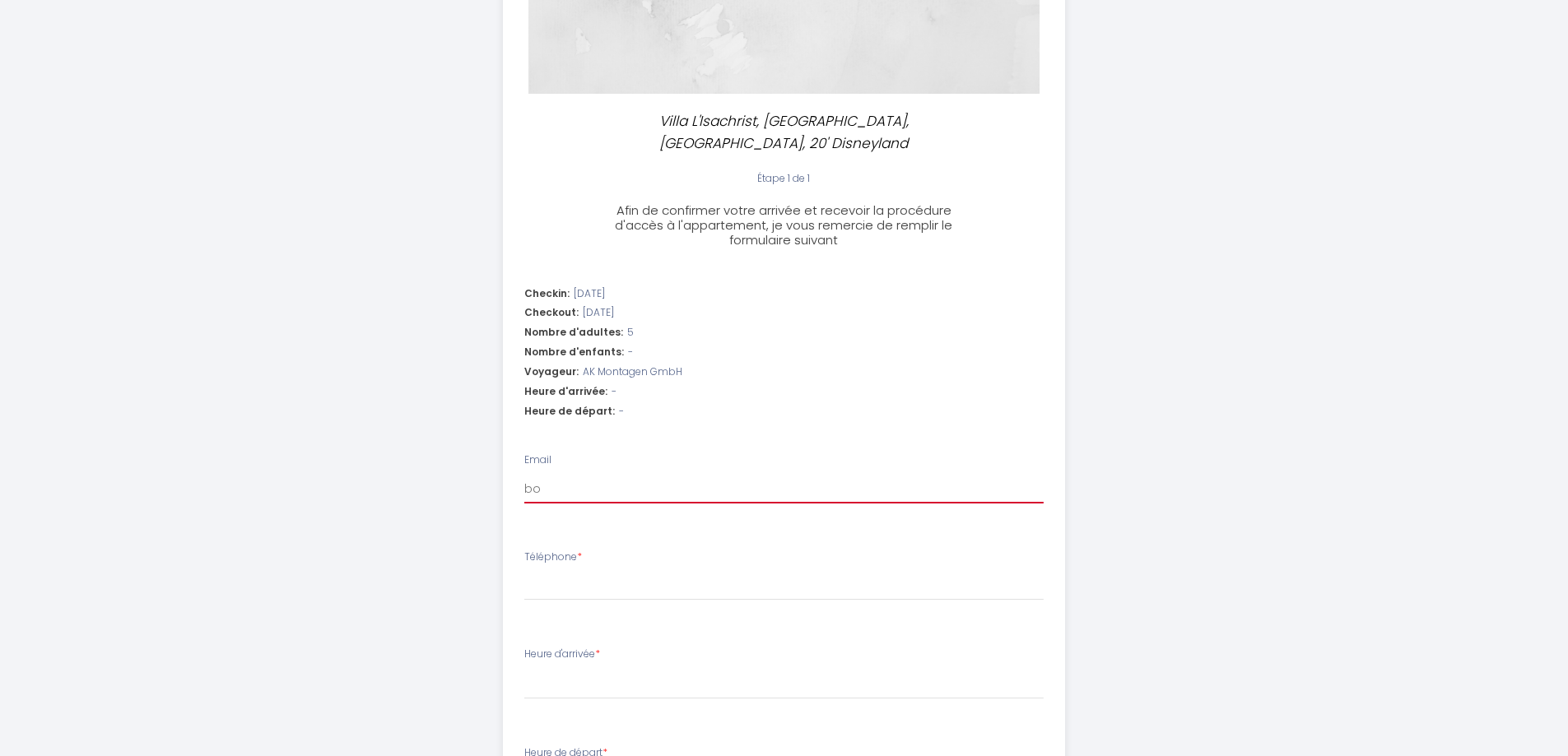
select select
type input "boo"
select select
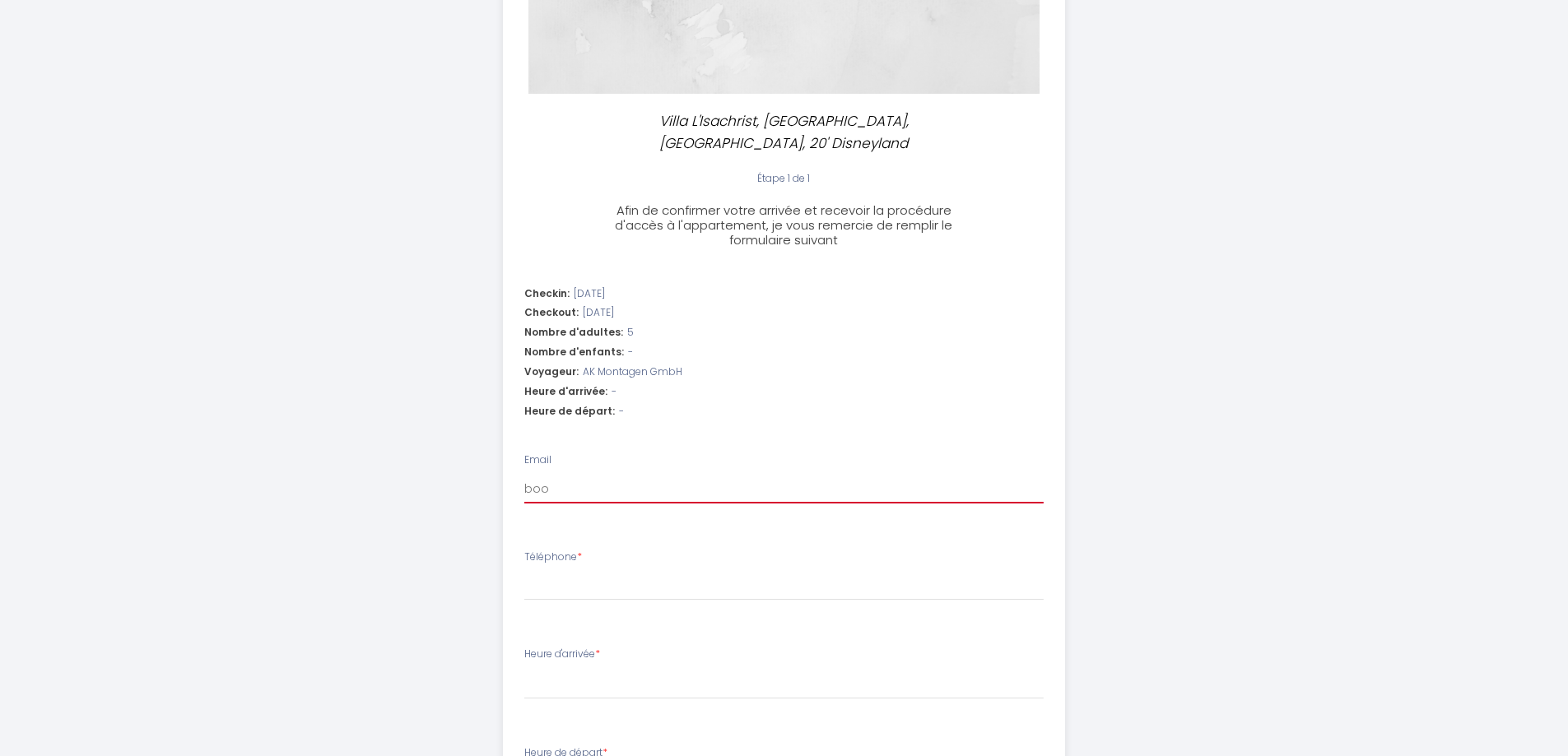
type input "book"
select select
type input "booki"
select select
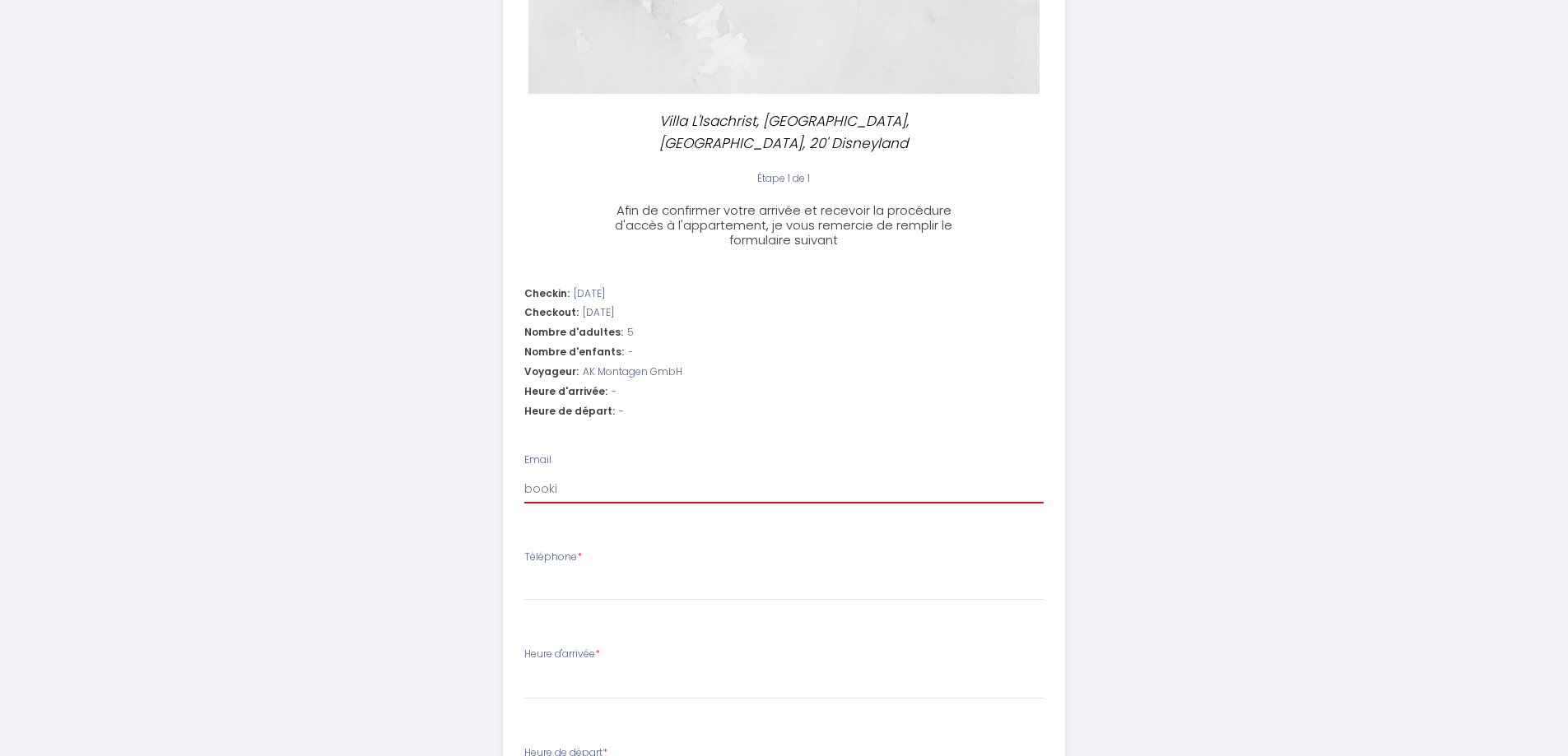
select select
type input "bookin"
select select
type input "booking"
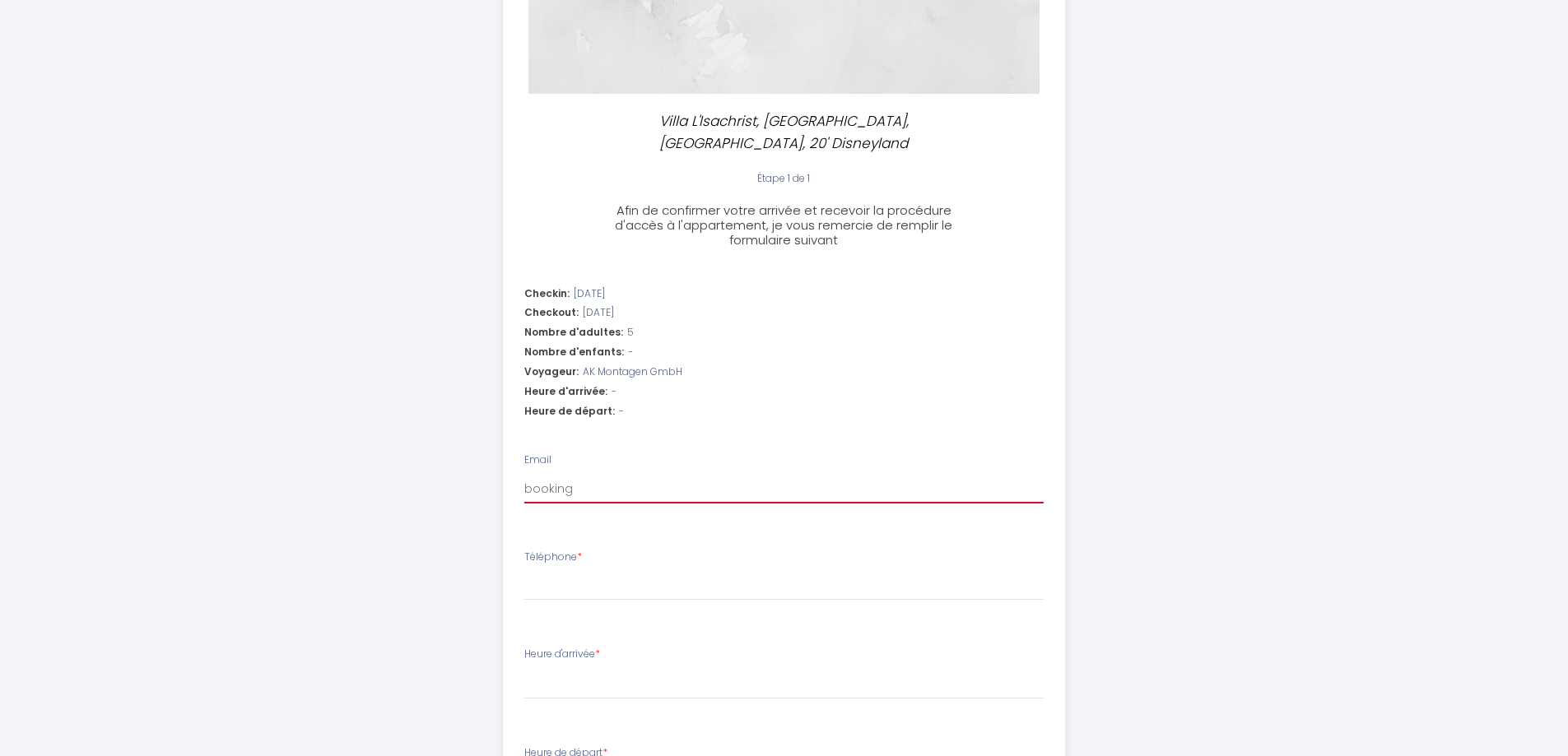
select select
type input "booking@"
select select
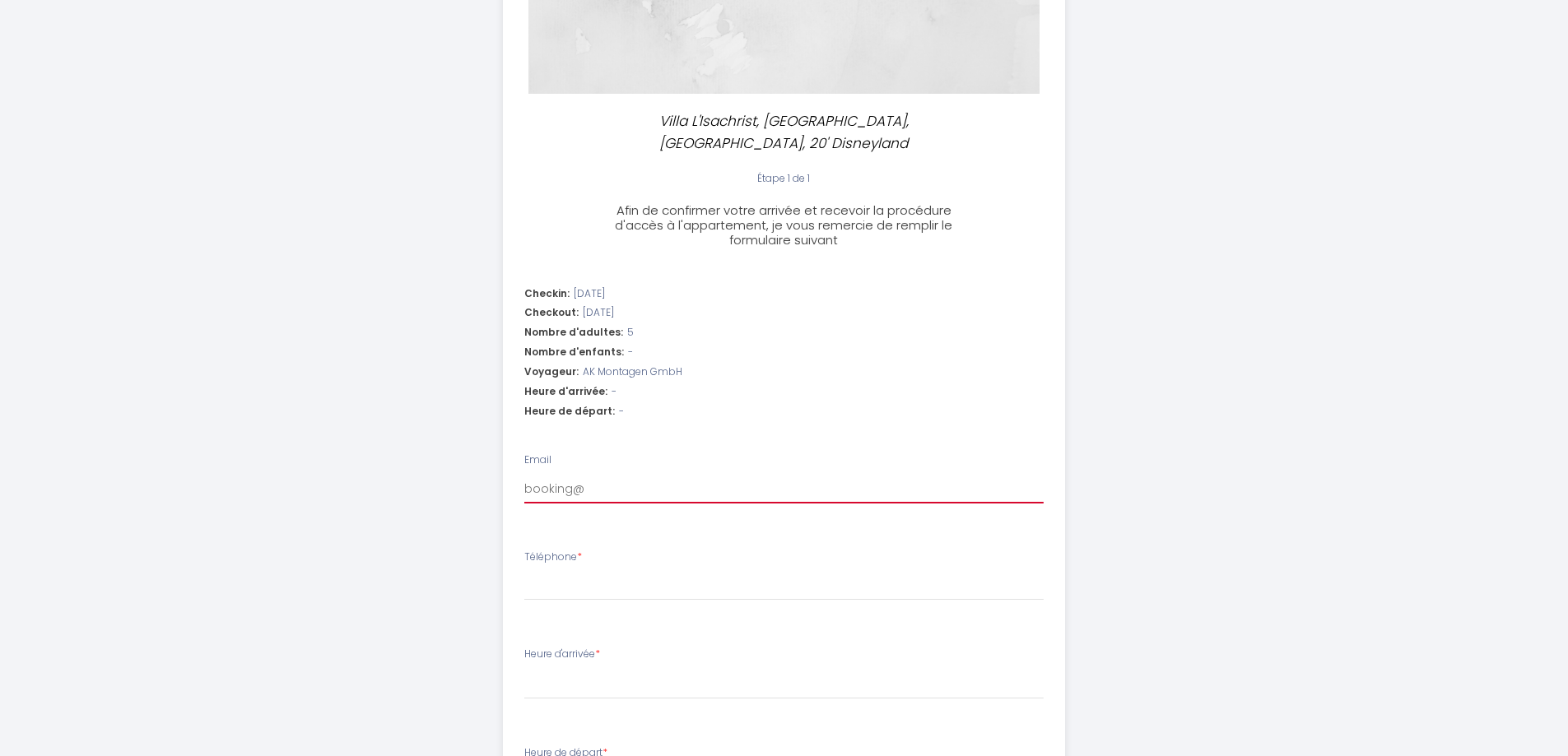
type input "booking@a"
select select
type input "booking@ak"
select select
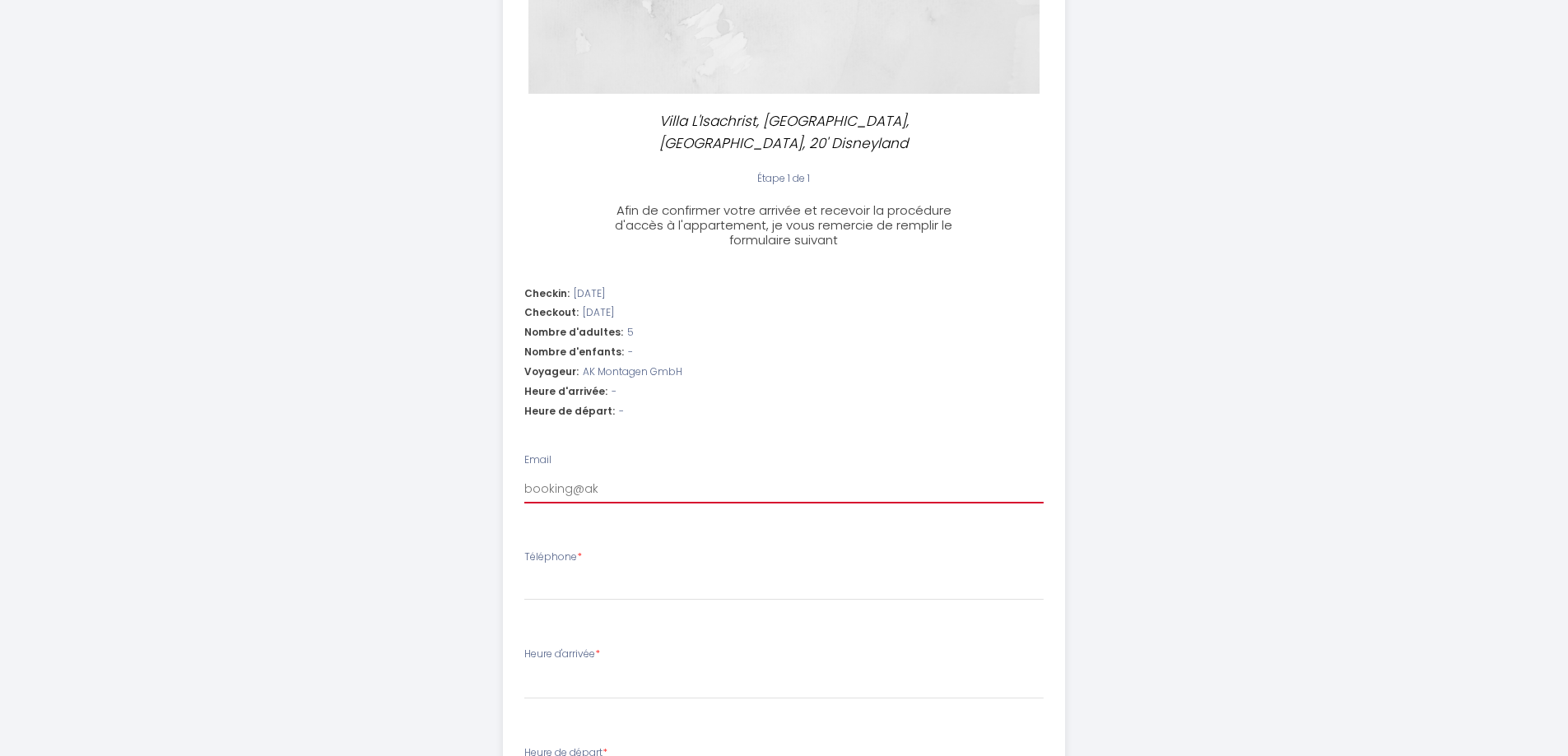
select select
type input "booking@akm"
select select
type input "booking@akmo"
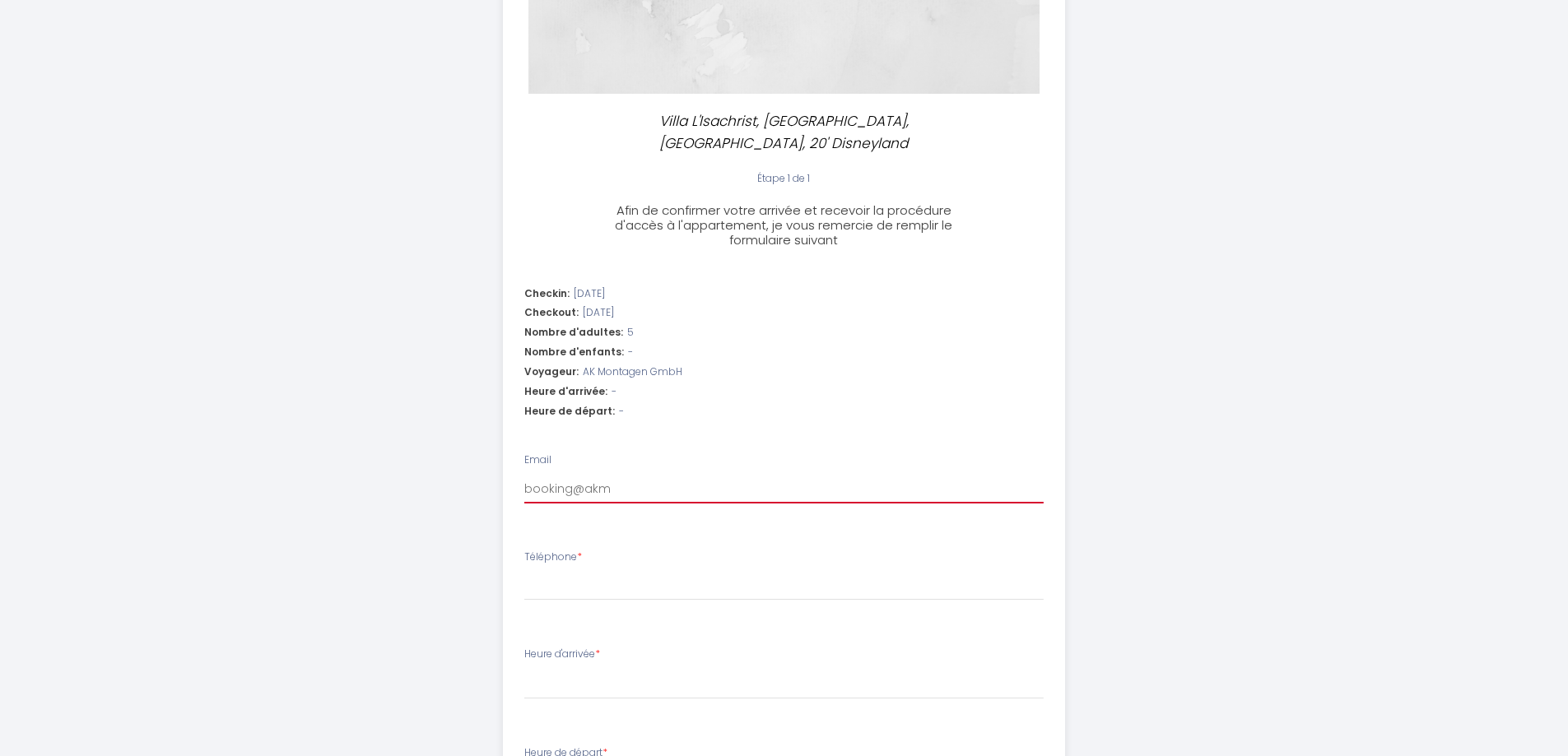
select select
type input "booking@akmon"
select select
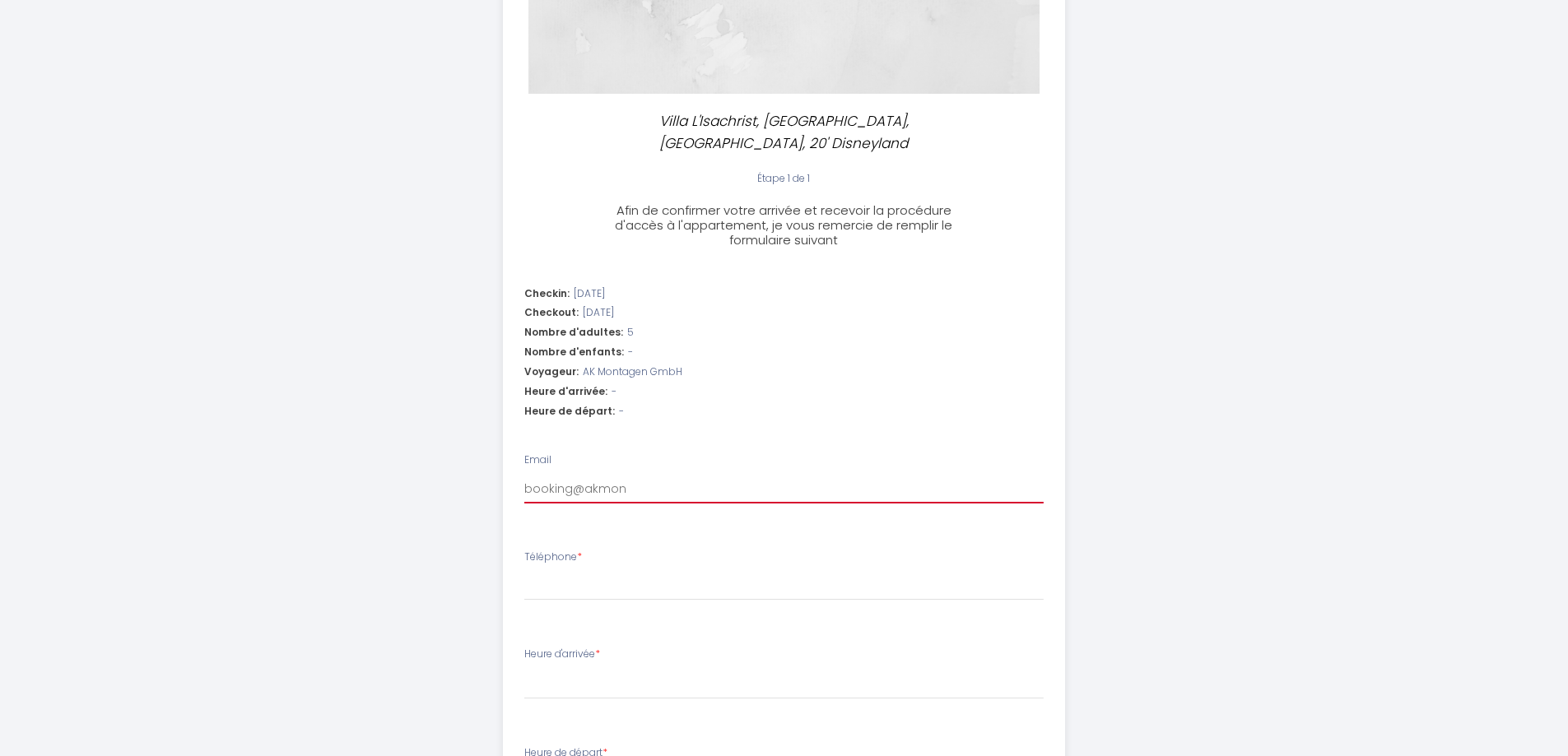
type input "booking@akmont"
select select
type input "booking@akmonta"
select select
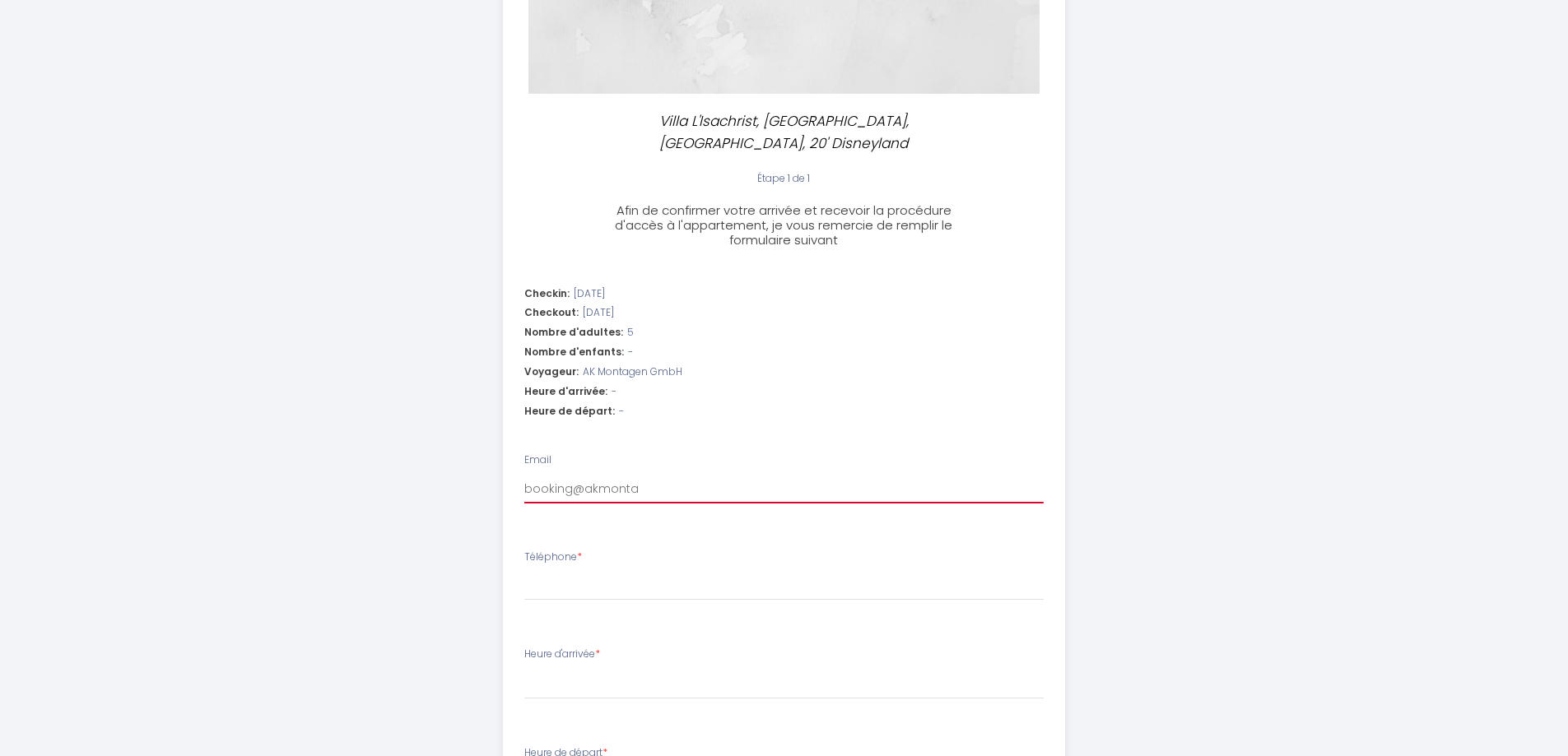
select select
type input "booking@akmontag"
select select
type input "booking@akmontage"
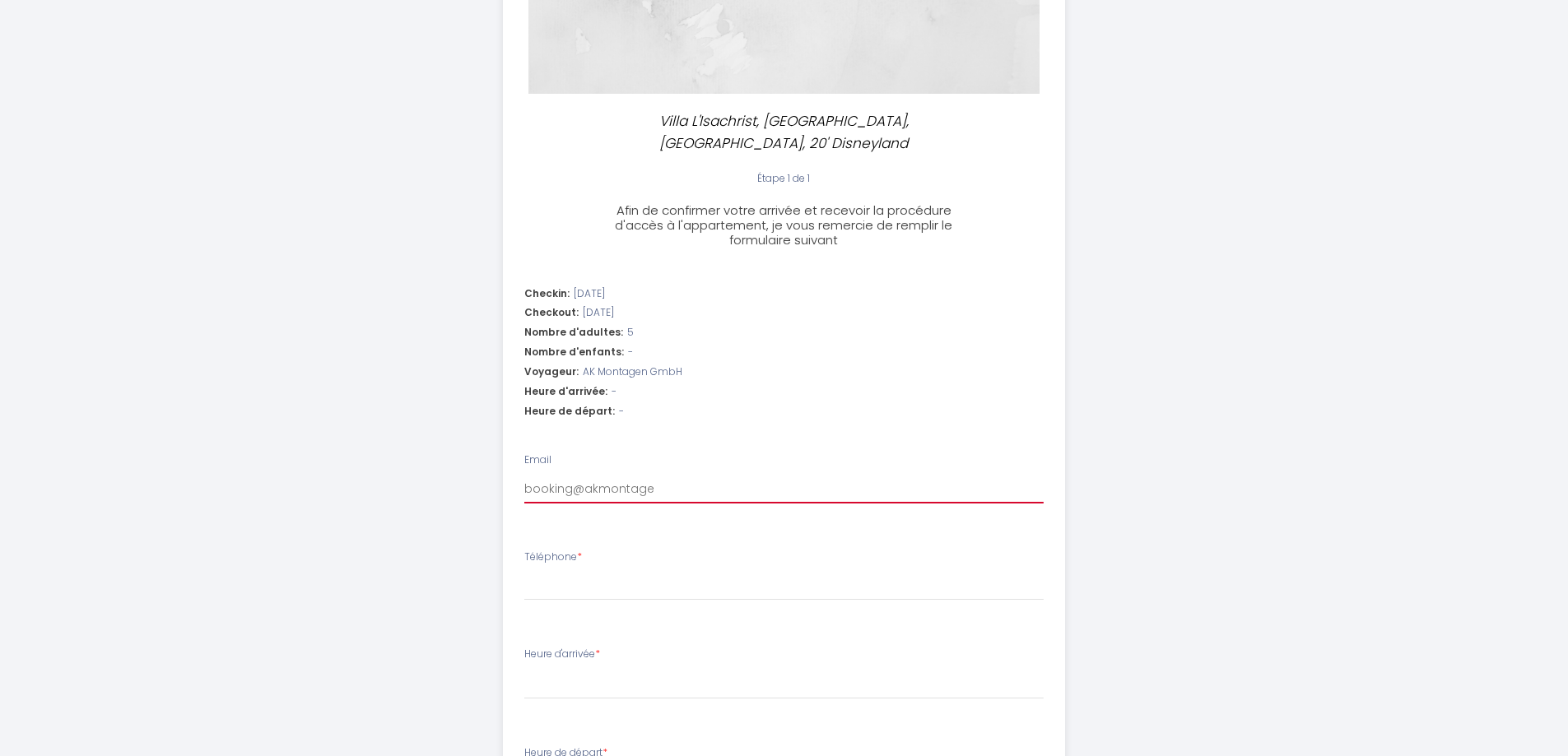
select select
type input "booking@akmontagen"
select select
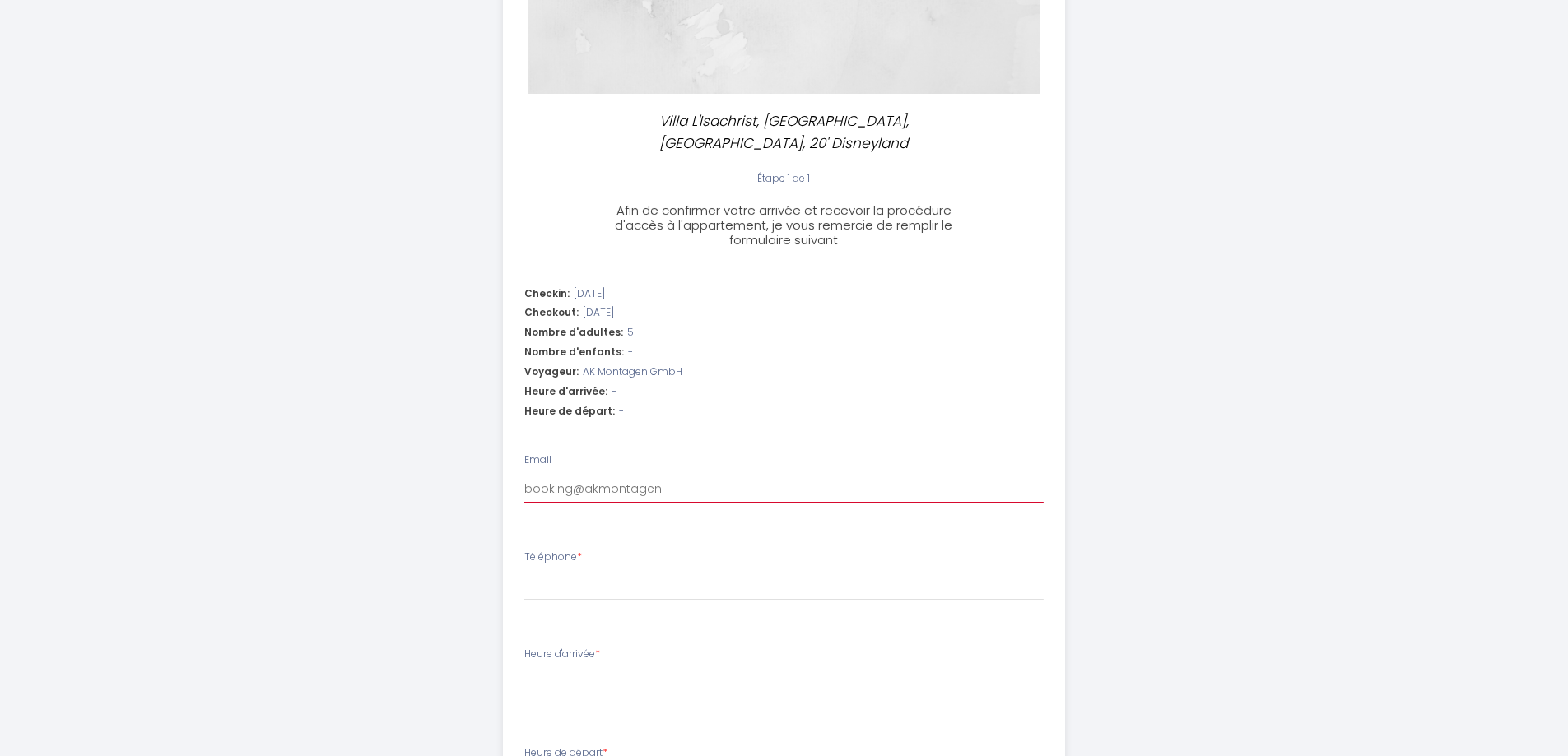
type input "booking@akmontagen.-"
select select
type input "booking@akmontagen.-fd"
select select
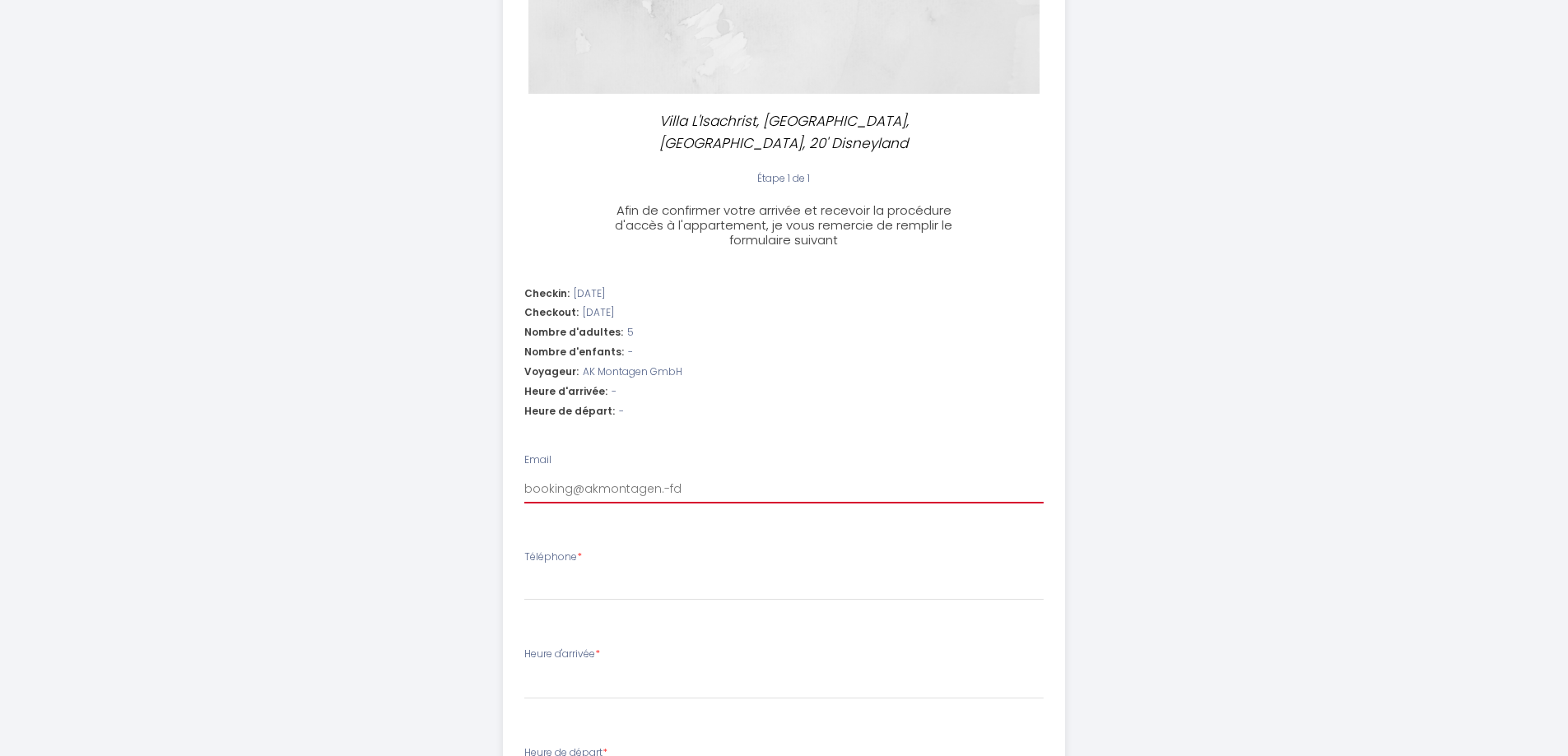
select select
type input "booking@akmontagen.-f"
select select
type input "booking@akmontagen.-"
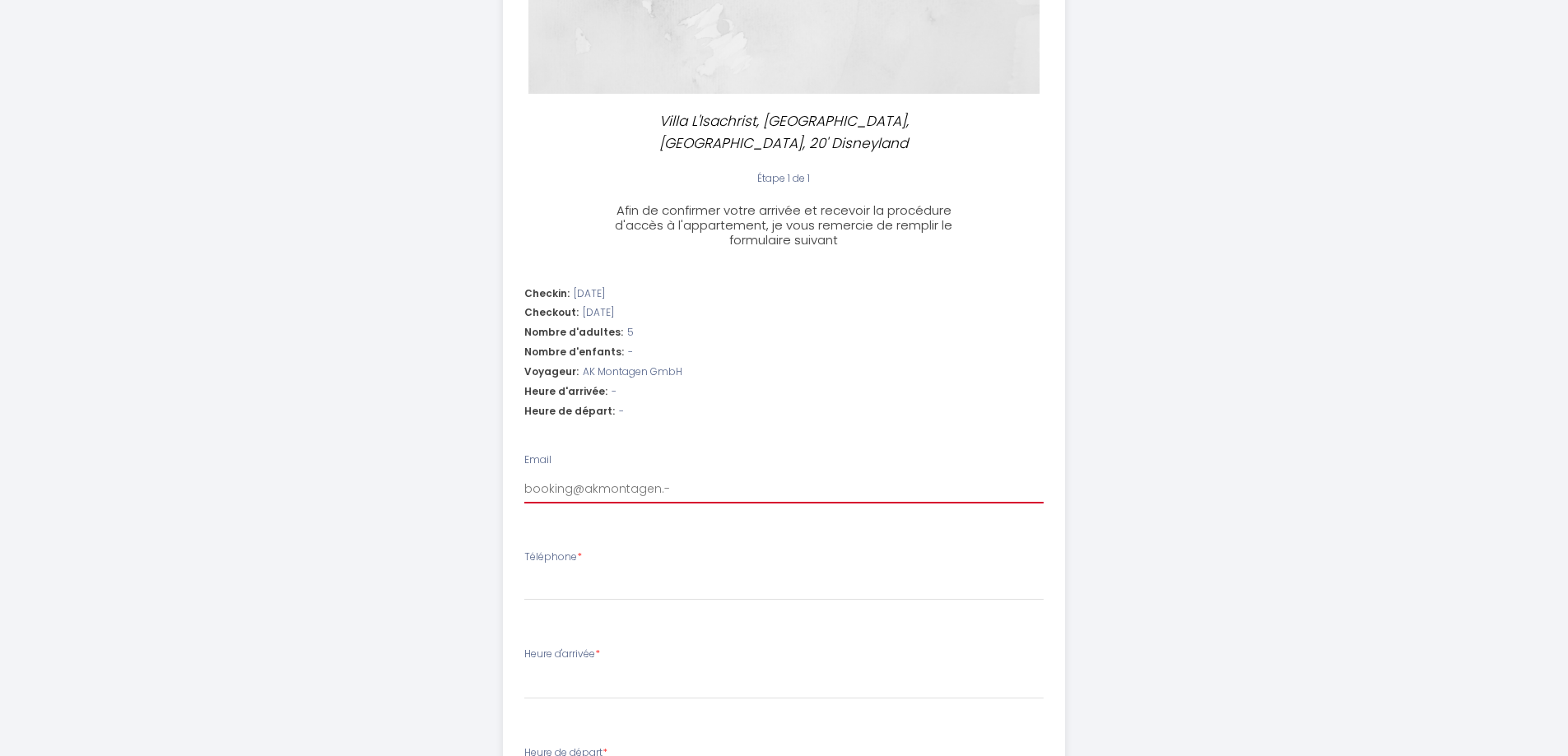
select select
type input "booking@akmontagen."
select select
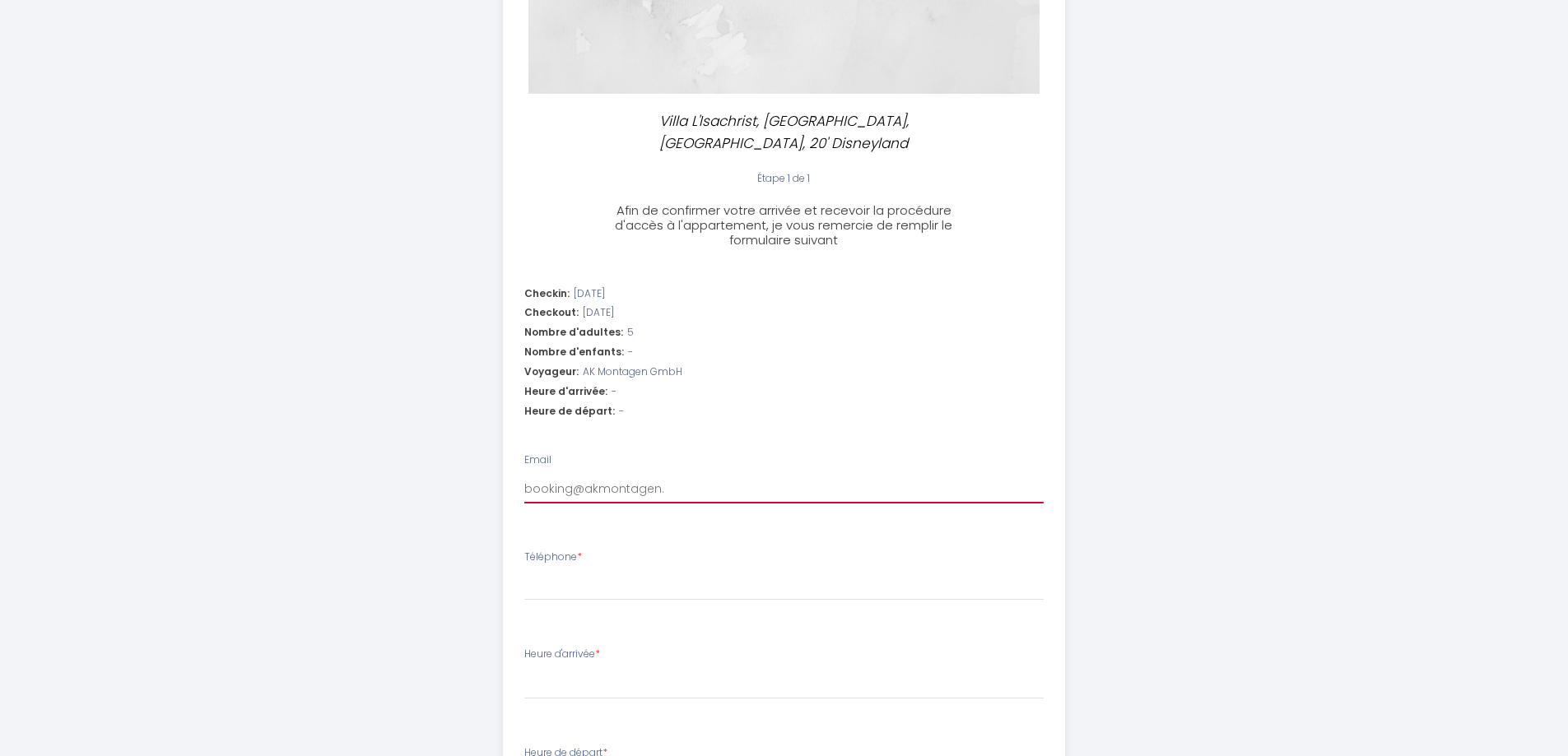
type input "booking@akmontagen.d"
select select
type input "[EMAIL_ADDRESS][DOMAIN_NAME]"
select select
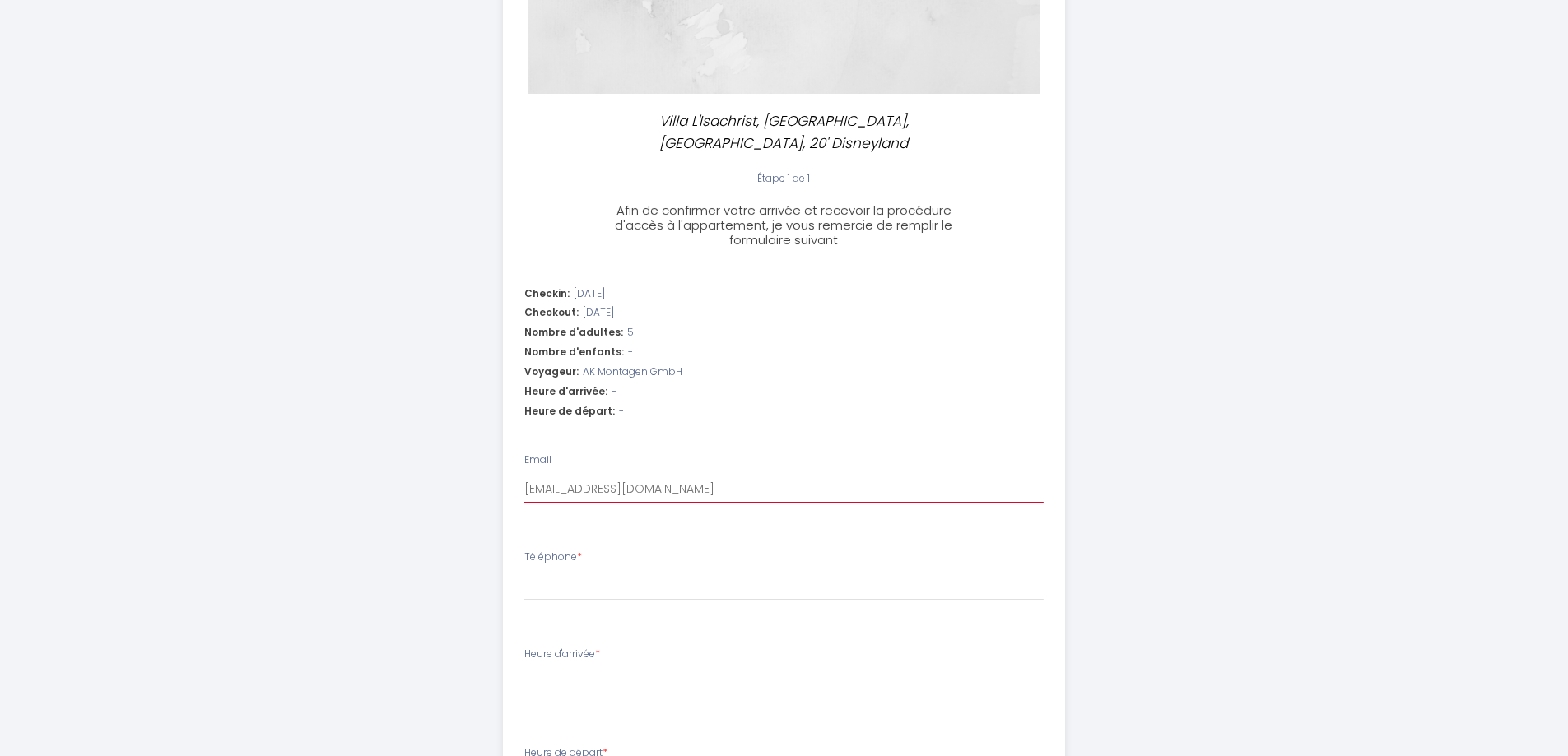
select select
type input "[EMAIL_ADDRESS][DOMAIN_NAME]"
click at [589, 571] on input "Téléphone *" at bounding box center [784, 585] width 520 height 30
paste input "[PHONE_NUMBER]"
type input "[PHONE_NUMBER]"
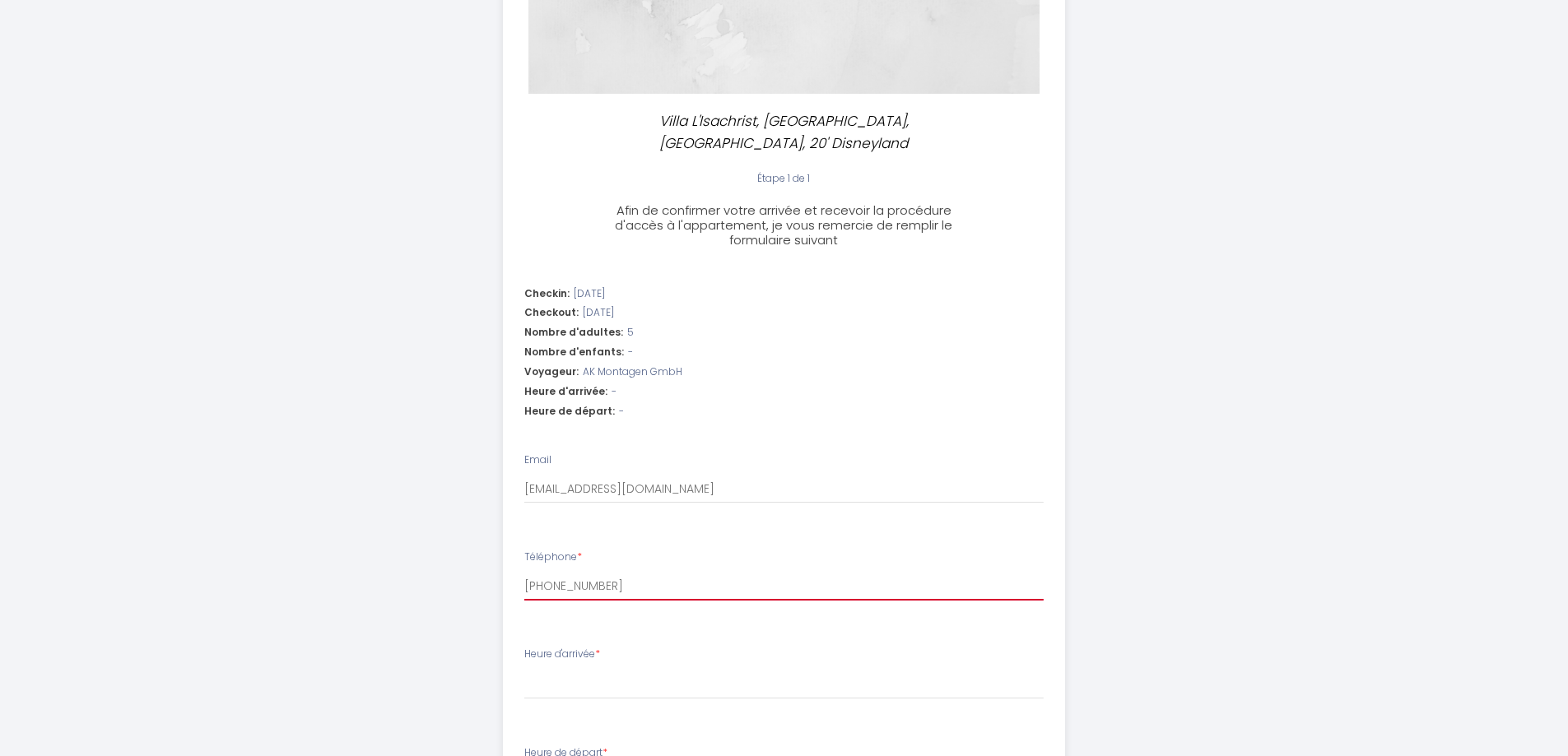
select select
type input "[PHONE_NUMBER]"
click at [605, 668] on select "16:00 16:30 17:00 17:30 18:00 18:30 19:00 19:30 20:00 20:30 21:00 21:30 22:00" at bounding box center [784, 683] width 520 height 31
select select "22:00"
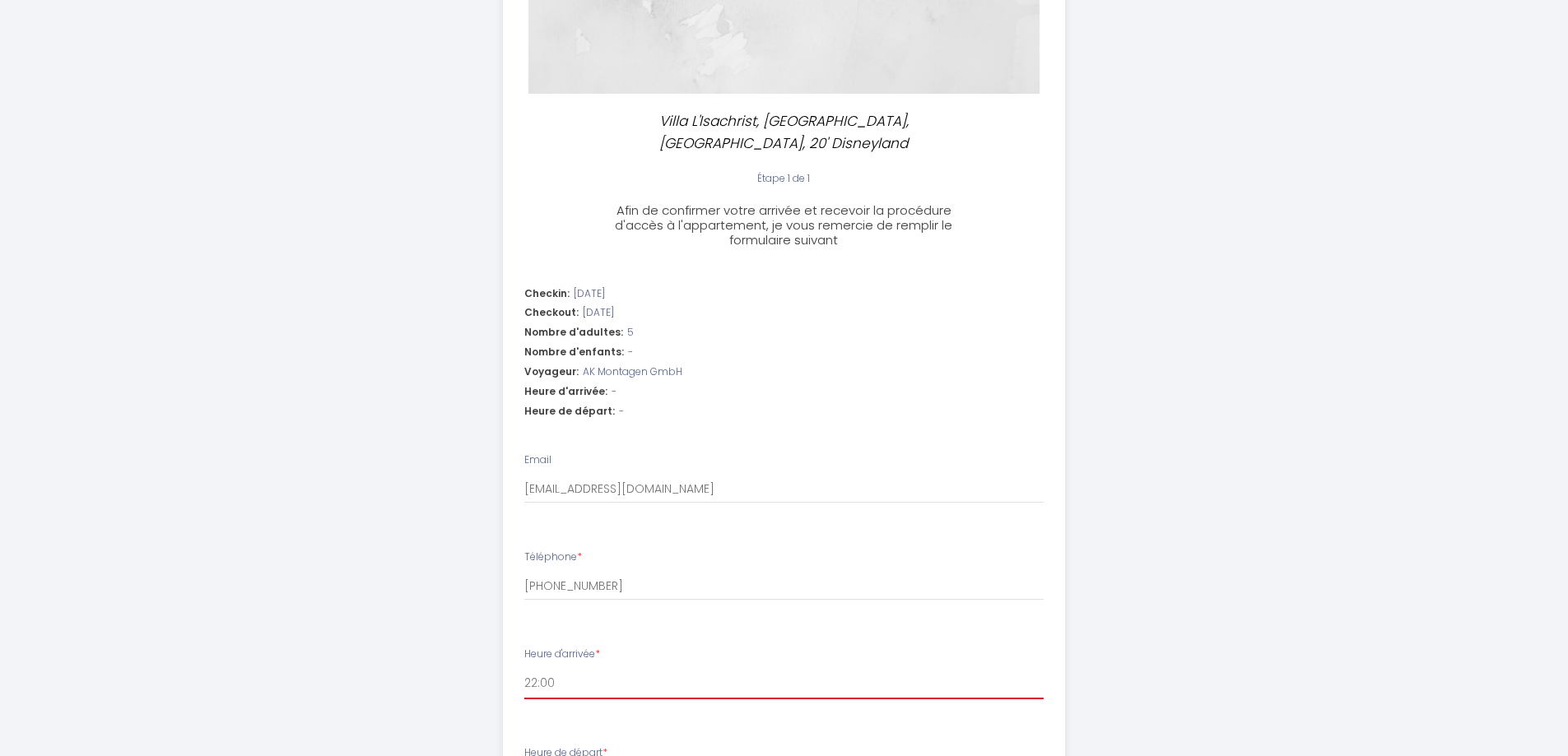
click at [525, 668] on select "16:00 16:30 17:00 17:30 18:00 18:30 19:00 19:30 20:00 20:30 21:00 21:30 22:00" at bounding box center [784, 683] width 520 height 31
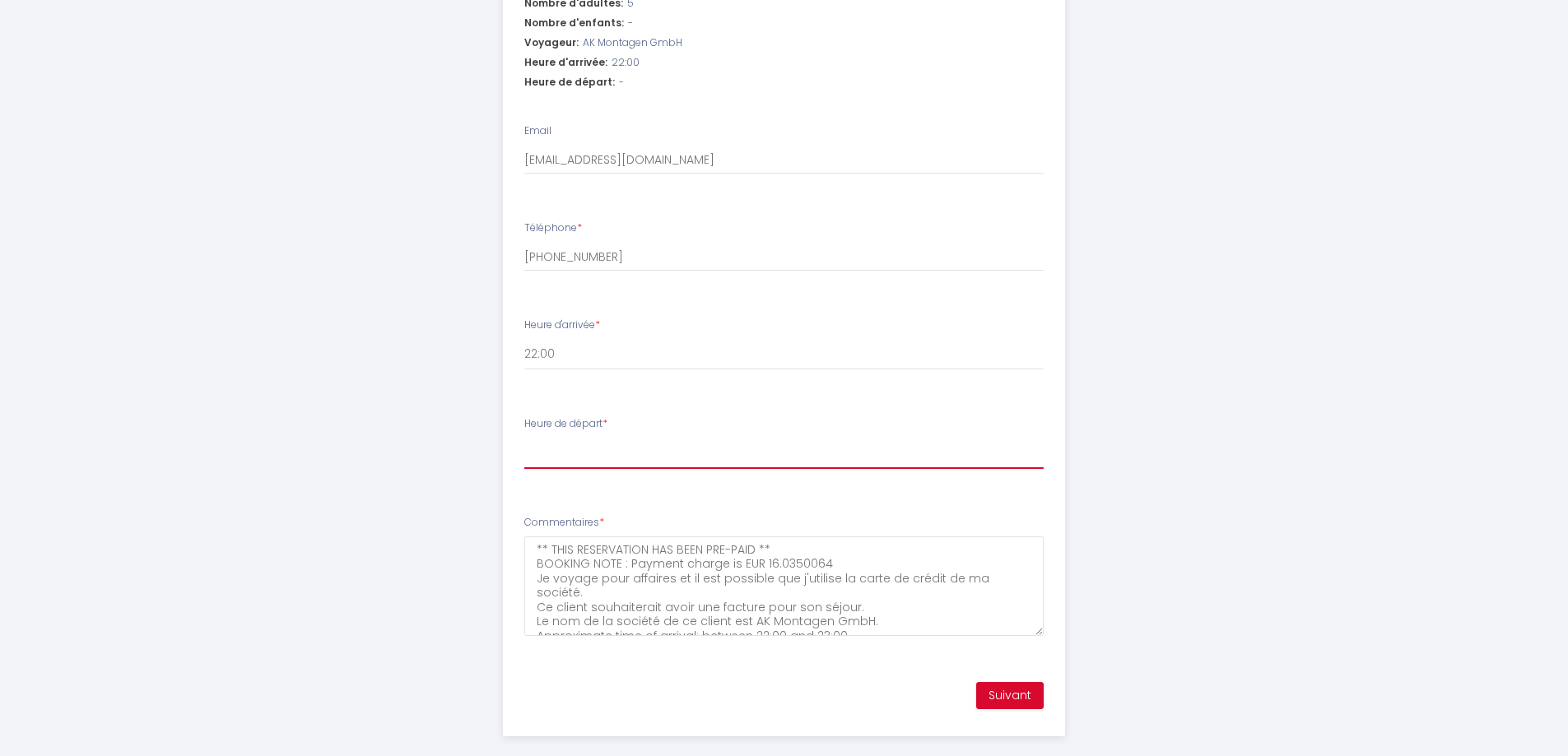
click at [637, 438] on select "00:00 00:30 01:00 01:30 02:00 02:30 03:00 03:30 04:00 04:30 05:00 05:30 06:00 0…" at bounding box center [784, 453] width 520 height 31
select select "07:00"
click at [525, 438] on select "00:00 00:30 01:00 01:30 02:00 02:30 03:00 03:30 04:00 04:30 05:00 05:30 06:00 0…" at bounding box center [784, 453] width 520 height 31
click at [1026, 683] on button "Suivant" at bounding box center [1010, 696] width 68 height 28
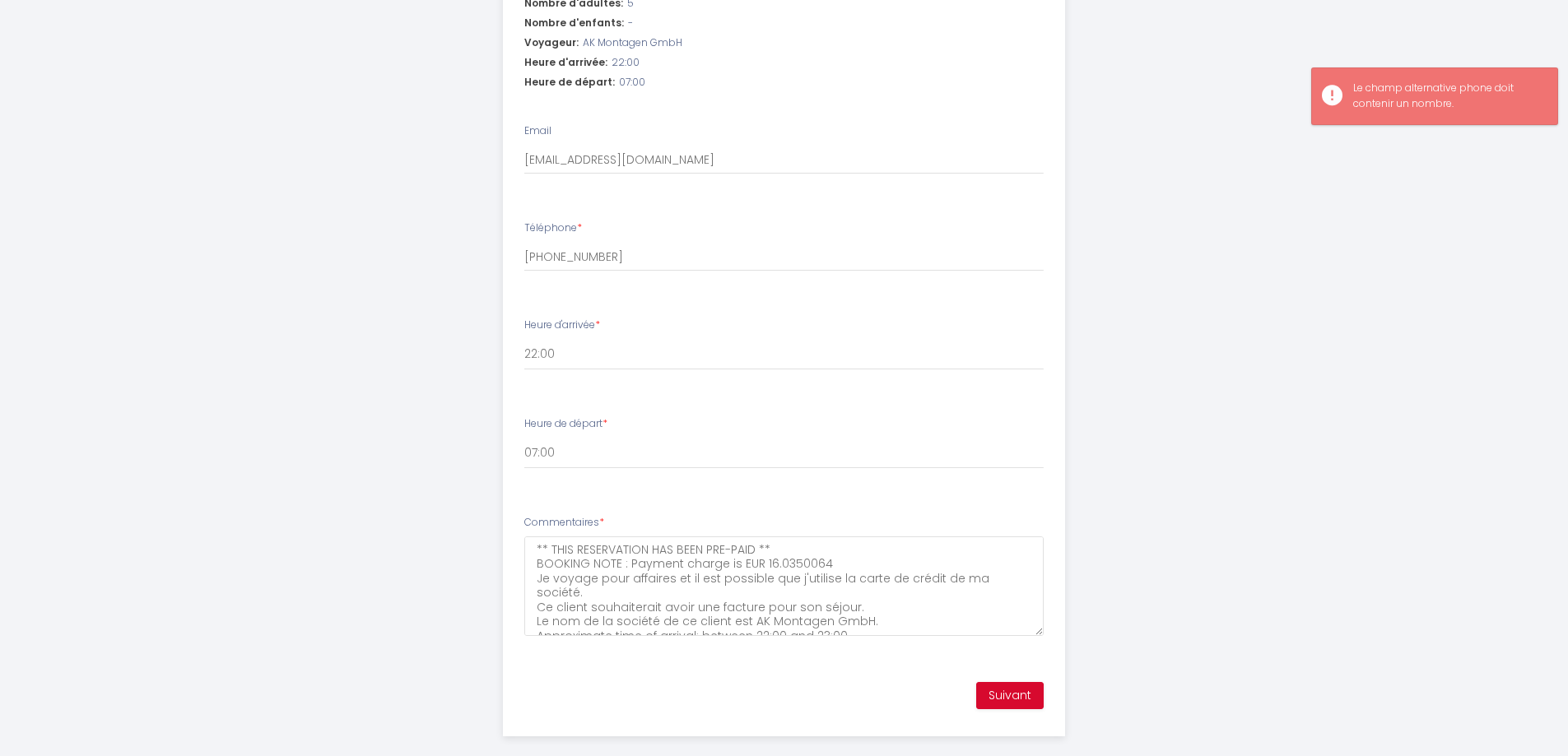
click at [1042, 612] on textarea "** THIS RESERVATION HAS BEEN PRE-PAID ** BOOKING NOTE : Payment charge is EUR 1…" at bounding box center [784, 586] width 520 height 100
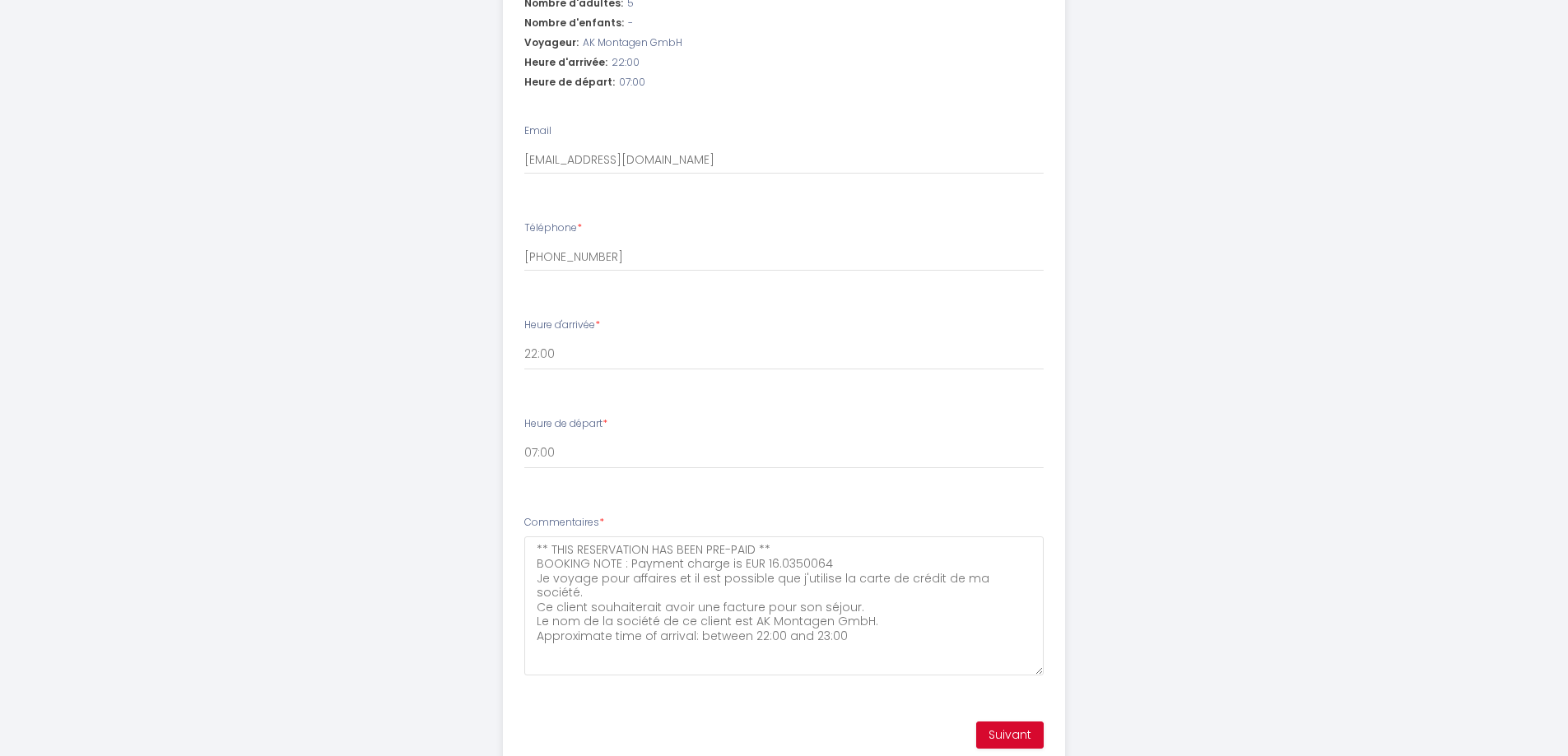
drag, startPoint x: 1042, startPoint y: 612, endPoint x: 1039, endPoint y: 649, distance: 37.1
click at [1039, 649] on textarea "** THIS RESERVATION HAS BEEN PRE-PAID ** BOOKING NOTE : Payment charge is EUR 1…" at bounding box center [784, 606] width 520 height 139
click at [1019, 719] on button "Suivant" at bounding box center [1010, 732] width 68 height 28
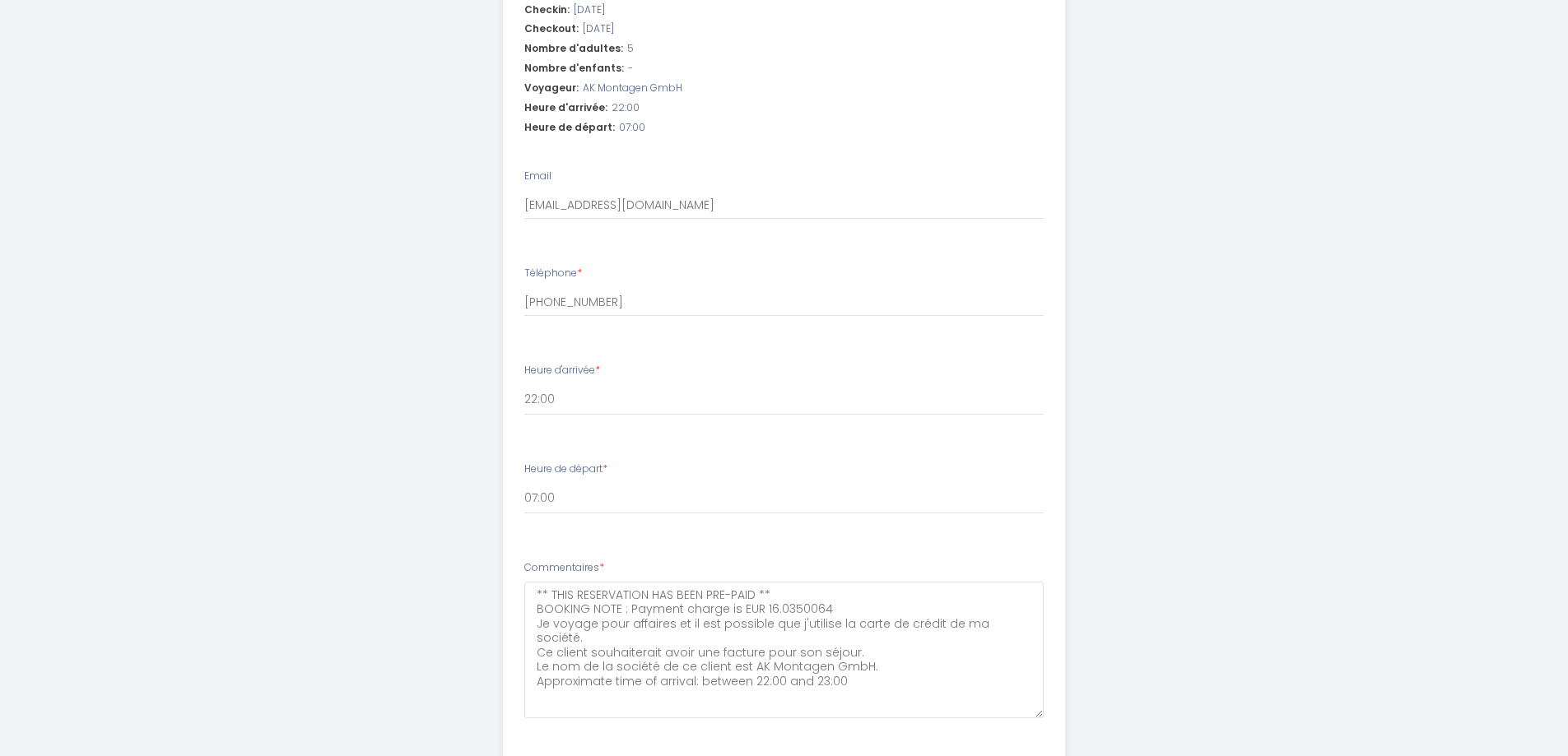
scroll to position [498, 0]
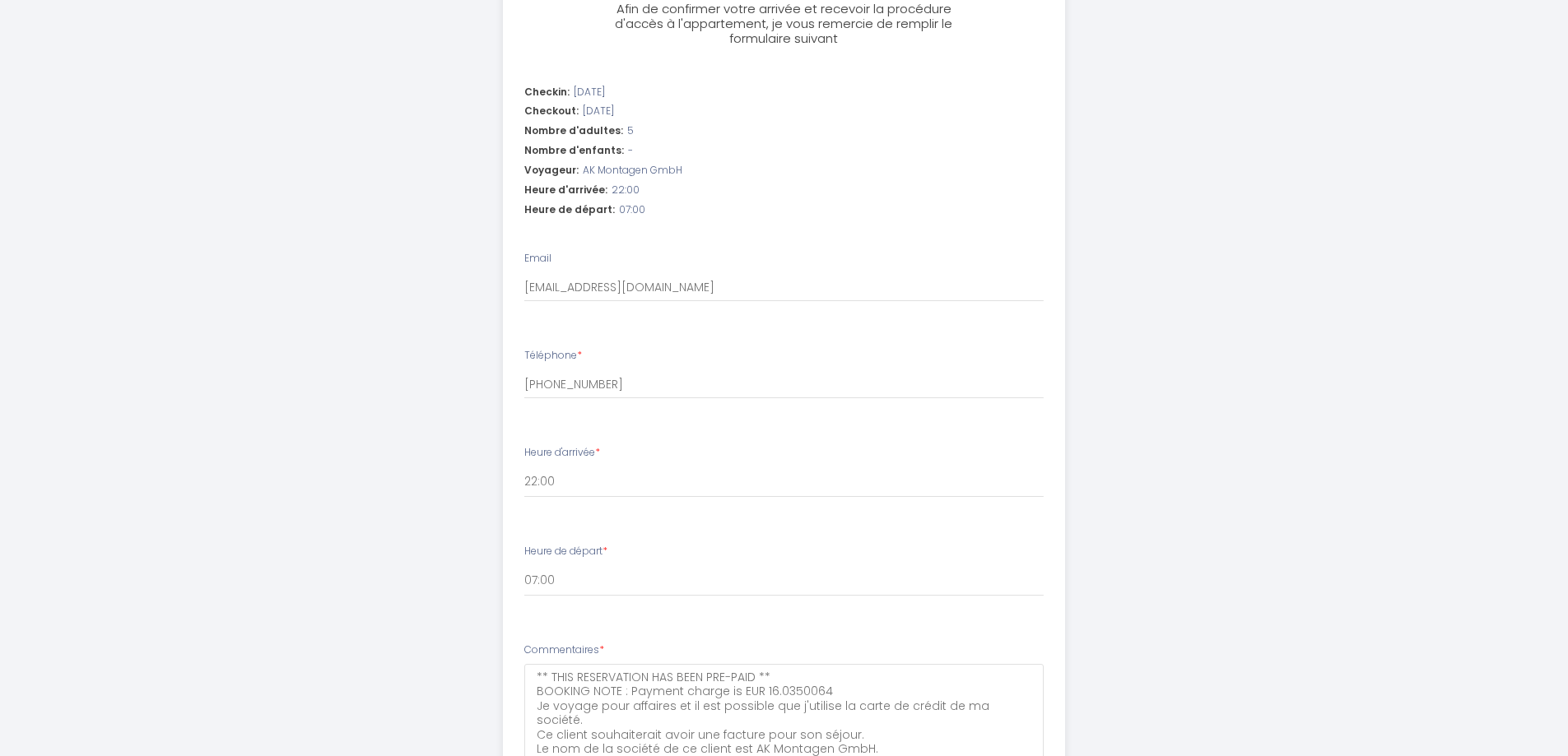
drag, startPoint x: 172, startPoint y: 242, endPoint x: 373, endPoint y: 82, distance: 256.9
click at [172, 242] on div "Villa L'Isachrist, Calme, Confort, 20' Disneyland Étape 1 de 1 Afin de confirme…" at bounding box center [784, 222] width 1568 height 1441
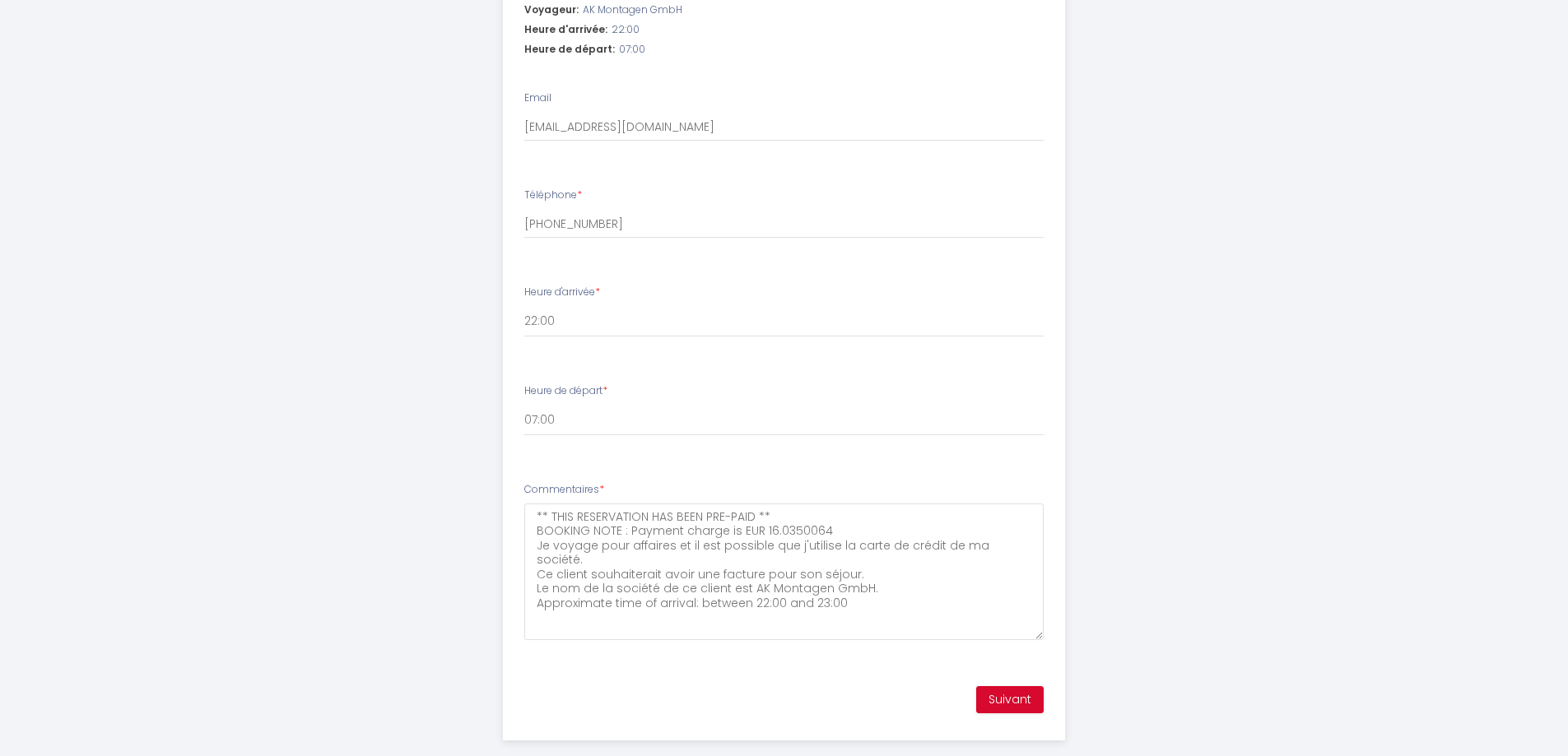
scroll to position [663, 0]
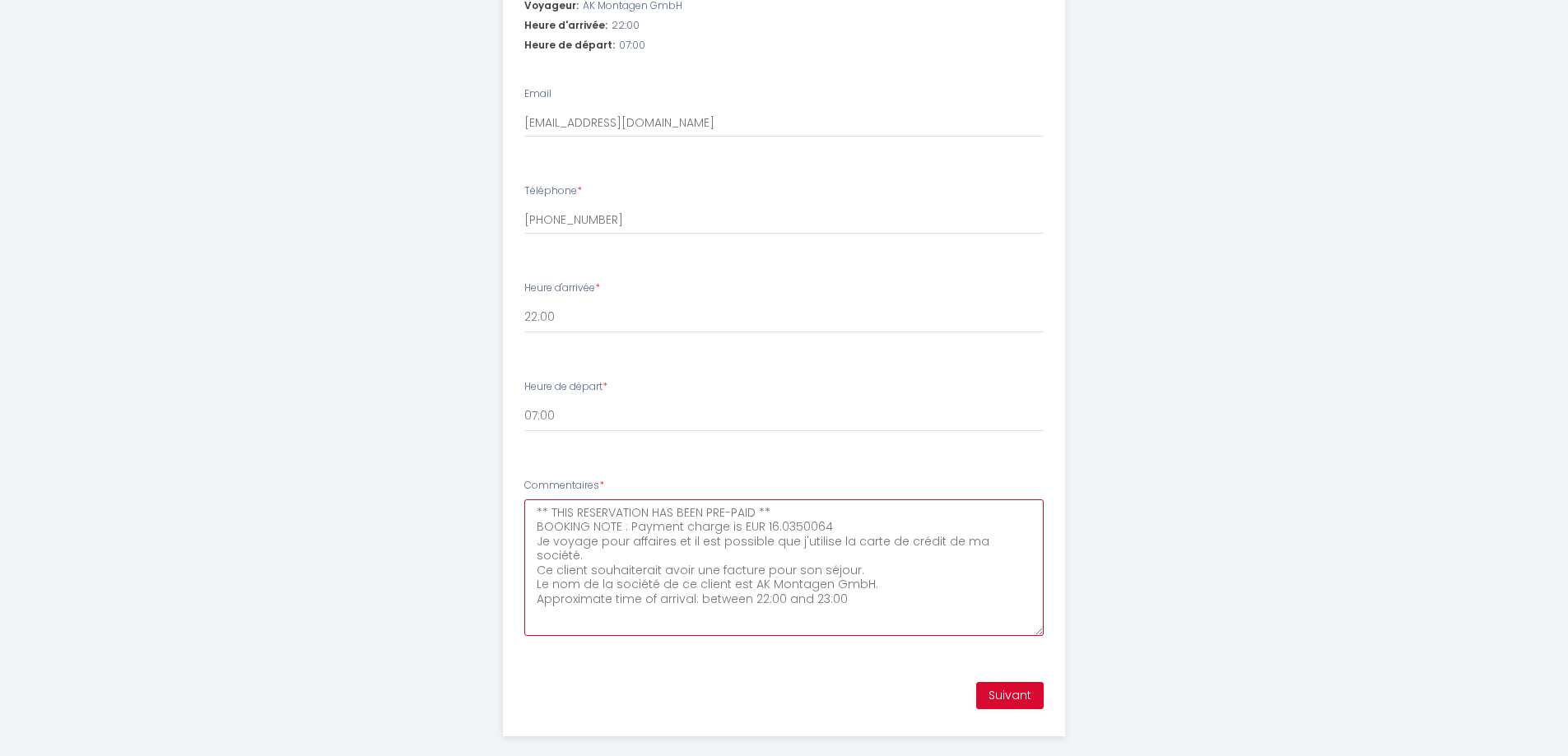
click at [918, 601] on textarea "** THIS RESERVATION HAS BEEN PRE-PAID ** BOOKING NOTE : Payment charge is EUR 1…" at bounding box center [784, 568] width 520 height 137
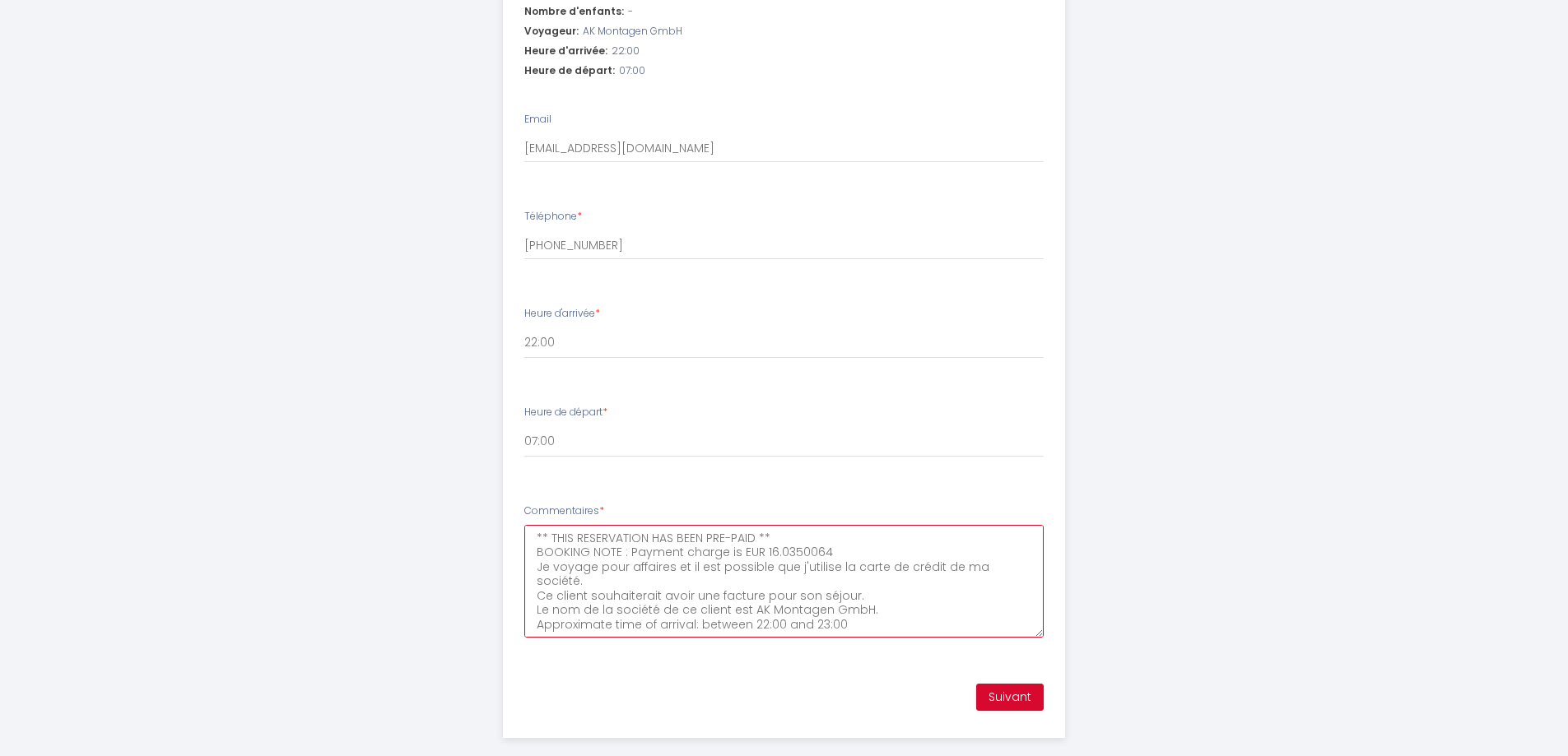
scroll to position [640, 0]
drag, startPoint x: 1037, startPoint y: 612, endPoint x: 1044, endPoint y: 589, distance: 24.0
click at [1044, 589] on li "Commentaires * ** THIS RESERVATION HAS BEEN PRE-PAID ** BOOKING NOTE : Payment …" at bounding box center [783, 577] width 560 height 171
drag, startPoint x: 871, startPoint y: 601, endPoint x: 511, endPoint y: 480, distance: 379.8
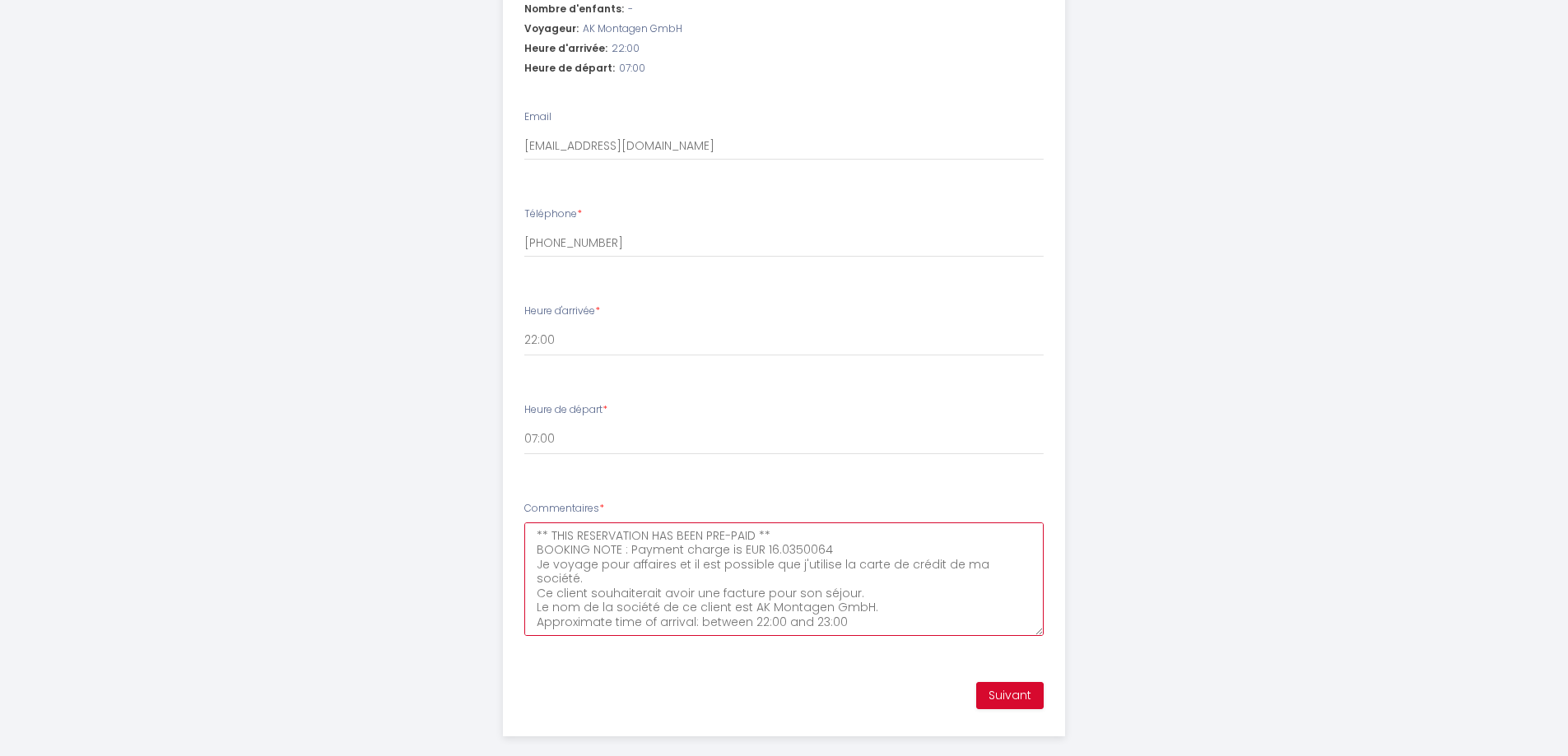
click at [511, 492] on li "Commentaires * ** THIS RESERVATION HAS BEEN PRE-PAID ** BOOKING NOTE : Payment …" at bounding box center [783, 577] width 560 height 171
click at [801, 492] on li "Commentaires * ** THIS RESERVATION HAS BEEN PRE-PAID ** BOOKING NOTE : Payment …" at bounding box center [783, 577] width 560 height 171
click at [1017, 683] on button "Suivant" at bounding box center [1010, 696] width 68 height 28
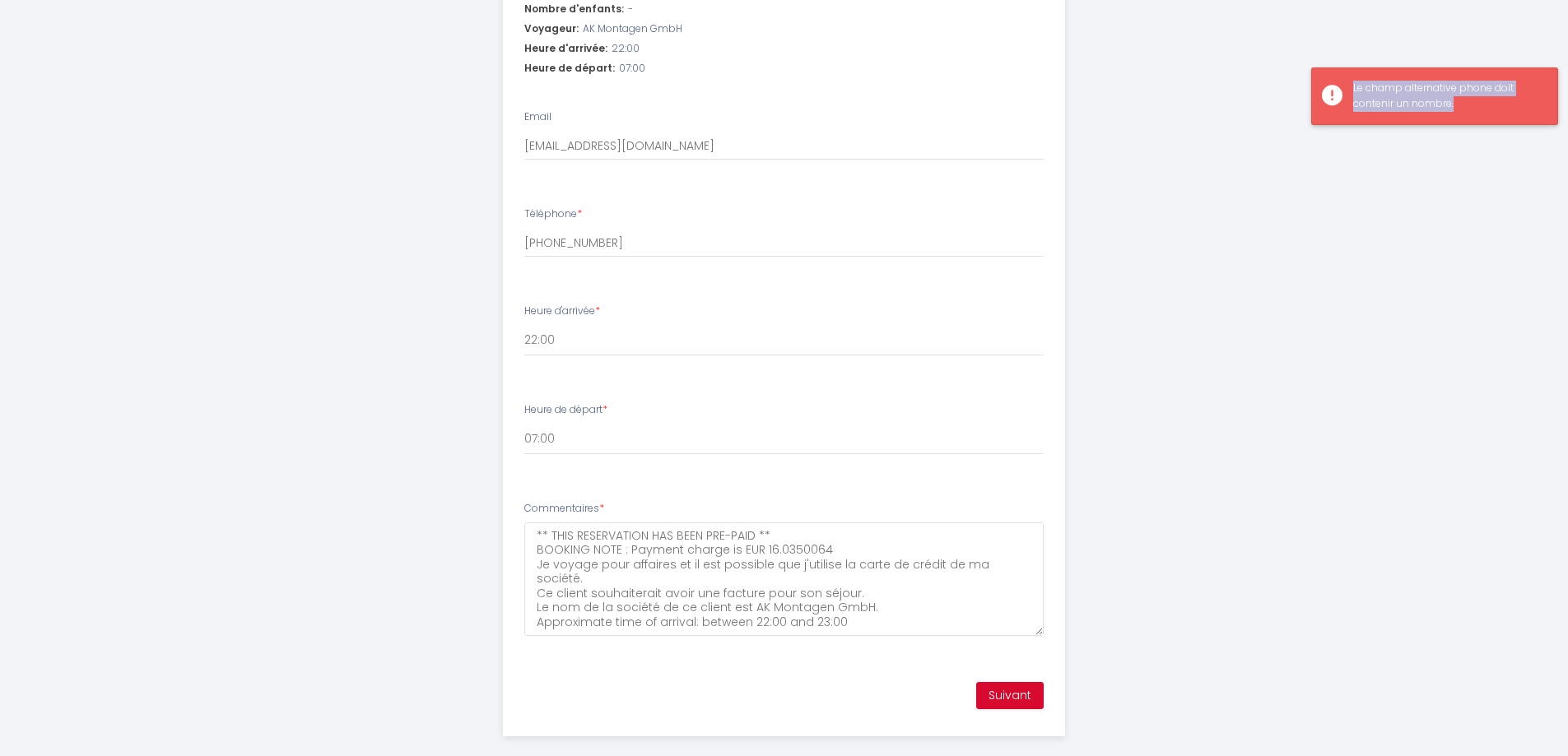
drag, startPoint x: 1467, startPoint y: 103, endPoint x: 1318, endPoint y: 78, distance: 151.1
click at [1318, 78] on div "Le champ alternative phone doit contenir un nombre." at bounding box center [1435, 96] width 247 height 57
copy div "Le champ alternative phone doit contenir un nombre."
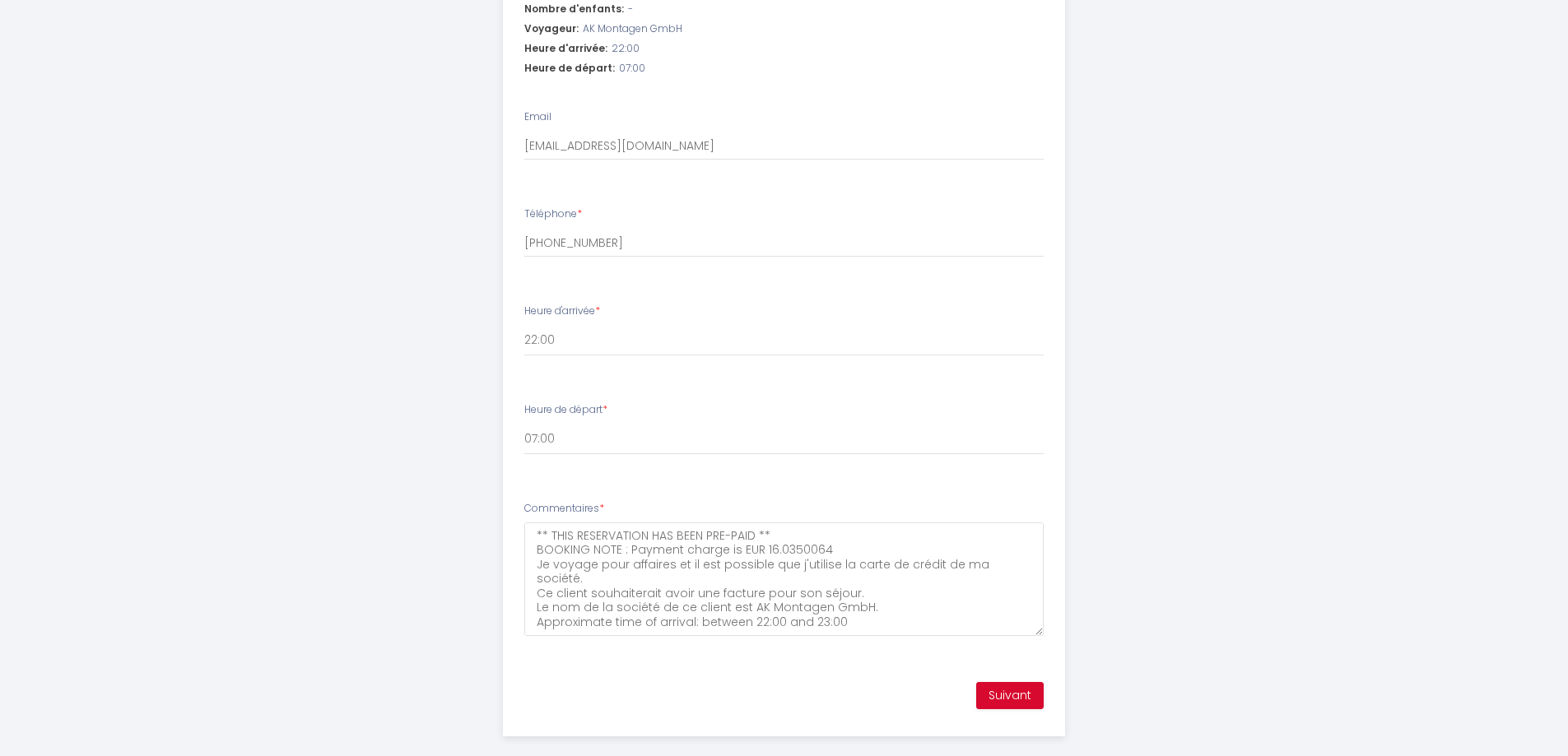
click at [601, 253] on li "Téléphone * +49 160 2021491" at bounding box center [783, 240] width 560 height 87
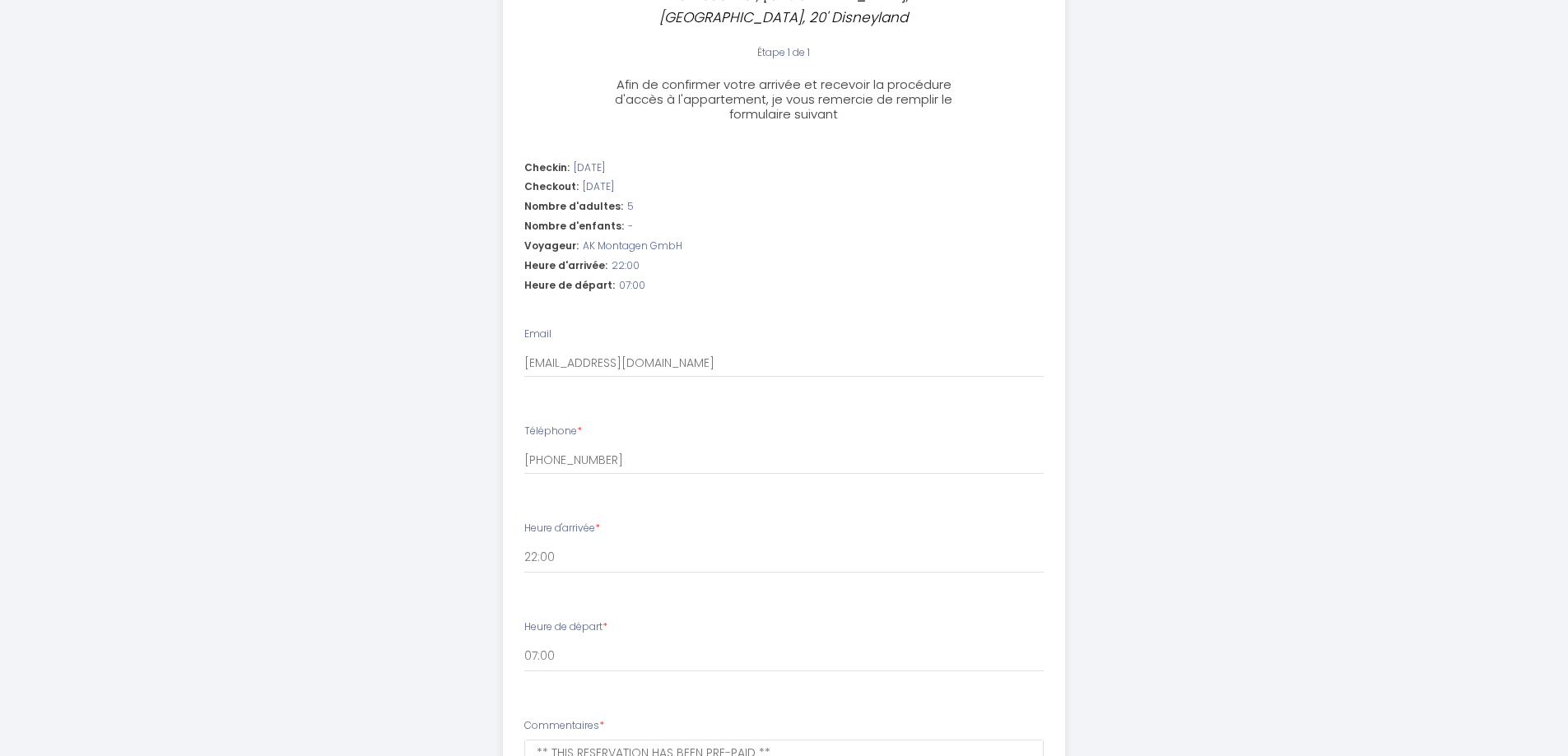
scroll to position [394, 0]
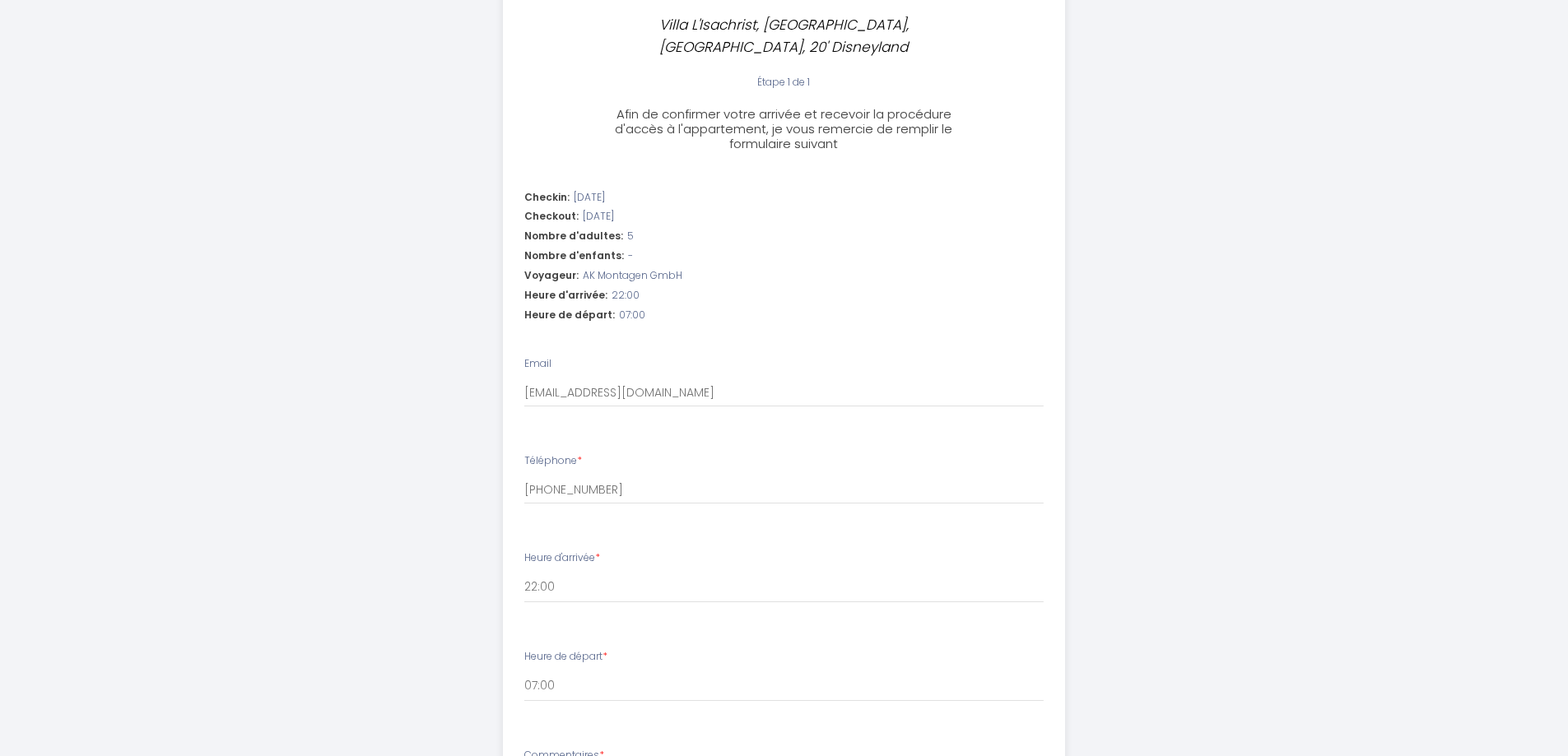
click at [590, 248] on span "Nombre d'enfants:" at bounding box center [574, 256] width 100 height 16
click at [607, 248] on span "Nombre d'enfants:" at bounding box center [574, 256] width 100 height 16
drag, startPoint x: 620, startPoint y: 231, endPoint x: 504, endPoint y: 233, distance: 116.0
click at [504, 233] on li "Checkin: 2025-10-12 Checkout: 2025-10-21 Nombre d'adultes: 5 Nombre d'enfants: …" at bounding box center [783, 258] width 560 height 157
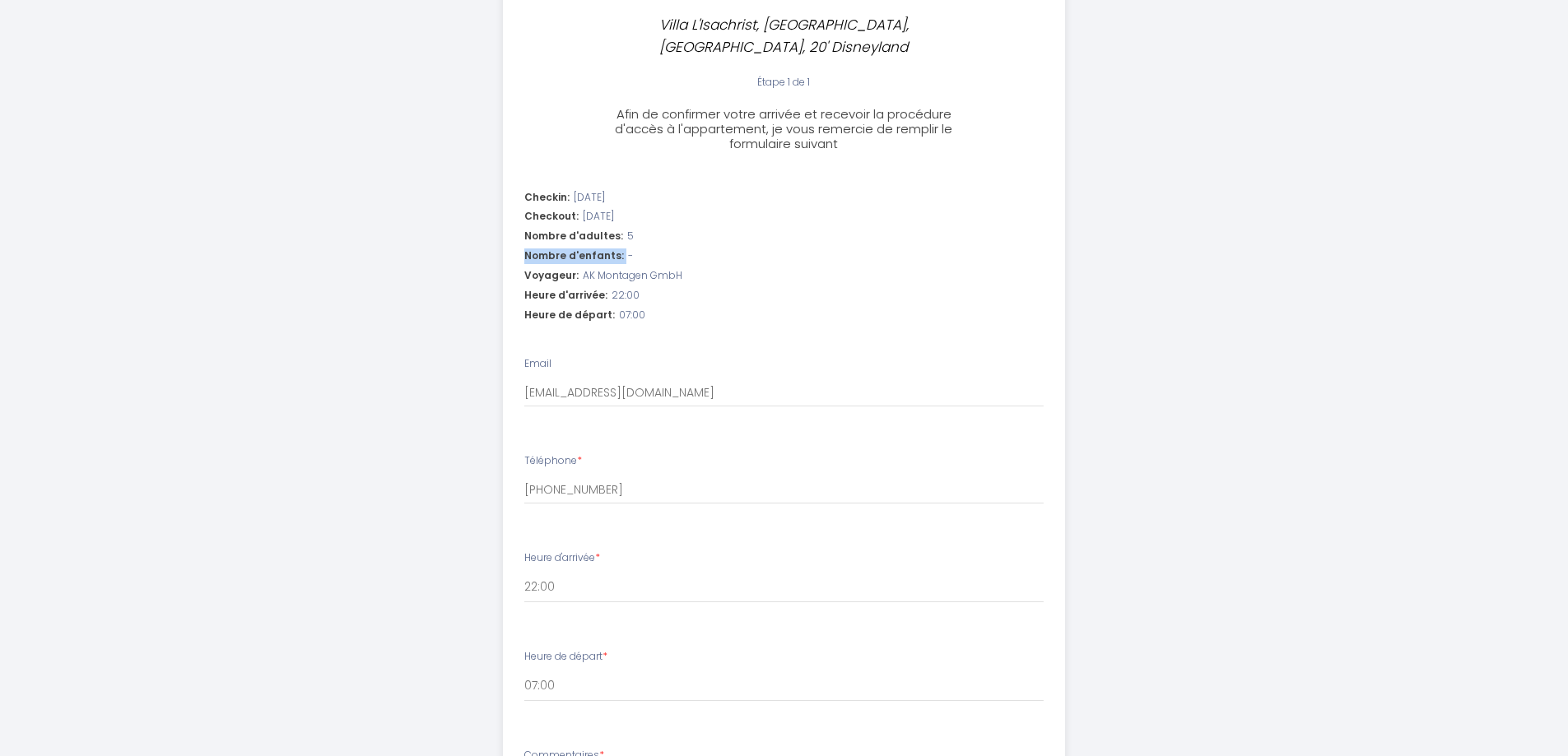
copy div "Nombre d'enfants:"
click at [859, 378] on input "[EMAIL_ADDRESS][DOMAIN_NAME]" at bounding box center [784, 392] width 520 height 30
click at [681, 475] on input "[PHONE_NUMBER]" at bounding box center [784, 489] width 520 height 30
drag, startPoint x: 579, startPoint y: 437, endPoint x: 504, endPoint y: 436, distance: 75.0
click at [504, 443] on li "Téléphone * +49 160 2021491" at bounding box center [783, 487] width 560 height 87
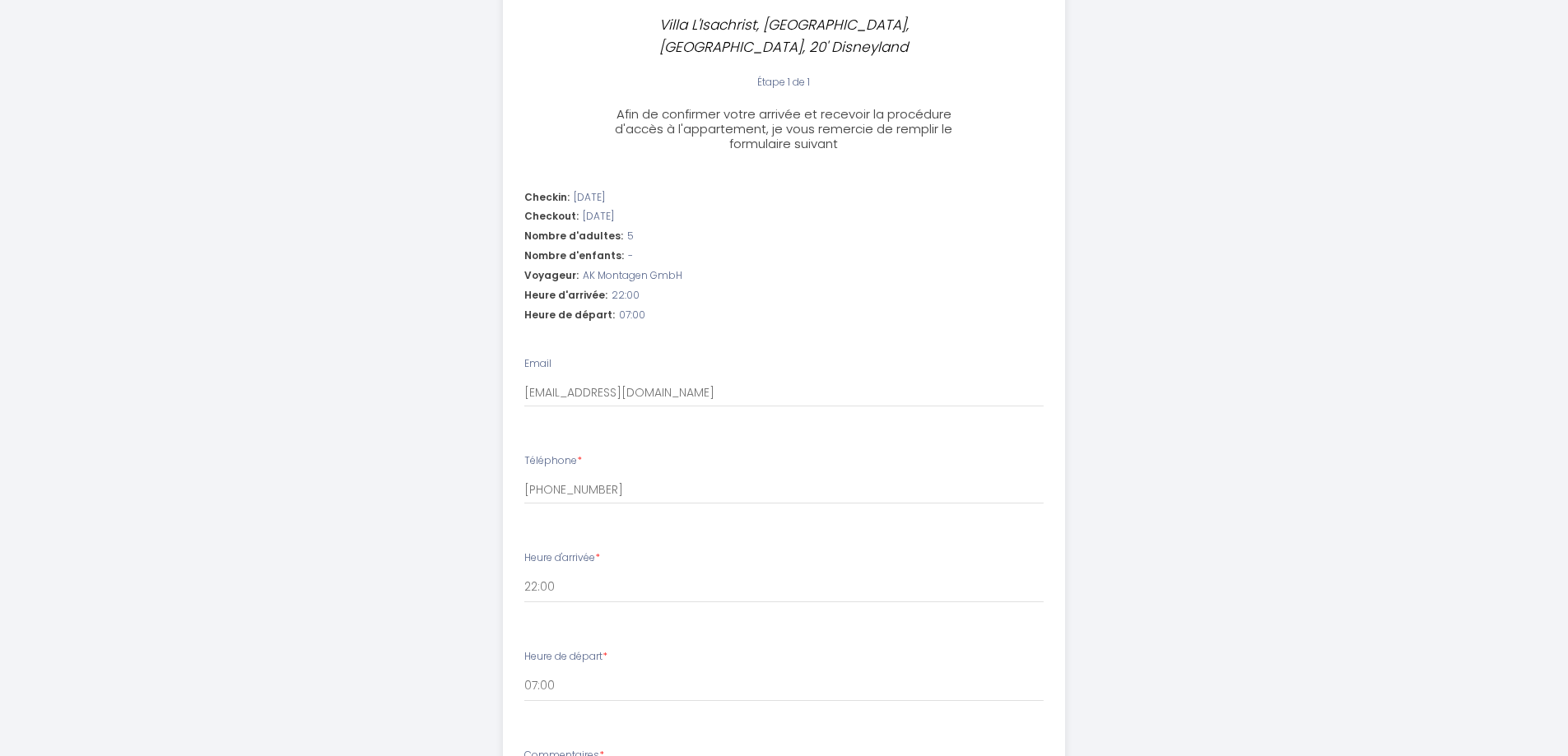
click at [580, 501] on li "Téléphone * +49 160 2021491" at bounding box center [783, 487] width 560 height 87
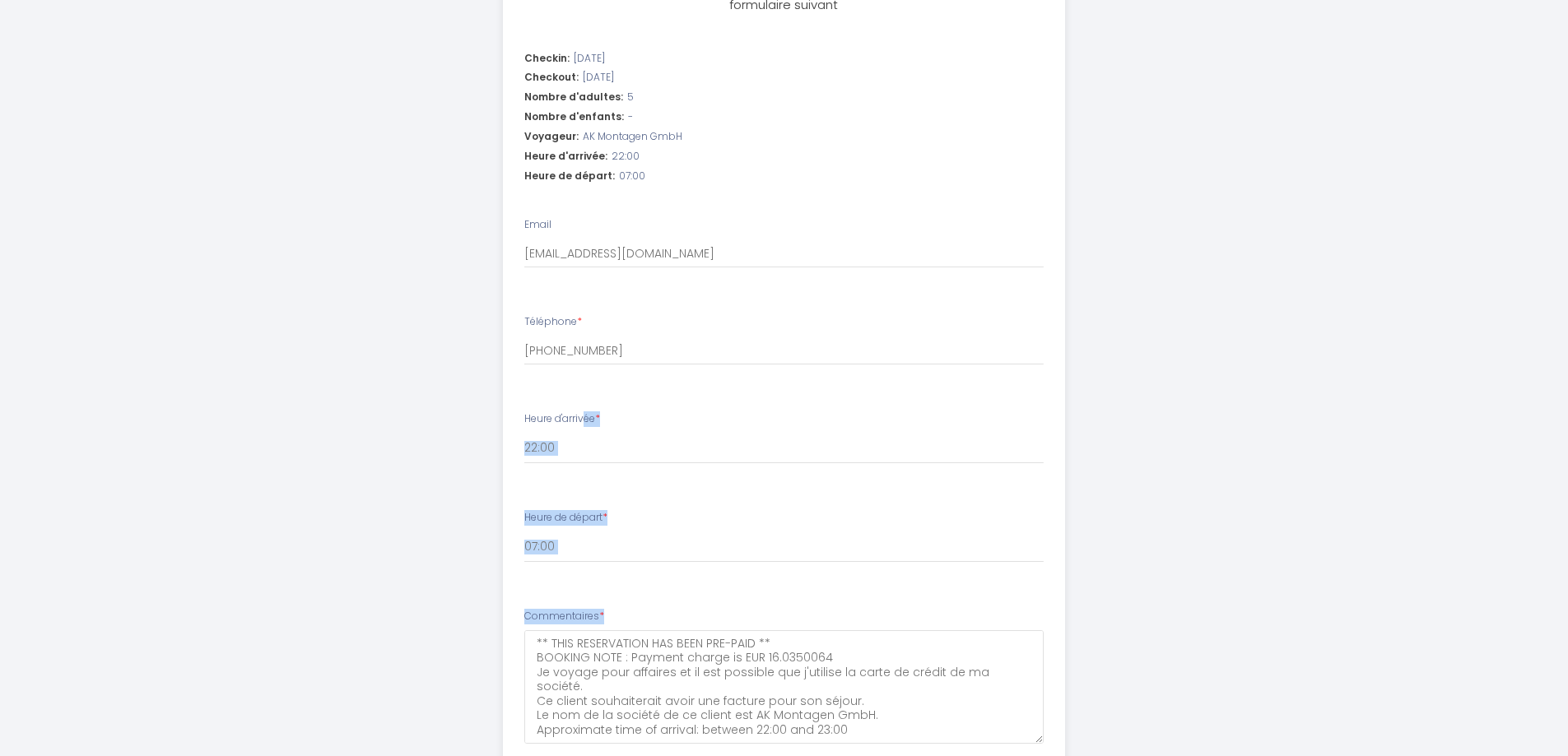
scroll to position [640, 0]
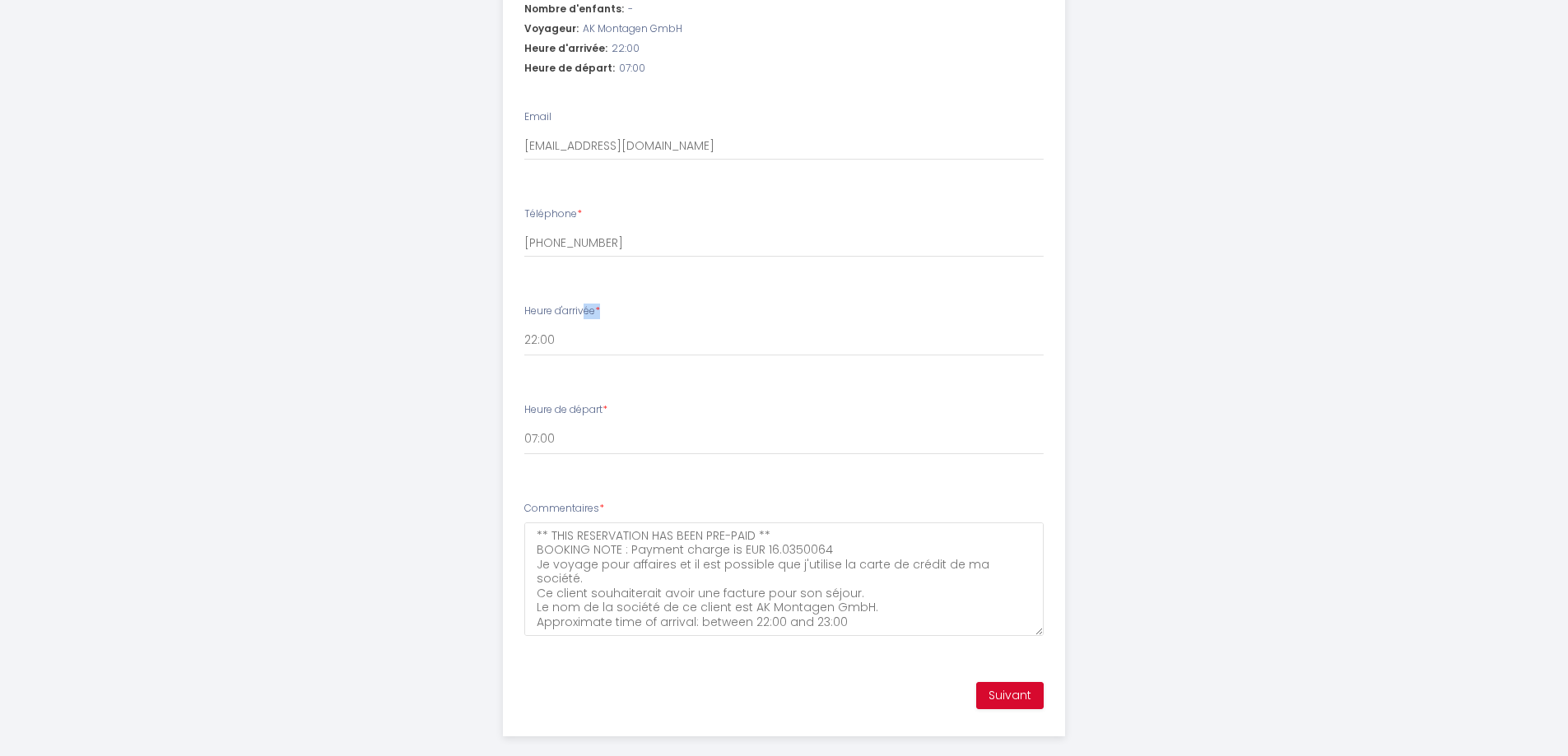
drag, startPoint x: 553, startPoint y: 519, endPoint x: 716, endPoint y: 348, distance: 236.2
click at [716, 348] on ul "Checkin: 2025-10-12 Checkout: 2025-10-21 Nombre d'adultes: 5 Nombre d'enfants: …" at bounding box center [783, 297] width 560 height 729
click at [1226, 359] on div "Villa L'Isachrist, Calme, Confort, 20' Disneyland Étape 1 de 1 Afin de confirme…" at bounding box center [784, 68] width 1568 height 1417
click at [1020, 683] on button "Suivant" at bounding box center [1010, 696] width 68 height 28
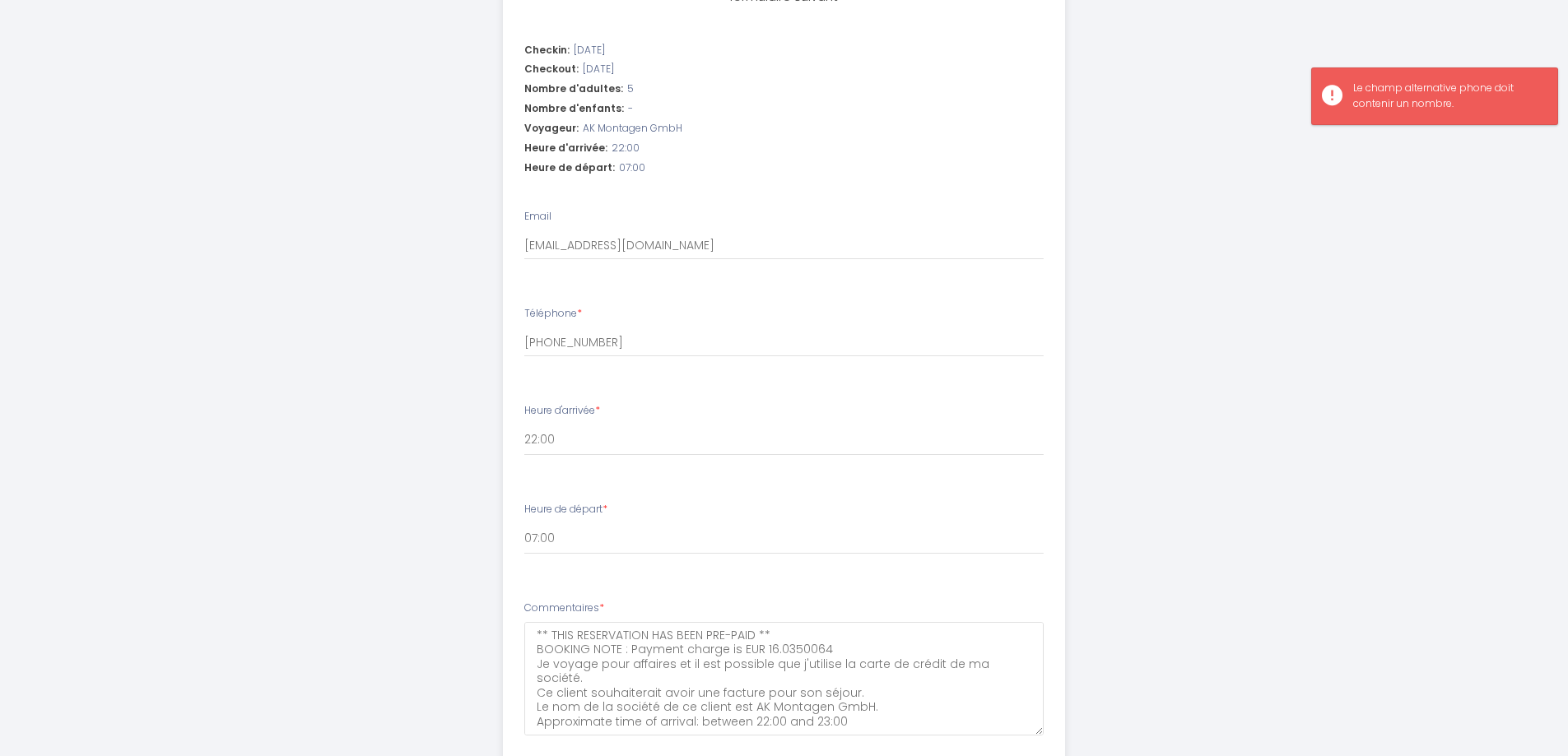
scroll to position [394, 0]
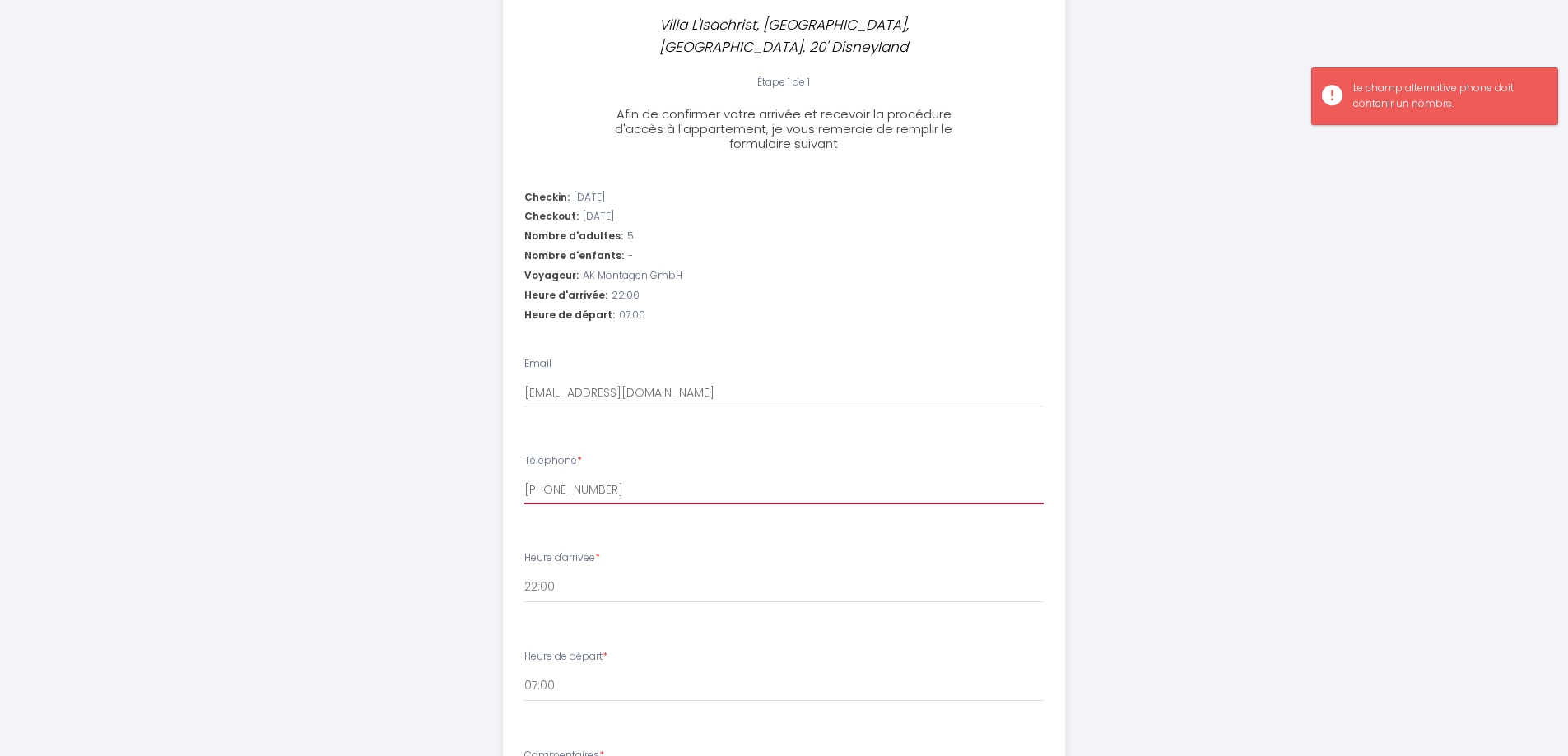
click at [614, 475] on input "[PHONE_NUMBER]" at bounding box center [784, 489] width 520 height 30
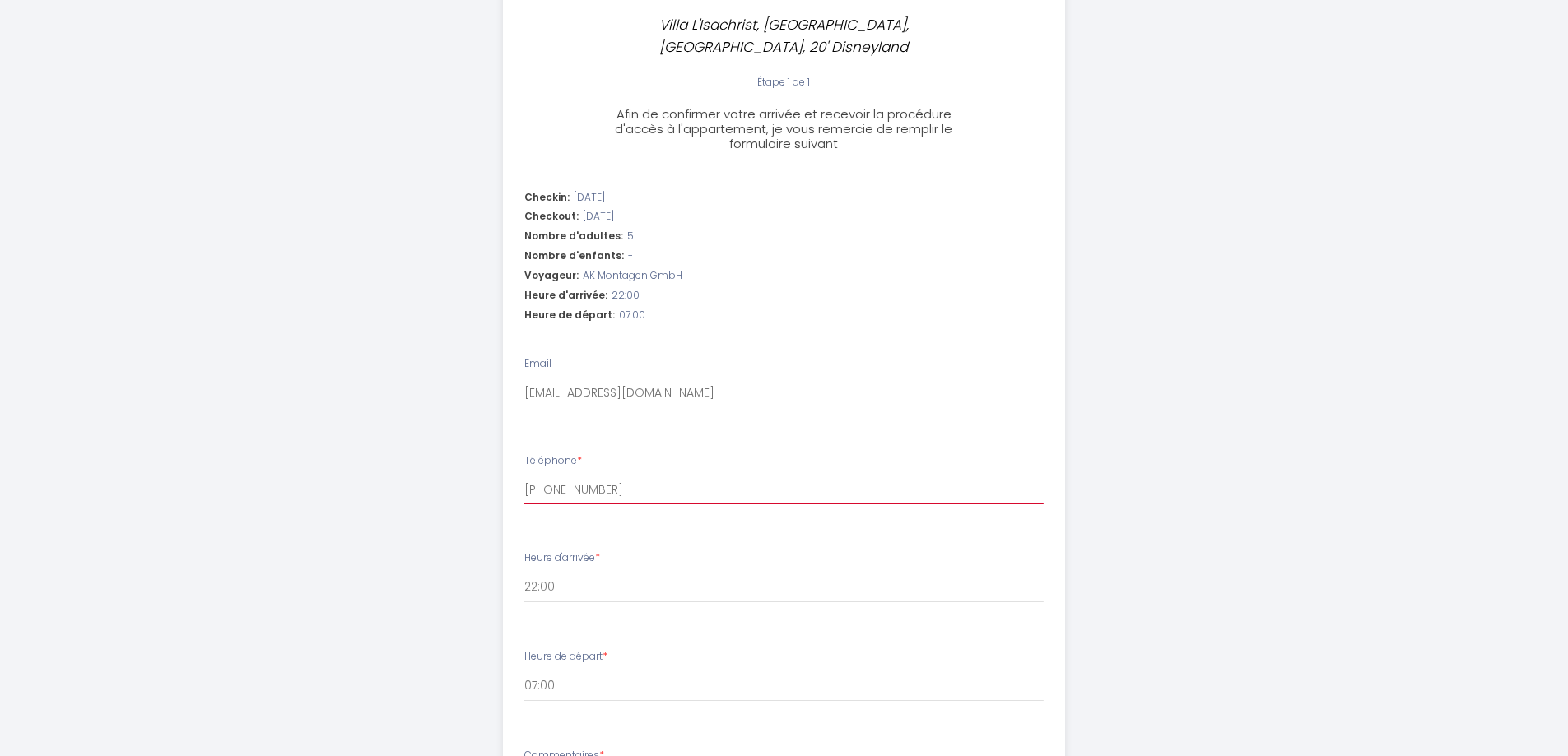
click at [651, 475] on input "[PHONE_NUMBER]" at bounding box center [784, 489] width 520 height 30
click at [534, 475] on input "[PHONE_NUMBER]" at bounding box center [784, 489] width 520 height 30
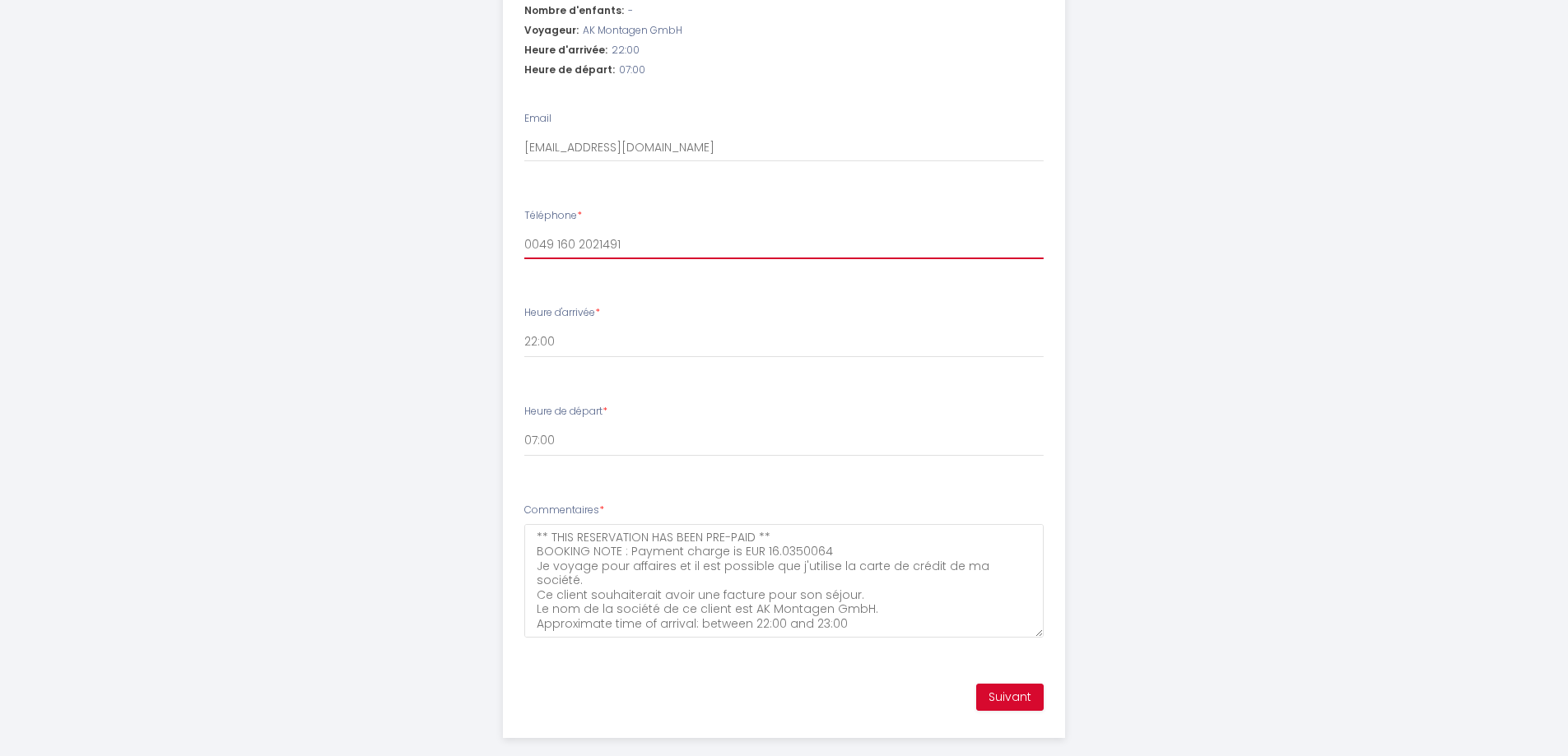
scroll to position [640, 0]
click at [1032, 683] on button "Suivant" at bounding box center [1010, 696] width 68 height 28
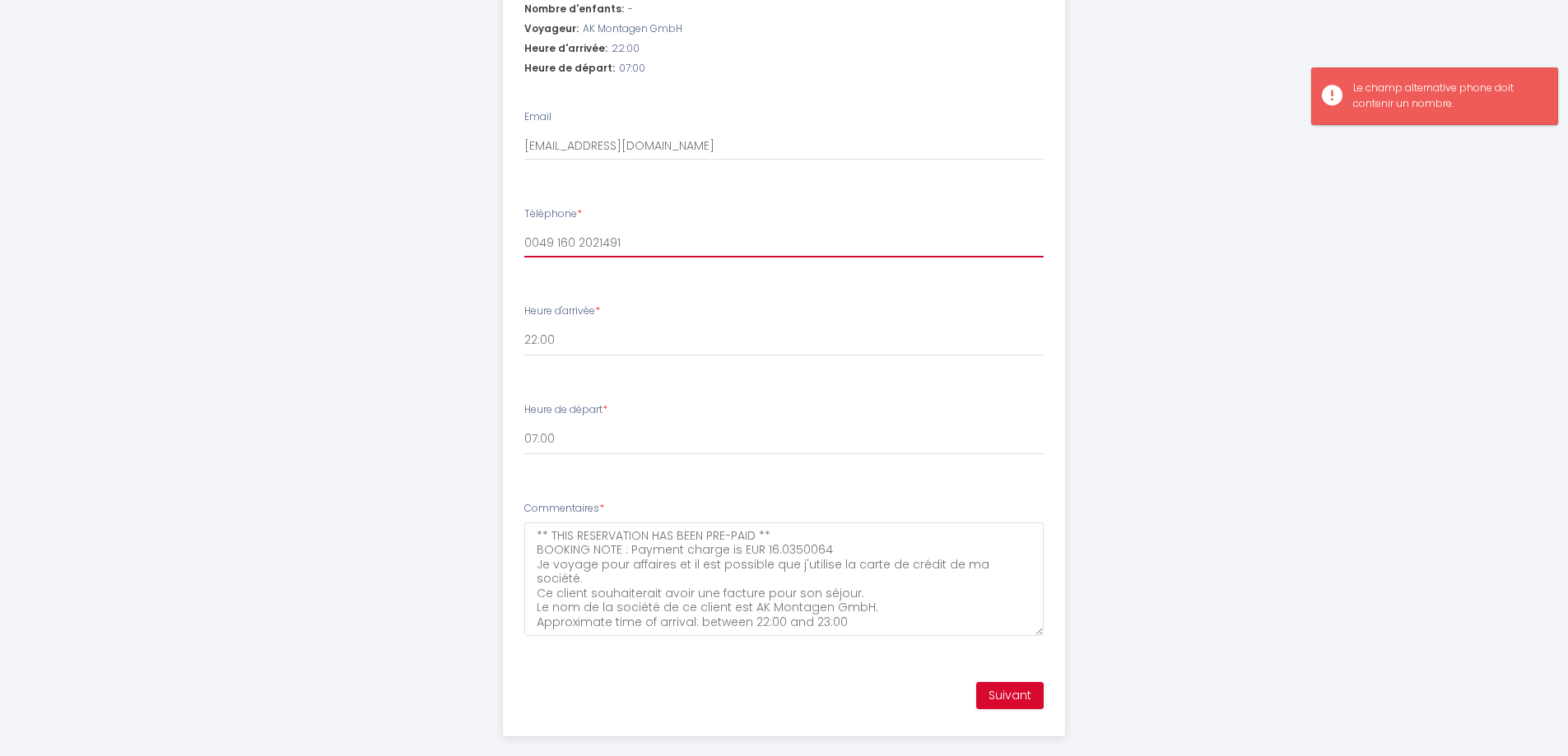
click at [546, 228] on input "0049 160 2021491" at bounding box center [784, 242] width 520 height 30
click at [645, 228] on input "0049 160 2021491" at bounding box center [784, 242] width 520 height 30
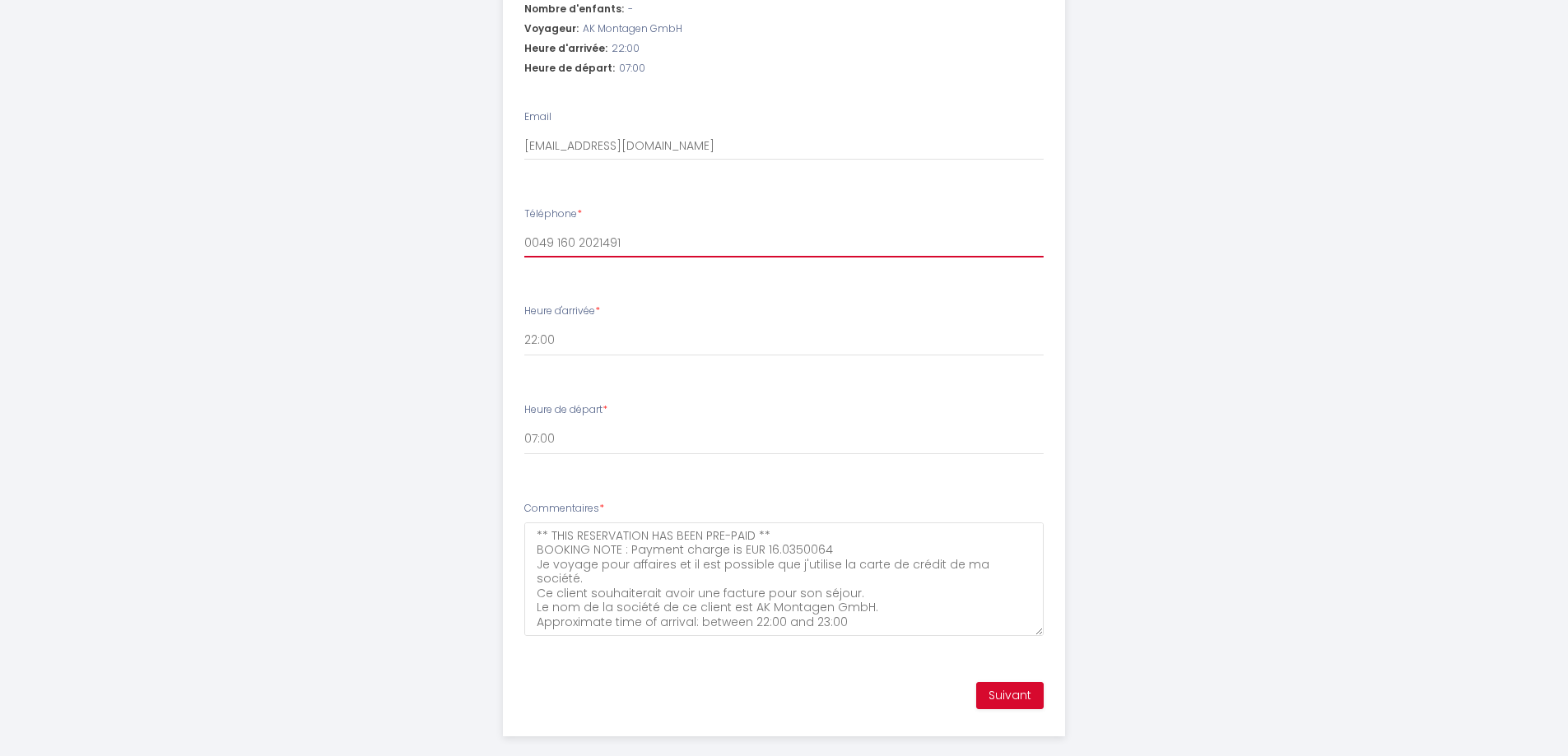
drag, startPoint x: 556, startPoint y: 216, endPoint x: 398, endPoint y: 180, distance: 162.0
click at [408, 185] on div "Villa L'Isachrist, Calme, Confort, 20' Disneyland Étape 1 de 1 Afin de confirme…" at bounding box center [785, 68] width 843 height 1417
click at [567, 228] on input "+49160 2021491" at bounding box center [784, 242] width 520 height 30
type input "+491602021491"
click at [1038, 683] on button "Suivant" at bounding box center [1010, 696] width 68 height 28
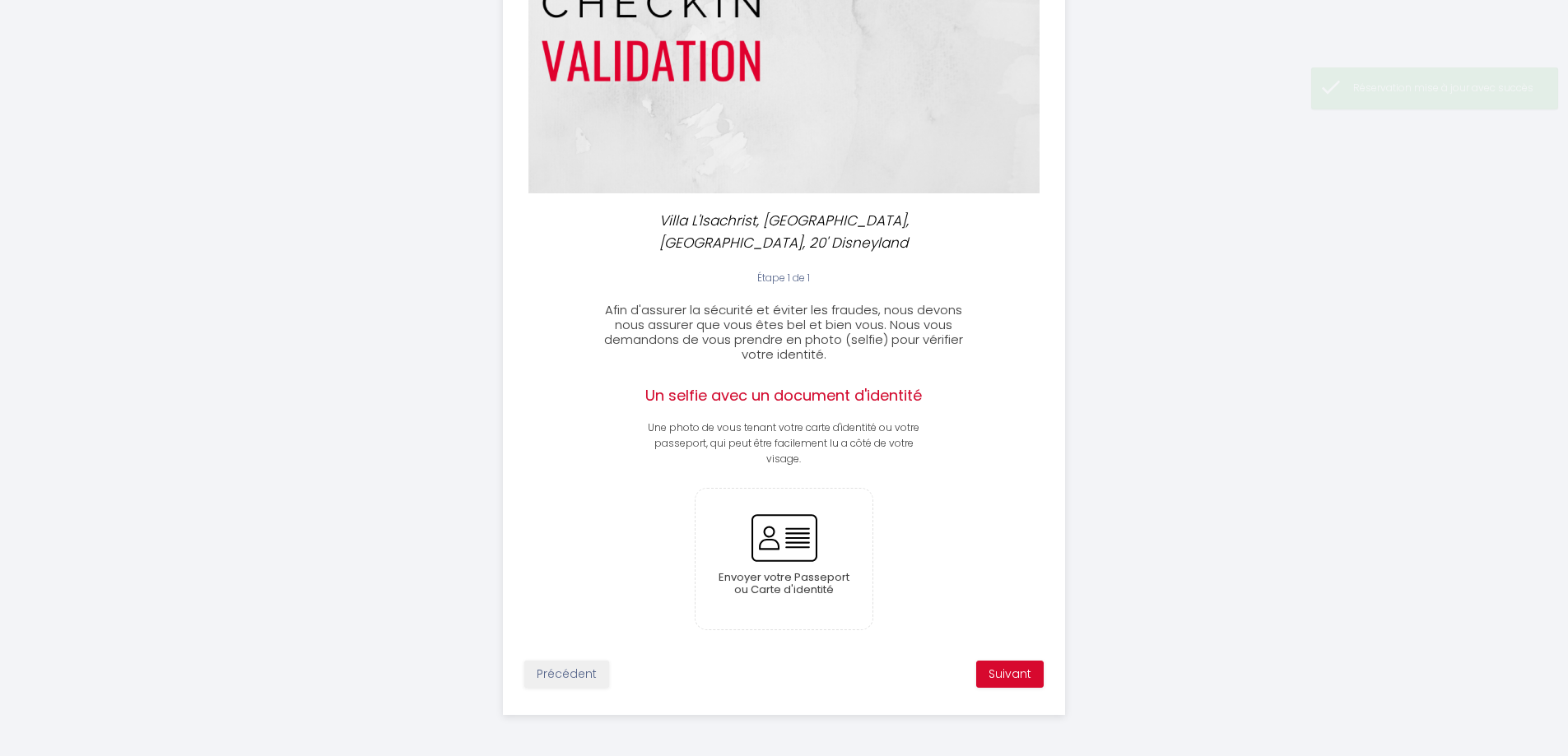
scroll to position [176, 0]
